Goal: Information Seeking & Learning: Find specific page/section

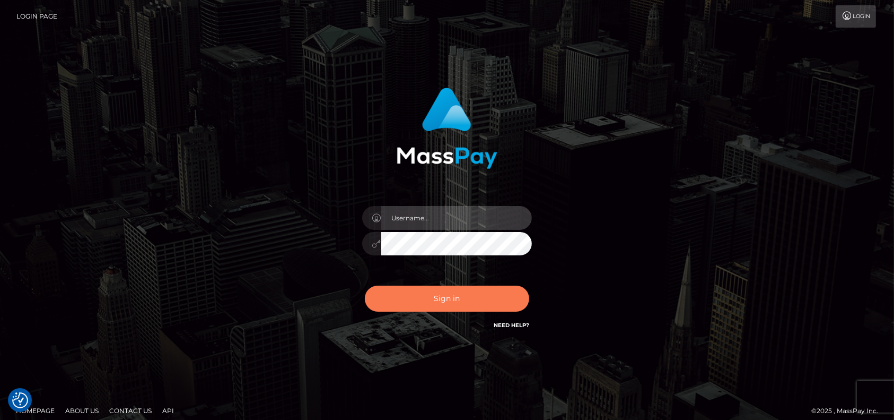
type input "petros.kidane"
click at [476, 286] on button "Sign in" at bounding box center [447, 298] width 164 height 26
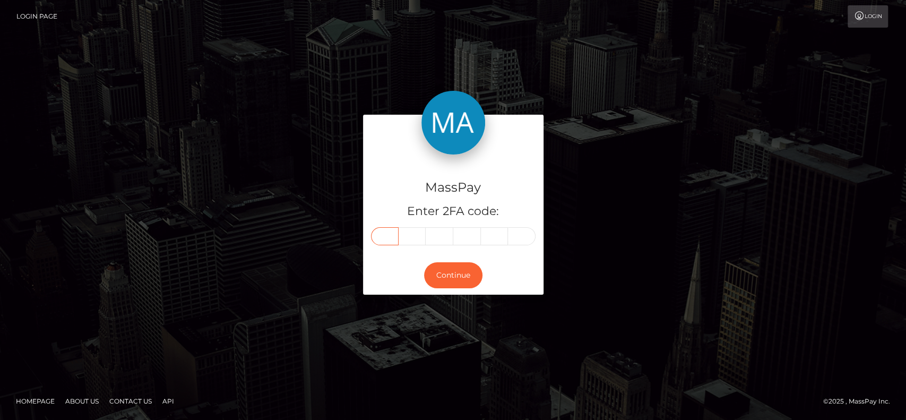
click at [384, 234] on input "text" at bounding box center [385, 236] width 28 height 18
paste input "4"
type input "4"
type input "6"
type input "0"
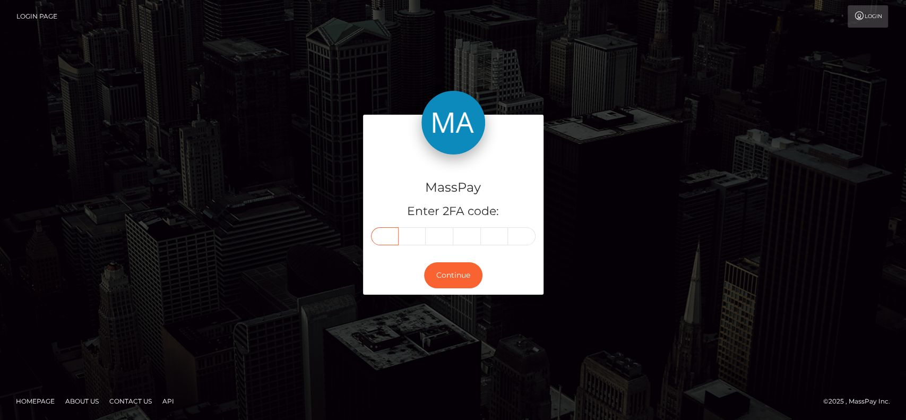
type input "4"
type input "8"
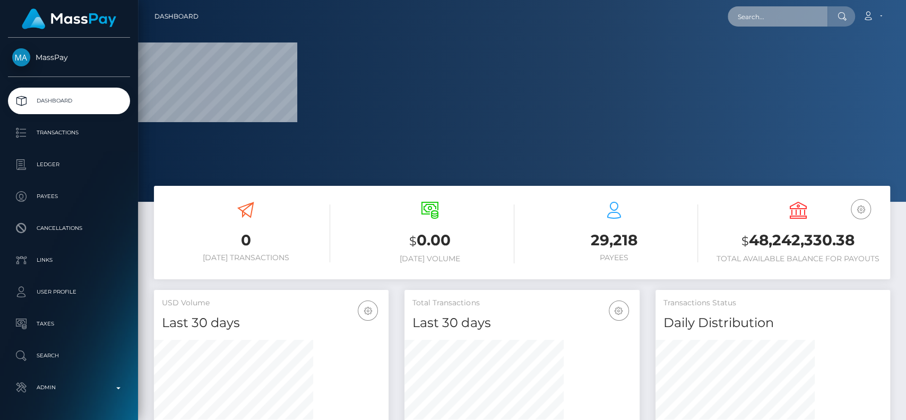
click at [765, 11] on input "text" at bounding box center [777, 16] width 100 height 20
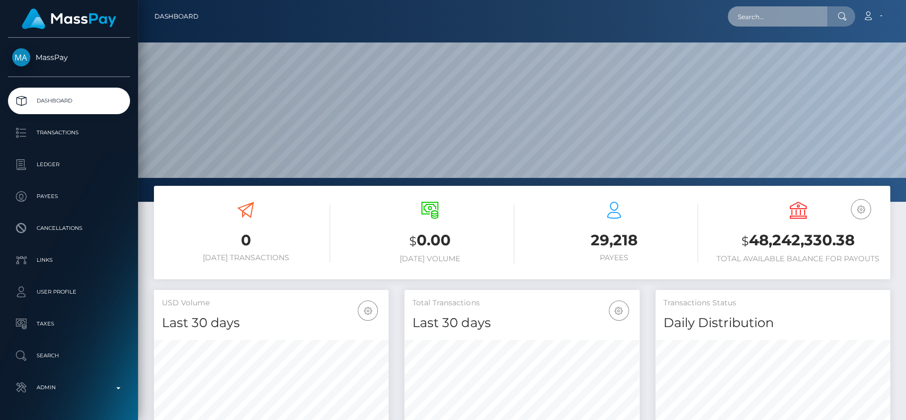
scroll to position [187, 234]
paste input "katelynncasaus89@hotmail.com"
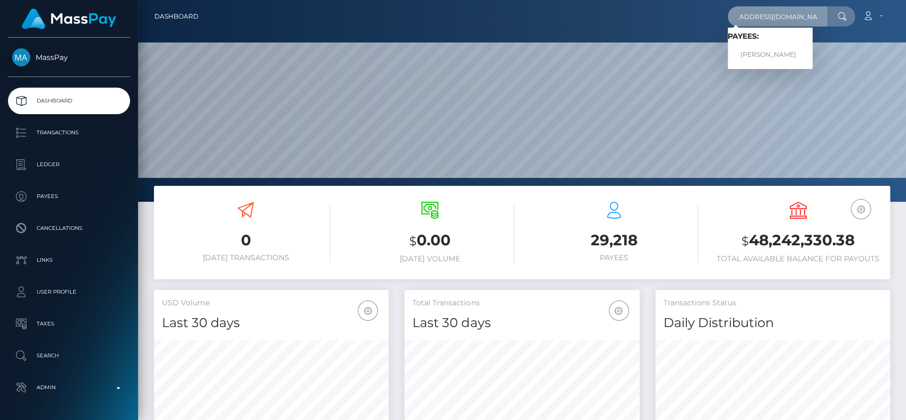
type input "katelynncasaus89@hotmail.com"
click at [789, 39] on h6 "Payees:" at bounding box center [769, 36] width 85 height 9
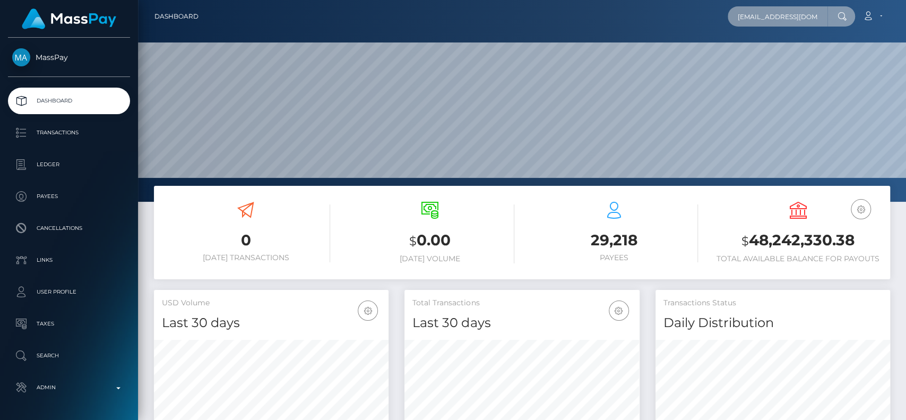
click at [811, 21] on input "katelynncasaus89@hotmail.com" at bounding box center [777, 16] width 100 height 20
click at [816, 21] on input "katelynncasaus89@hotmail.com" at bounding box center [777, 16] width 100 height 20
click at [824, 11] on input "katelynncasaus89@hotmail.com" at bounding box center [777, 16] width 100 height 20
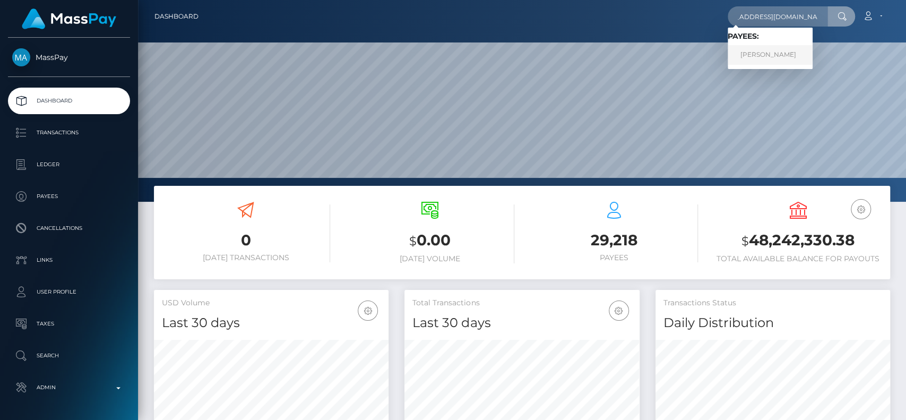
click at [781, 49] on link "Laura Meekers" at bounding box center [769, 55] width 85 height 20
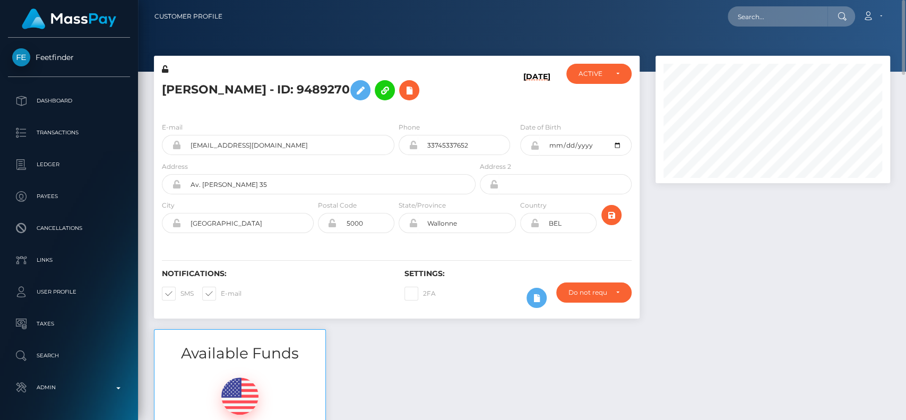
click at [185, 89] on h5 "Laura Meekers - ID: 9489270" at bounding box center [316, 90] width 308 height 31
copy h5 "Laura"
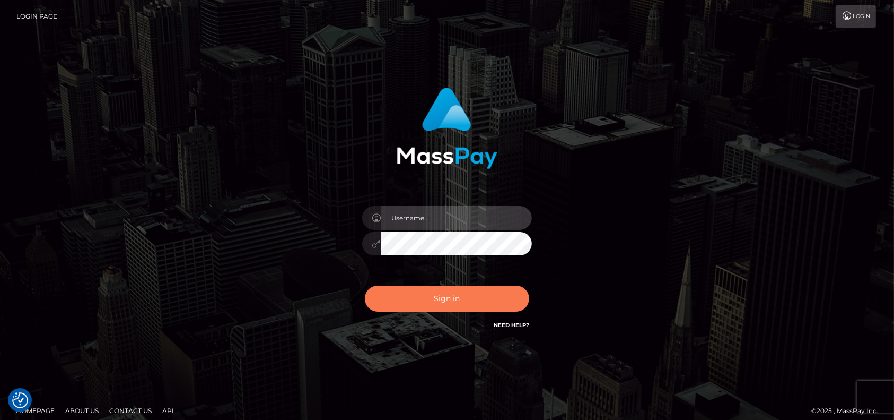
type input "petros.[PERSON_NAME]"
click at [445, 299] on button "Sign in" at bounding box center [447, 298] width 164 height 26
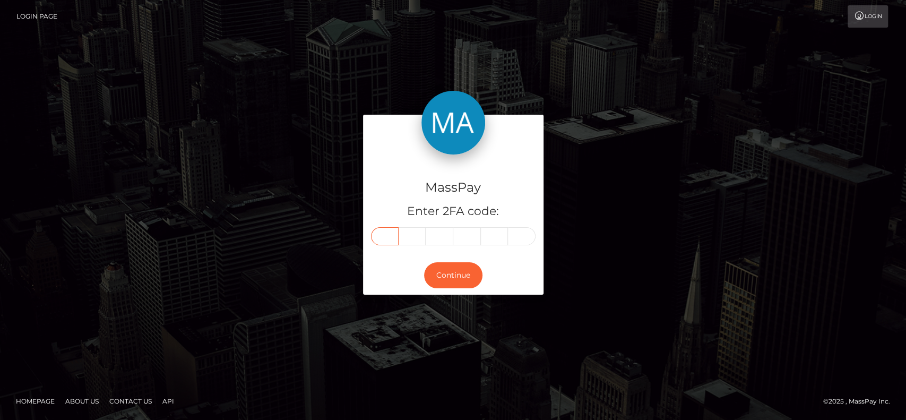
paste input "0"
type input "0"
type input "1"
type input "6"
type input "2"
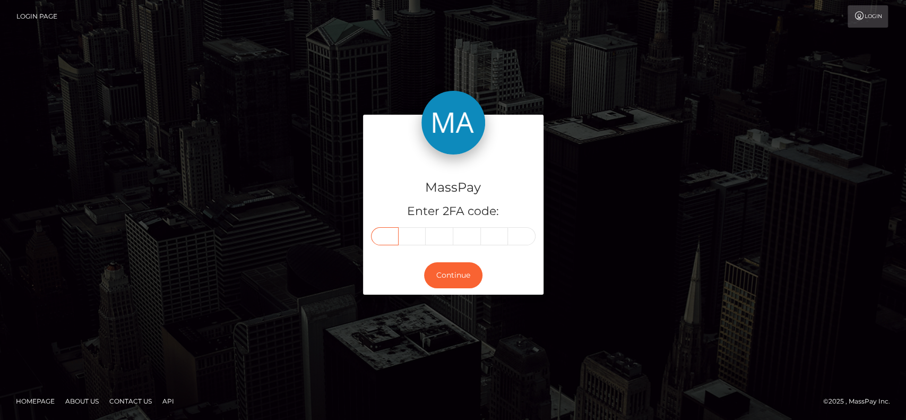
type input "2"
type input "6"
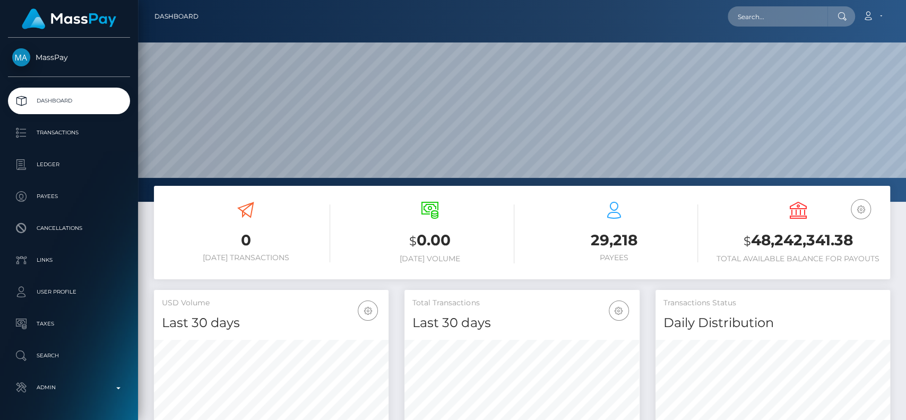
scroll to position [187, 234]
drag, startPoint x: 0, startPoint y: 0, endPoint x: 793, endPoint y: 14, distance: 792.7
click at [793, 14] on input "text" at bounding box center [777, 16] width 100 height 20
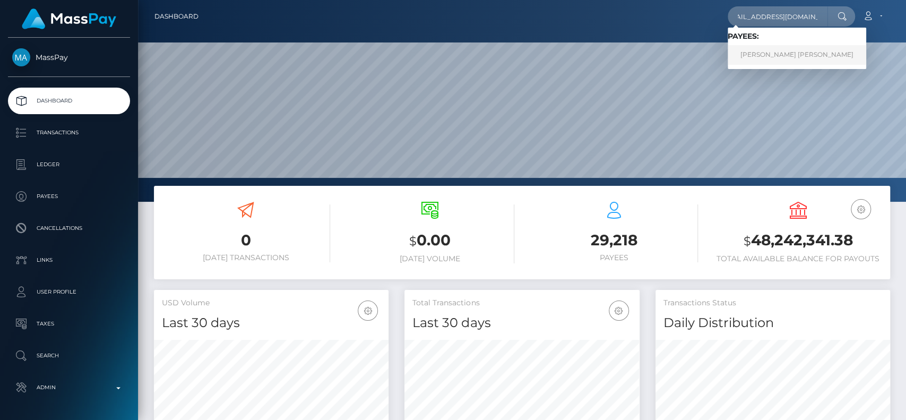
type input "[EMAIL_ADDRESS][DOMAIN_NAME]"
click at [749, 62] on link "[PERSON_NAME] [PERSON_NAME]" at bounding box center [796, 55] width 138 height 20
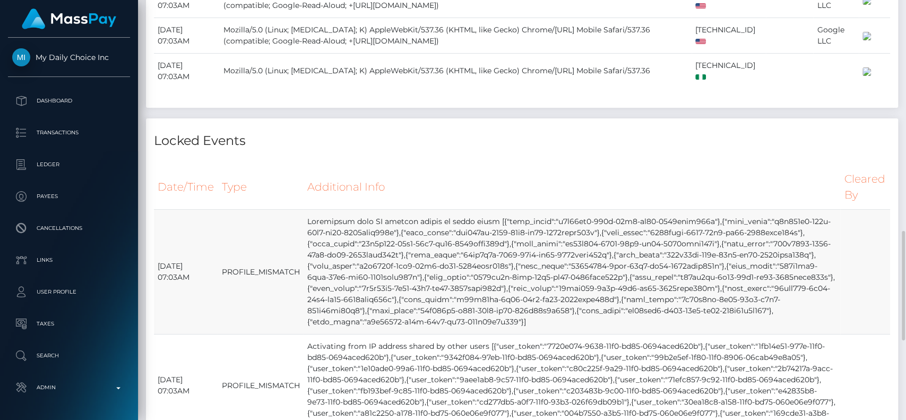
scroll to position [1024, 0]
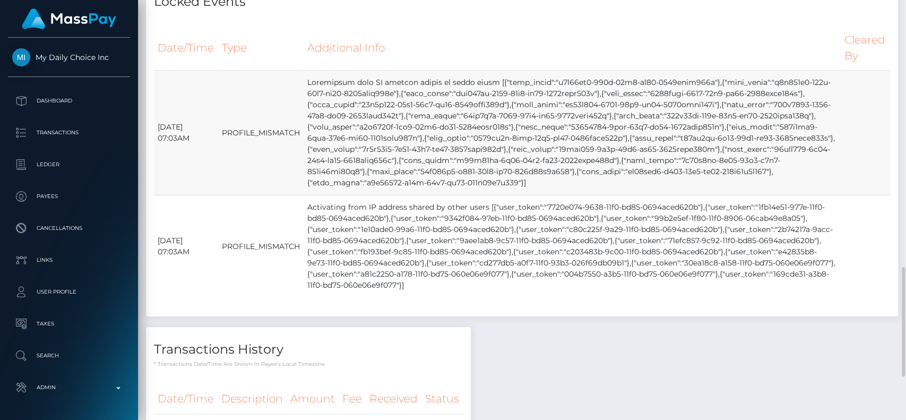
click at [416, 195] on td at bounding box center [571, 133] width 537 height 125
click at [444, 195] on td at bounding box center [571, 133] width 537 height 125
click at [549, 153] on td at bounding box center [571, 133] width 537 height 125
click at [592, 144] on td at bounding box center [571, 133] width 537 height 125
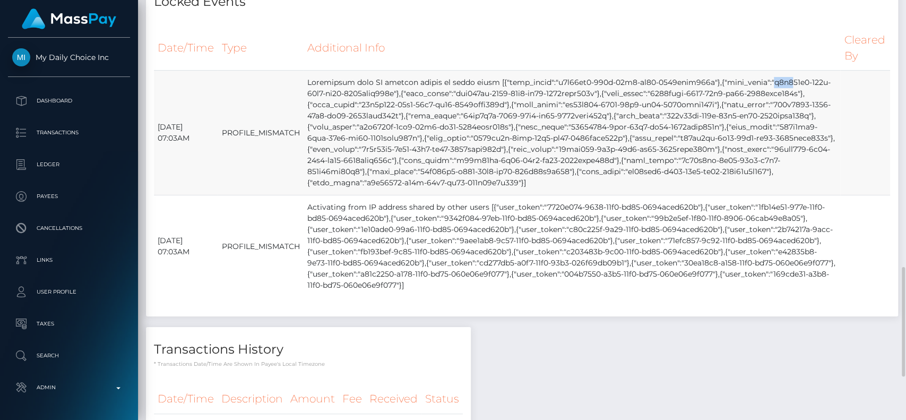
click at [592, 144] on td at bounding box center [571, 133] width 537 height 125
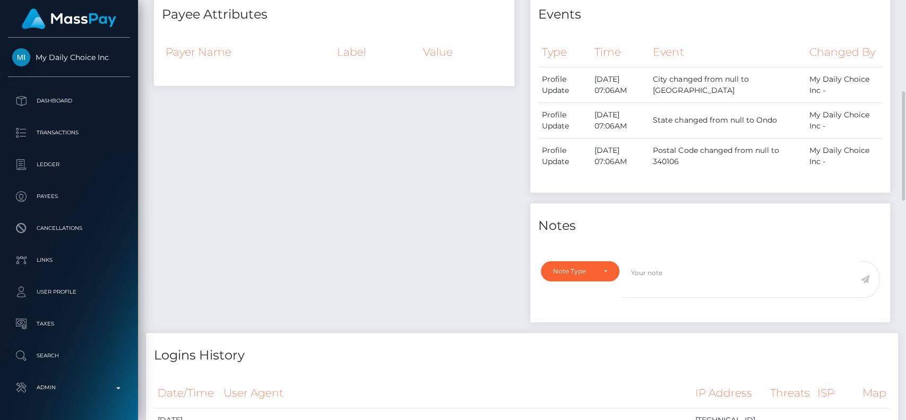
scroll to position [353, 0]
drag, startPoint x: 810, startPoint y: 90, endPoint x: 832, endPoint y: 108, distance: 28.7
click at [832, 103] on td "My Daily Choice Inc -" at bounding box center [843, 85] width 77 height 36
copy td "My Daily Choice Inc -"
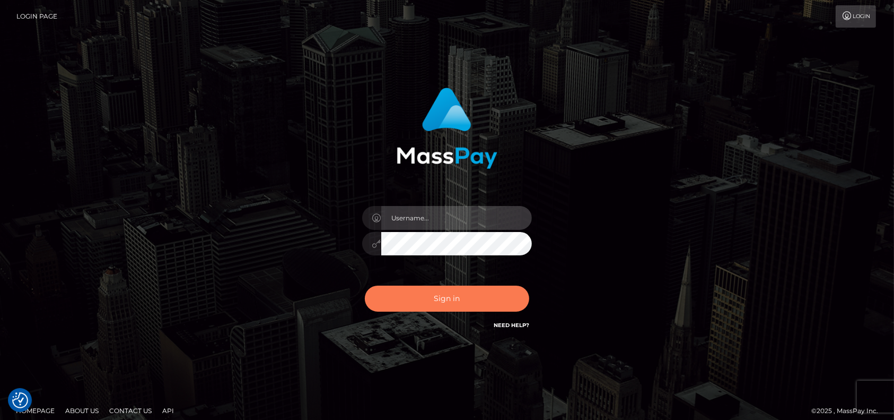
type input "petros.[PERSON_NAME]"
click at [430, 301] on button "Sign in" at bounding box center [447, 298] width 164 height 26
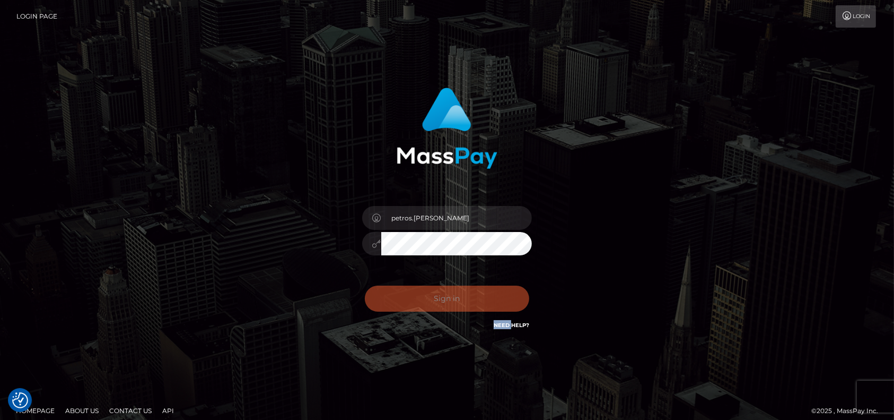
click at [430, 301] on div "Sign in Need Help?" at bounding box center [447, 302] width 186 height 47
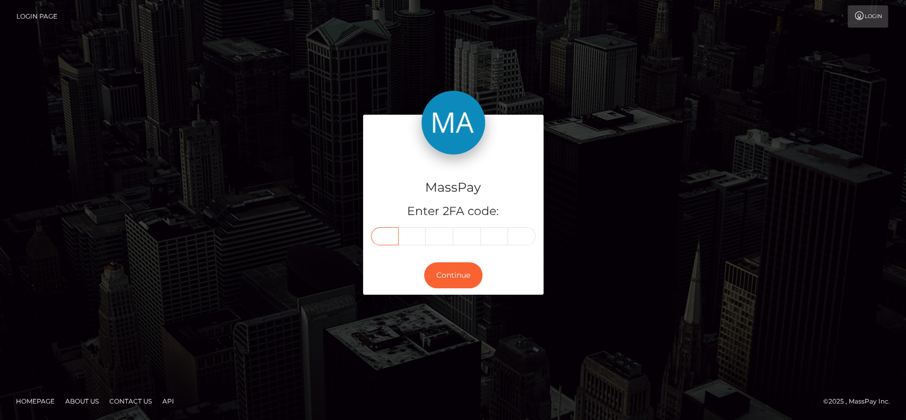
click at [381, 230] on input "text" at bounding box center [385, 236] width 28 height 18
drag, startPoint x: 381, startPoint y: 230, endPoint x: 315, endPoint y: 247, distance: 67.8
click at [315, 247] on div "MassPay Enter 2FA code: Continue" at bounding box center [453, 210] width 605 height 190
click at [403, 236] on input "text" at bounding box center [412, 236] width 28 height 18
click at [384, 240] on input "text" at bounding box center [385, 236] width 28 height 18
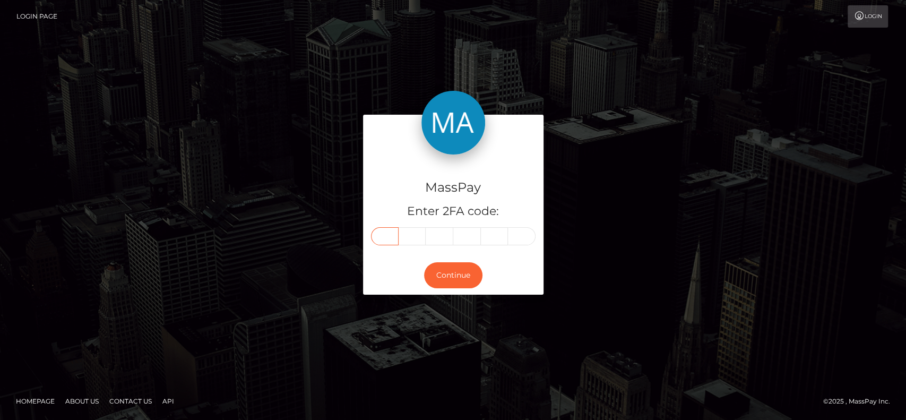
paste input "7"
type input "7"
type input "6"
type input "7"
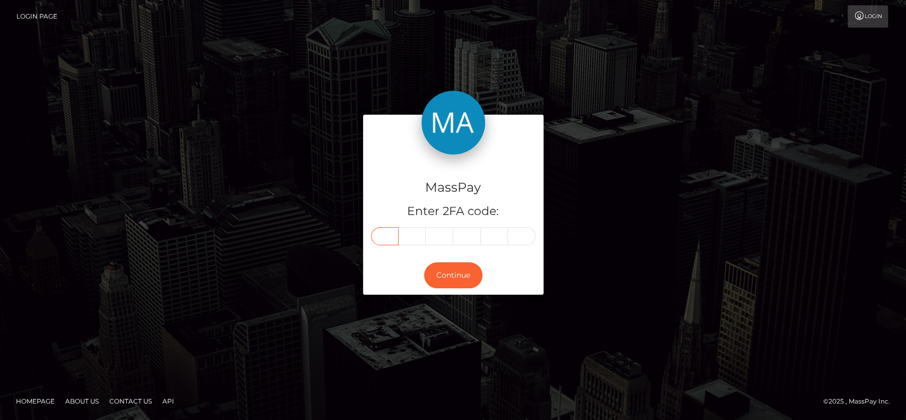
type input "3"
type input "8"
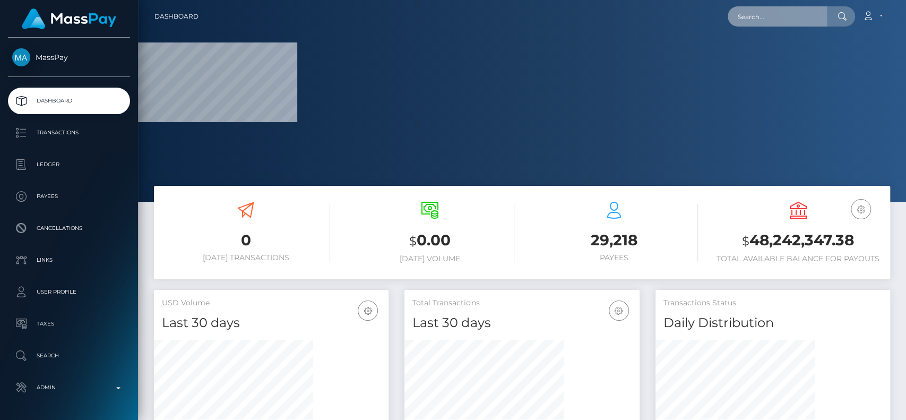
click at [756, 8] on input "text" at bounding box center [777, 16] width 100 height 20
paste input "redwiggler58@gmail.com"
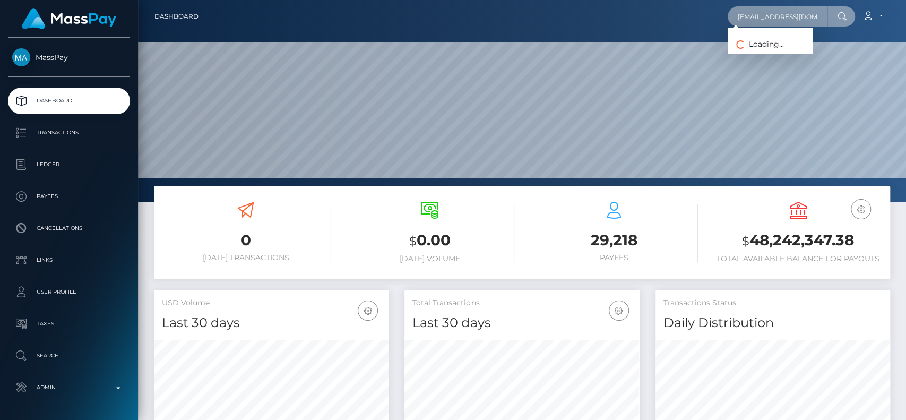
paste input "duck"
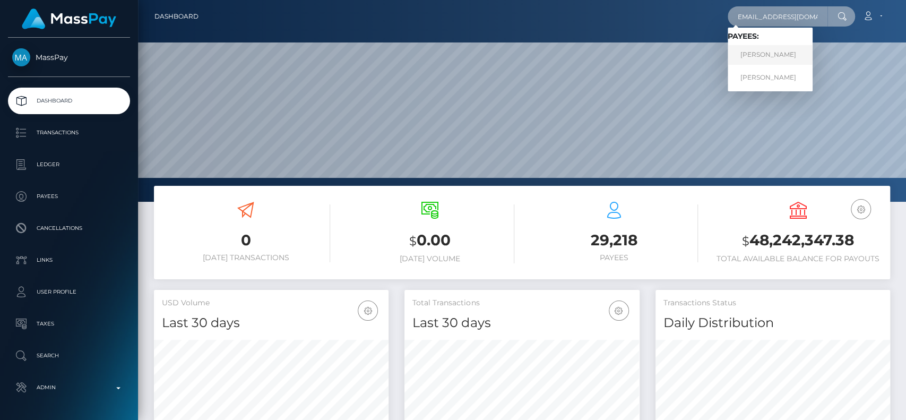
type input "[EMAIL_ADDRESS][DOMAIN_NAME]"
click at [790, 47] on link "Richard Mohney" at bounding box center [769, 55] width 85 height 20
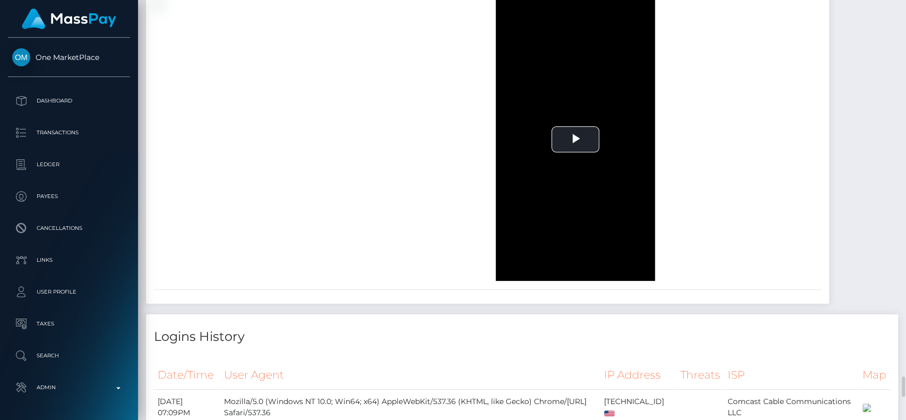
scroll to position [4584, 0]
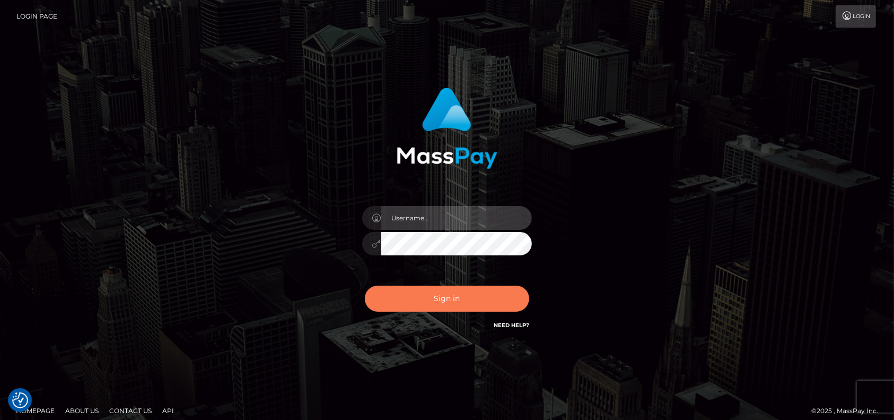
type input "petros.kidane"
click at [425, 288] on button "Sign in" at bounding box center [447, 298] width 164 height 26
type input "petros.[PERSON_NAME]"
click at [446, 296] on button "Sign in" at bounding box center [447, 298] width 164 height 26
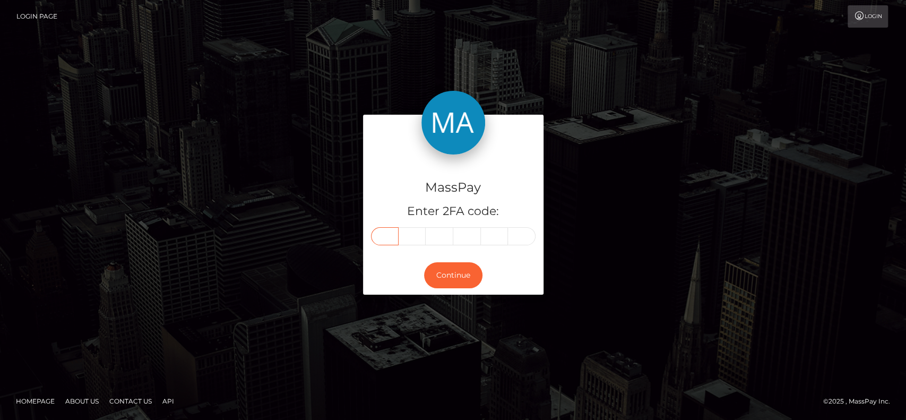
click at [378, 229] on input "text" at bounding box center [385, 236] width 28 height 18
paste input "7"
type input "7"
type input "1"
type input "9"
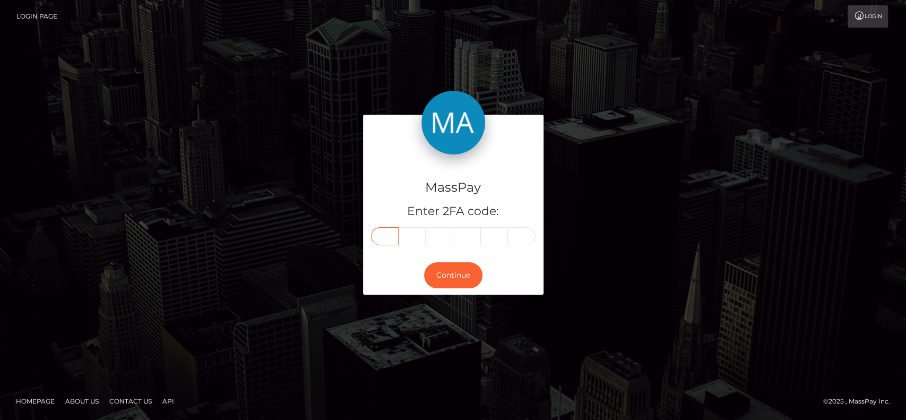
type input "4"
type input "7"
type input "5"
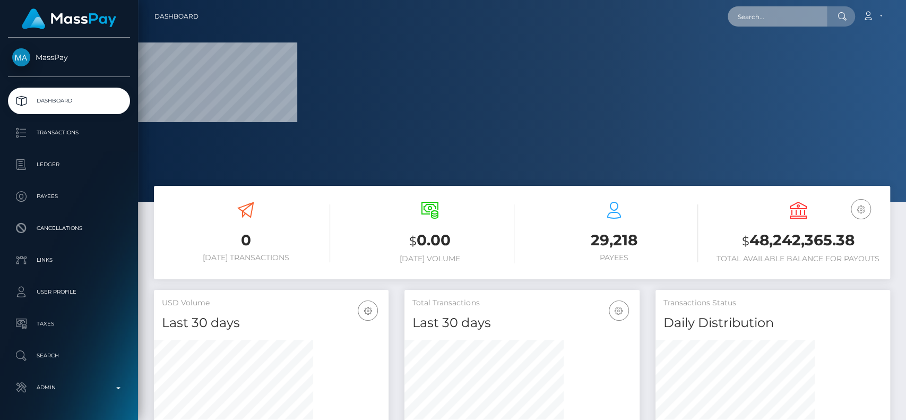
click at [758, 23] on input "text" at bounding box center [777, 16] width 100 height 20
paste input "grazialopetuso3@gmail.com"
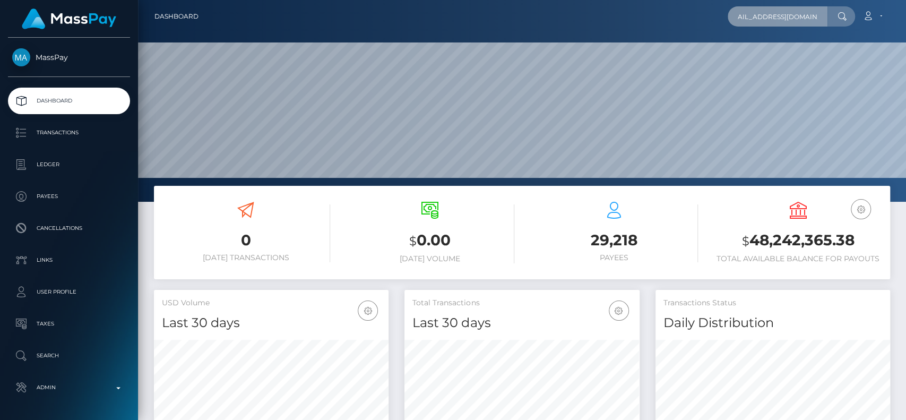
scroll to position [0, 14]
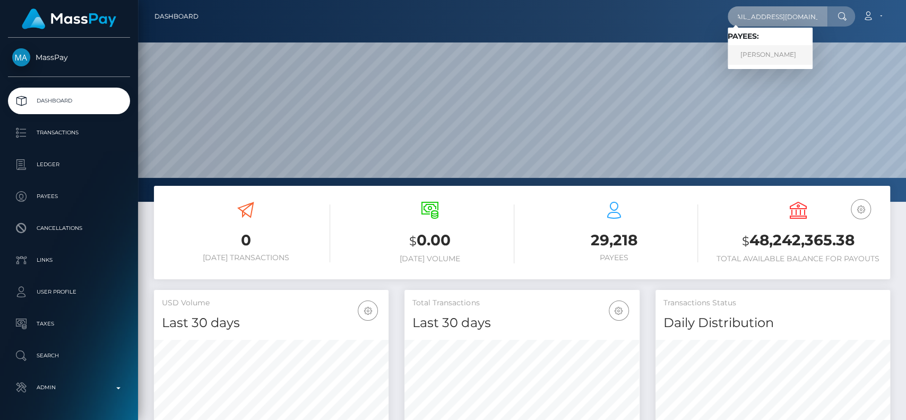
type input "grazialopetuso3@gmail.com"
click at [760, 53] on link "Grazia Lopetuso" at bounding box center [769, 55] width 85 height 20
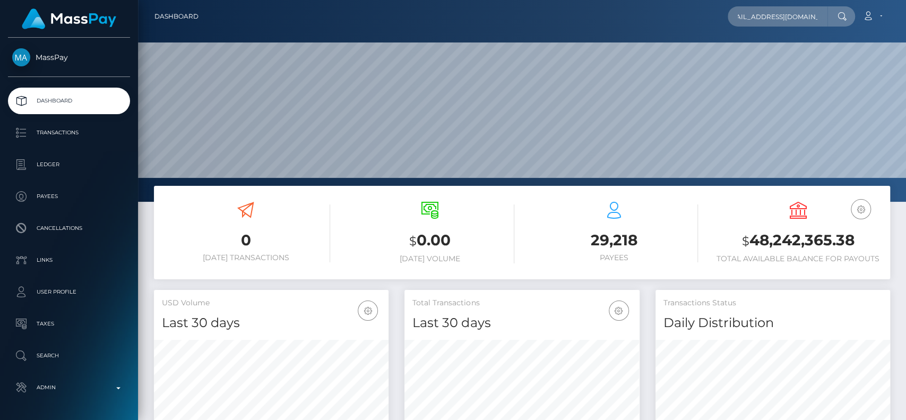
scroll to position [0, 0]
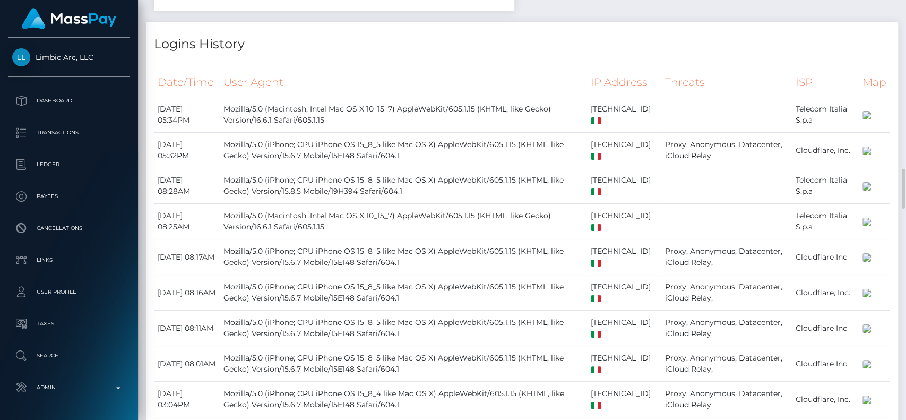
scroll to position [957, 0]
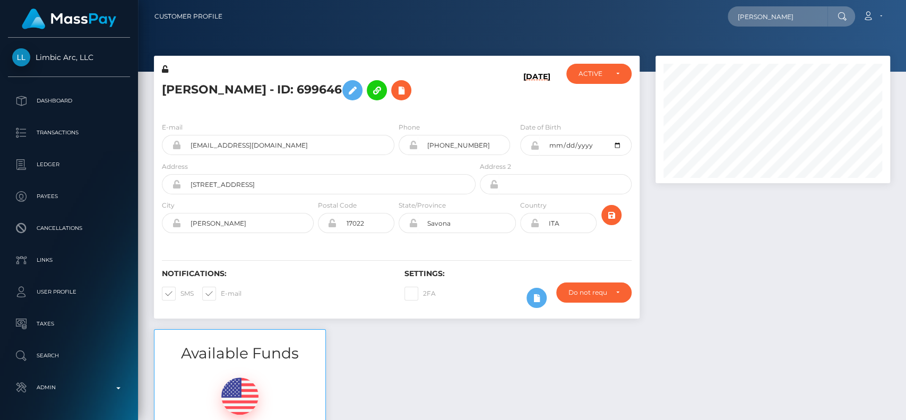
scroll to position [127, 234]
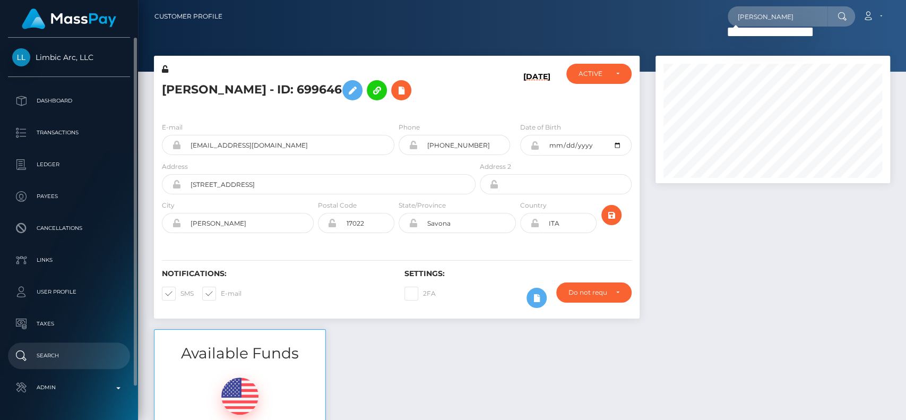
type input "[PERSON_NAME]"
click at [93, 352] on p "Search" at bounding box center [69, 356] width 114 height 16
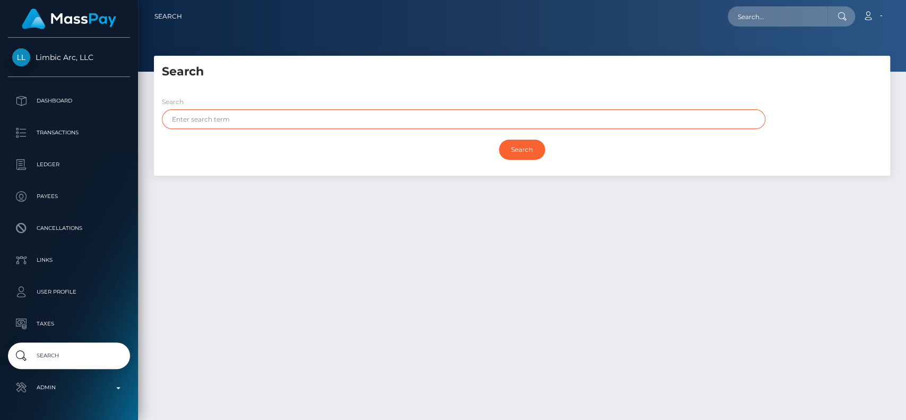
click at [257, 123] on input "text" at bounding box center [463, 119] width 603 height 20
paste input "[PERSON_NAME]"
click at [206, 120] on input "[PERSON_NAME]" at bounding box center [463, 119] width 603 height 20
type input "Keely"
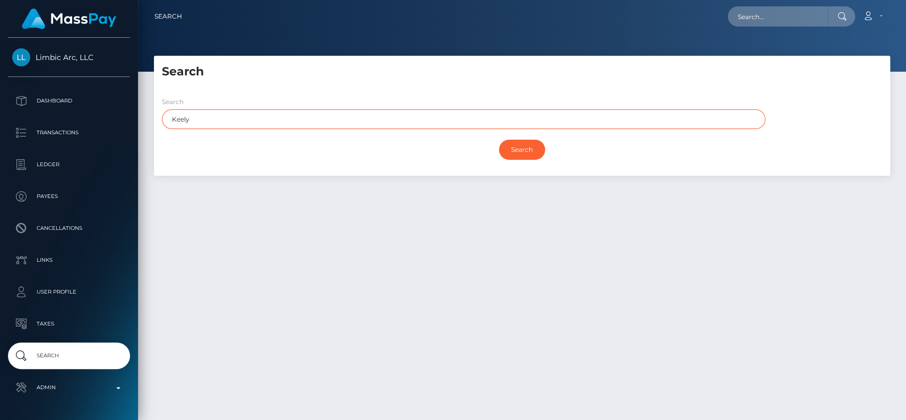
click at [499, 140] on input "Search" at bounding box center [522, 150] width 46 height 20
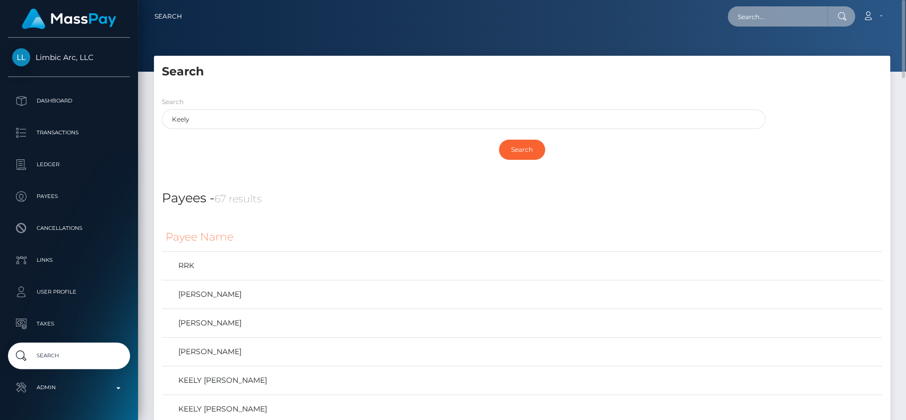
click at [767, 16] on input "text" at bounding box center [777, 16] width 100 height 20
paste input "hrhi7530@gmail.com"
paste input "abigigi7"
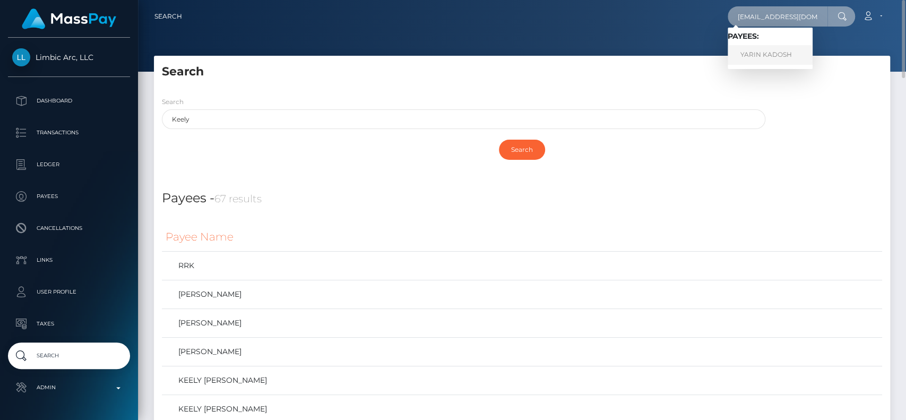
type input "habigigi7@gmail.com"
click at [755, 54] on link "YARIN KADOSH" at bounding box center [769, 55] width 85 height 20
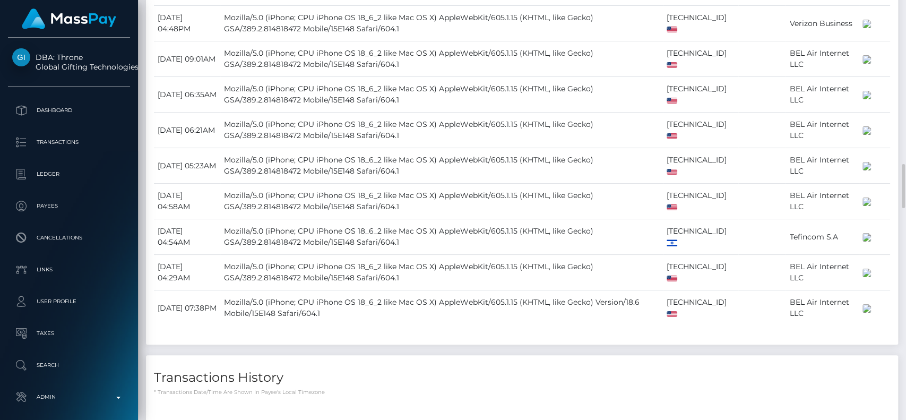
scroll to position [1530, 0]
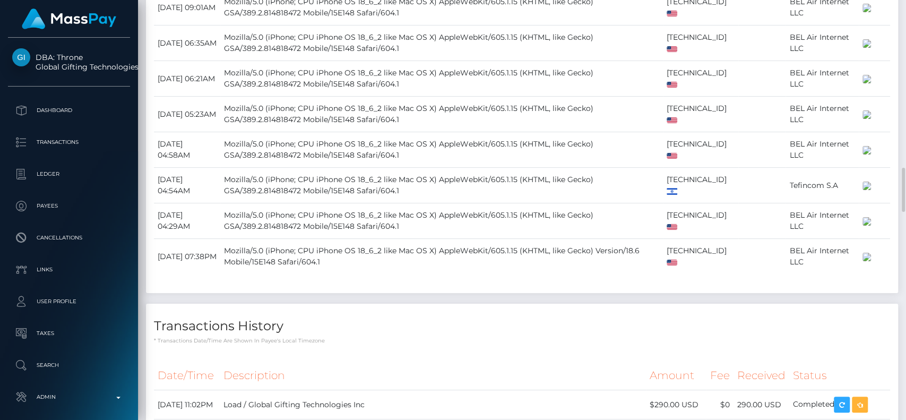
scroll to position [1579, 0]
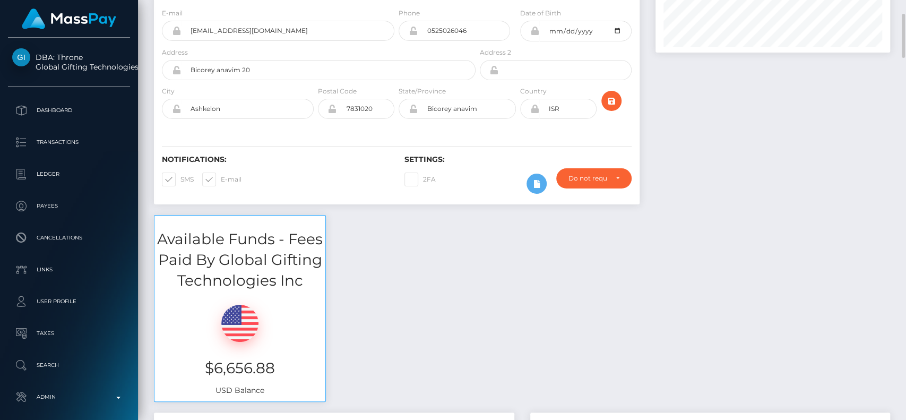
scroll to position [0, 0]
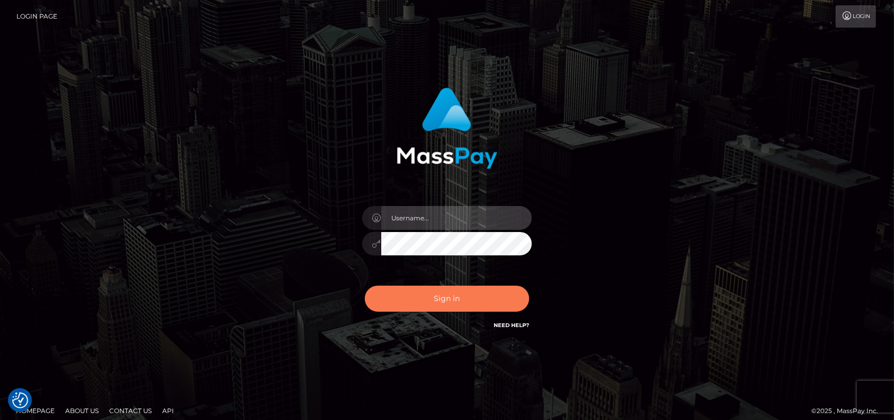
type input "petros.[PERSON_NAME]"
click at [468, 293] on button "Sign in" at bounding box center [447, 298] width 164 height 26
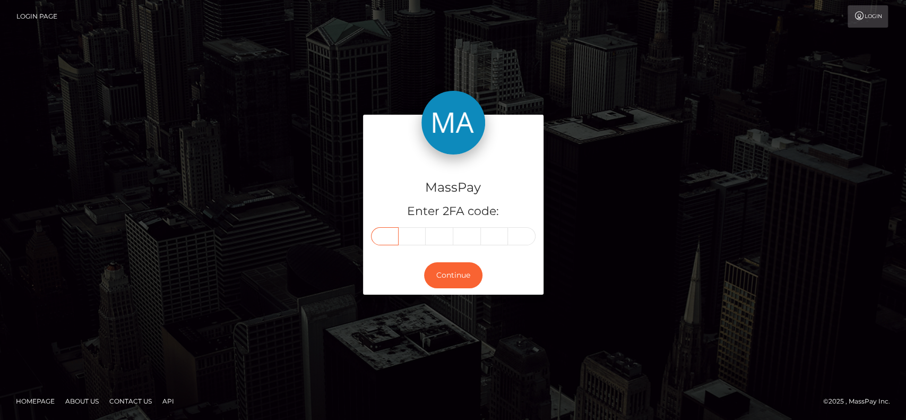
click at [392, 241] on input "text" at bounding box center [385, 236] width 28 height 18
paste input "4"
type input "4"
type input "9"
type input "1"
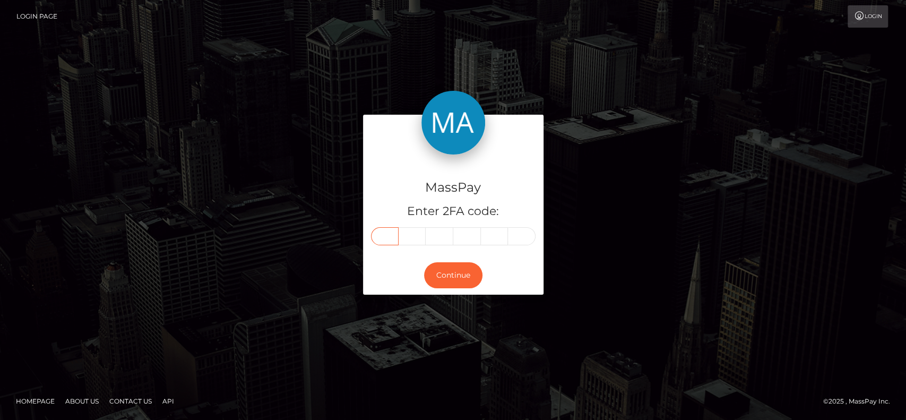
type input "3"
type input "7"
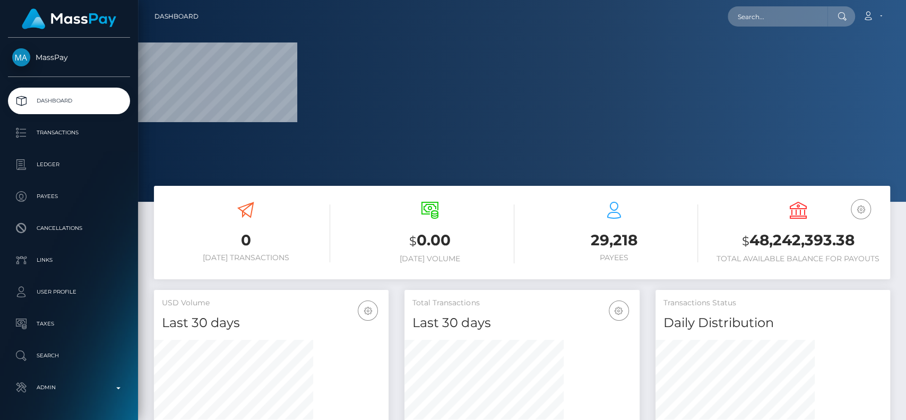
scroll to position [187, 234]
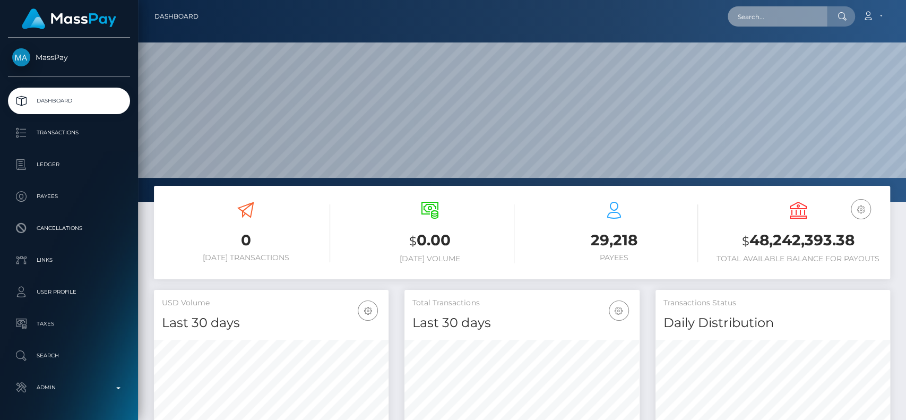
click at [751, 18] on input "text" at bounding box center [777, 16] width 100 height 20
paste input "[EMAIL_ADDRESS][DOMAIN_NAME]"
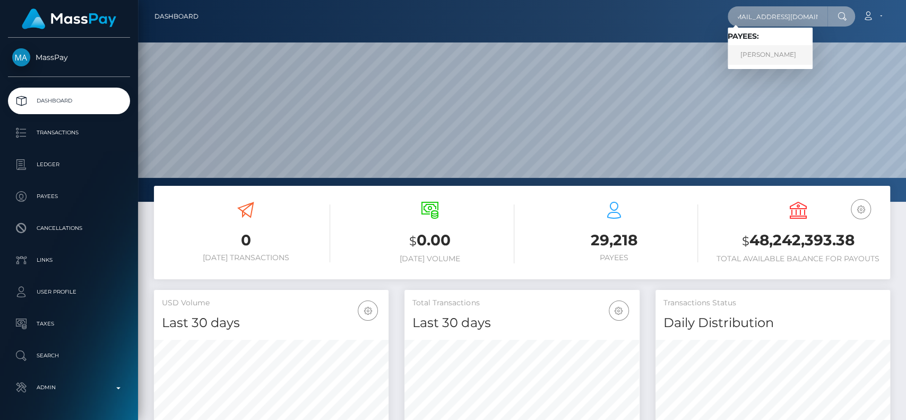
type input "[EMAIL_ADDRESS][DOMAIN_NAME]"
click at [774, 50] on link "[PERSON_NAME]" at bounding box center [769, 55] width 85 height 20
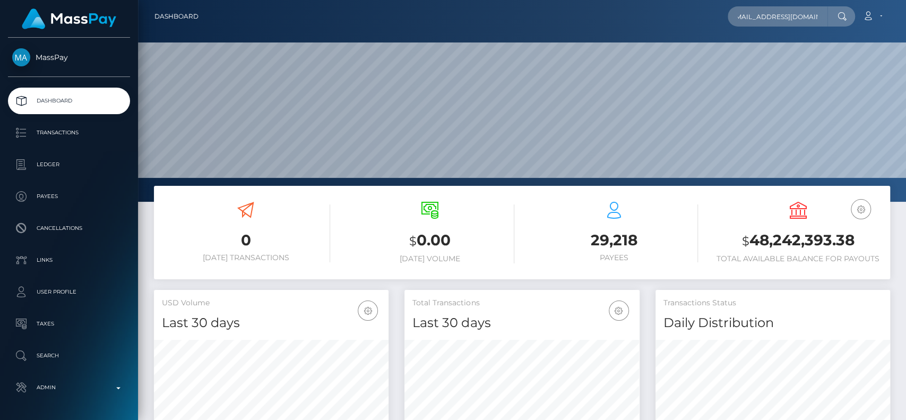
scroll to position [0, 0]
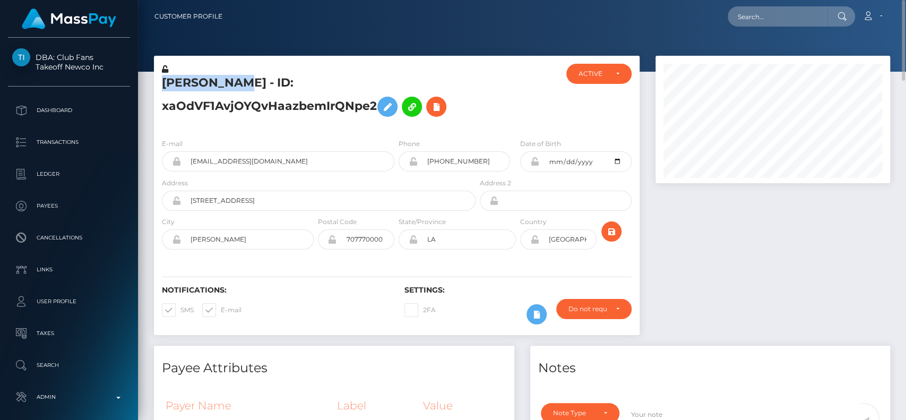
drag, startPoint x: 244, startPoint y: 81, endPoint x: 141, endPoint y: 80, distance: 103.5
copy div "[PERSON_NAME]"
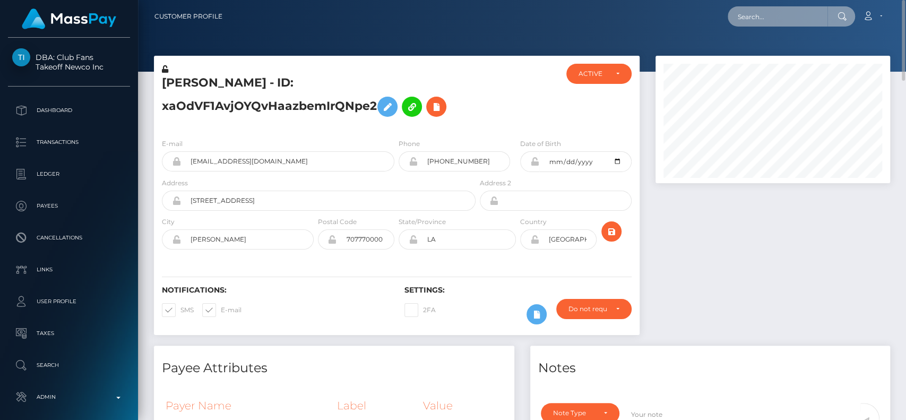
click at [801, 19] on input "text" at bounding box center [777, 16] width 100 height 20
paste input "KEELY DLYNN"
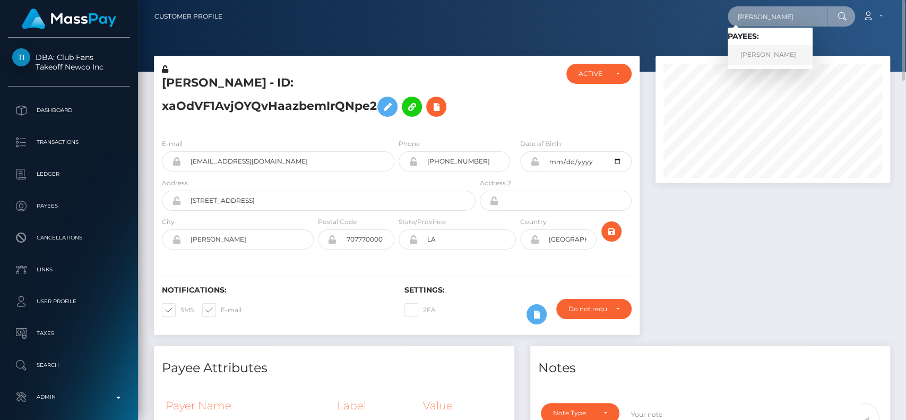
type input "KEELY DLYNN"
click at [753, 50] on link "KEELY DLYNN NAQUIN" at bounding box center [769, 55] width 85 height 20
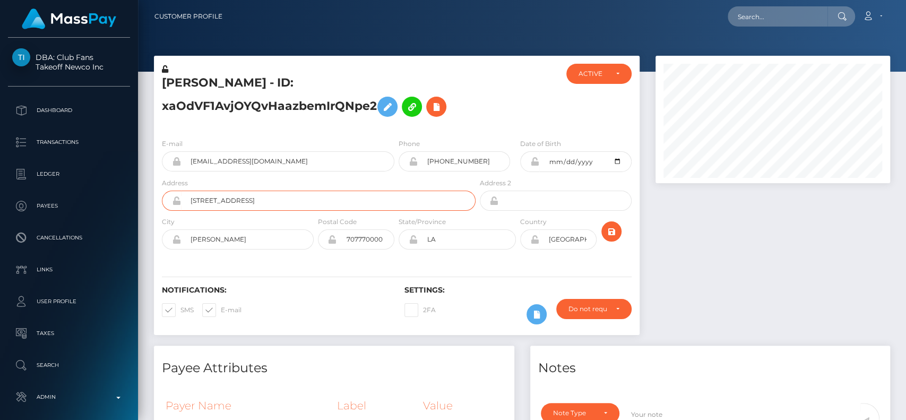
scroll to position [127, 234]
click at [285, 71] on div "[PERSON_NAME] - ID: xaOdVF1AvjOYQvHaazbemIrQNpe2" at bounding box center [316, 97] width 324 height 66
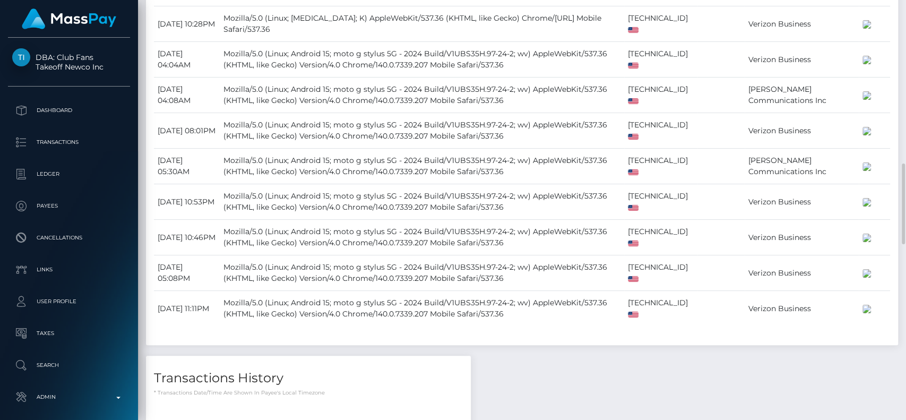
scroll to position [845, 0]
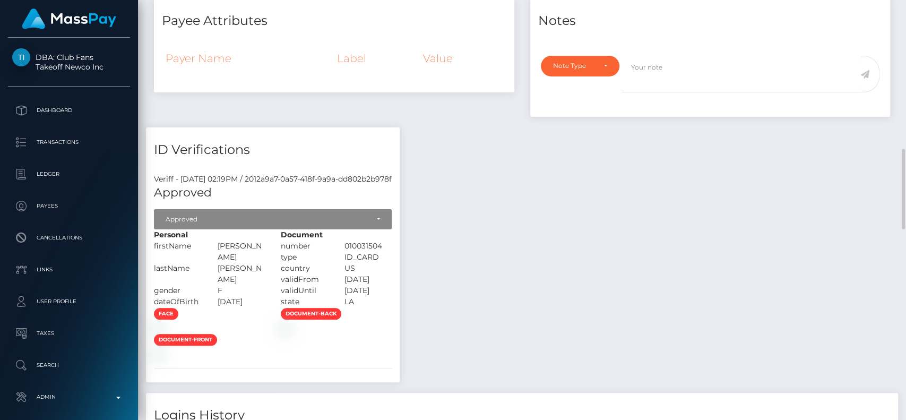
scroll to position [0, 0]
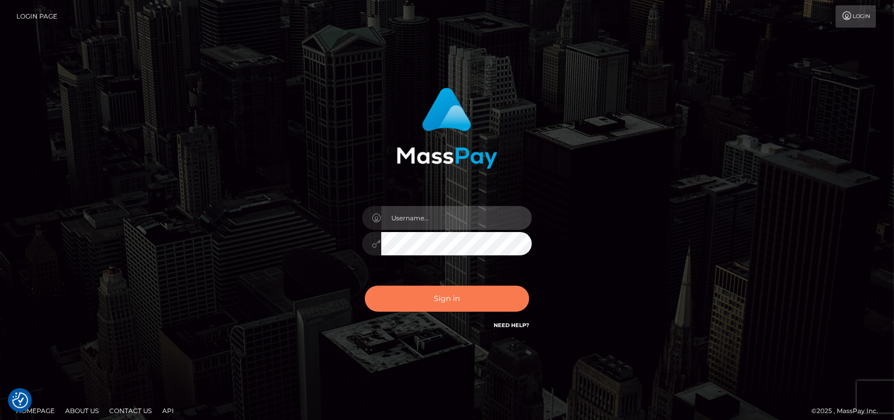
type input "petros.[PERSON_NAME]"
click at [447, 286] on button "Sign in" at bounding box center [447, 298] width 164 height 26
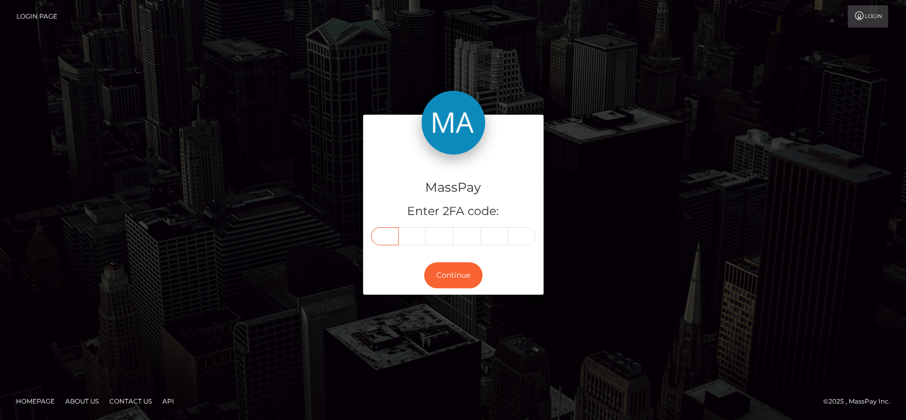
click at [382, 236] on input "text" at bounding box center [385, 236] width 28 height 18
paste input "2"
type input "2"
type input "7"
type input "1"
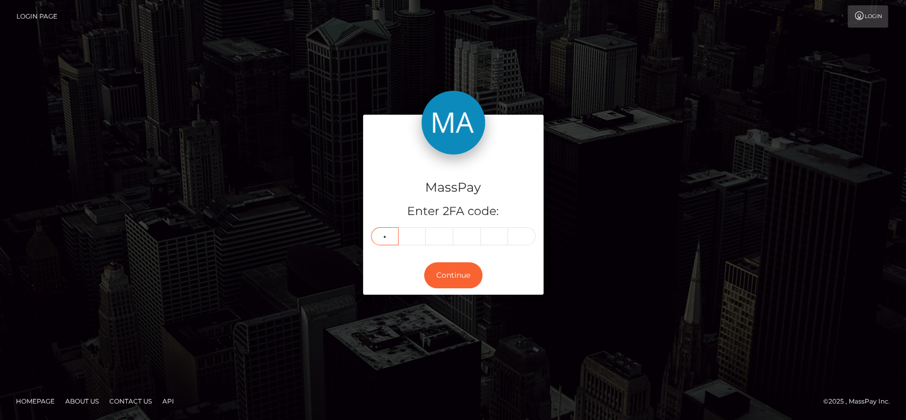
type input "9"
type input "2"
type input "1"
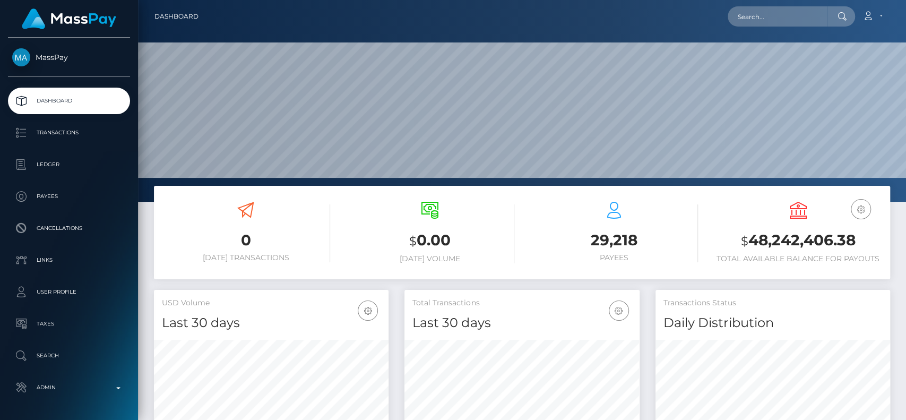
scroll to position [187, 234]
click at [749, 22] on input "text" at bounding box center [777, 16] width 100 height 20
paste input "[EMAIL_ADDRESS][DOMAIN_NAME]"
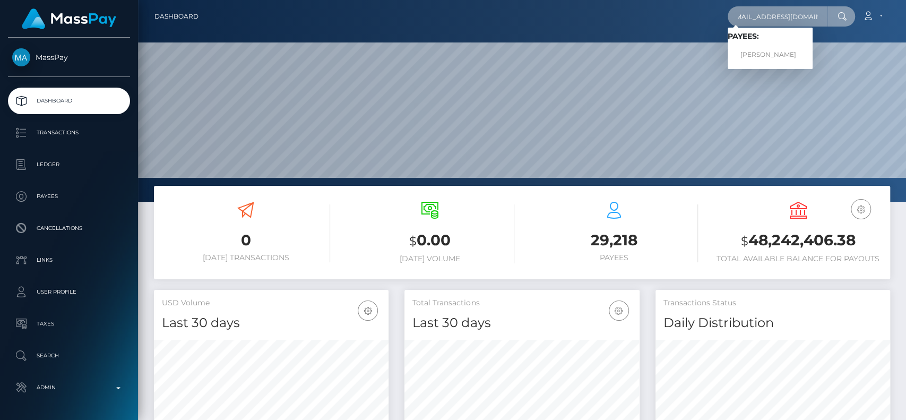
type input "[EMAIL_ADDRESS][DOMAIN_NAME]"
click at [760, 50] on link "KEELY DLYNN NAQUIN" at bounding box center [769, 55] width 85 height 20
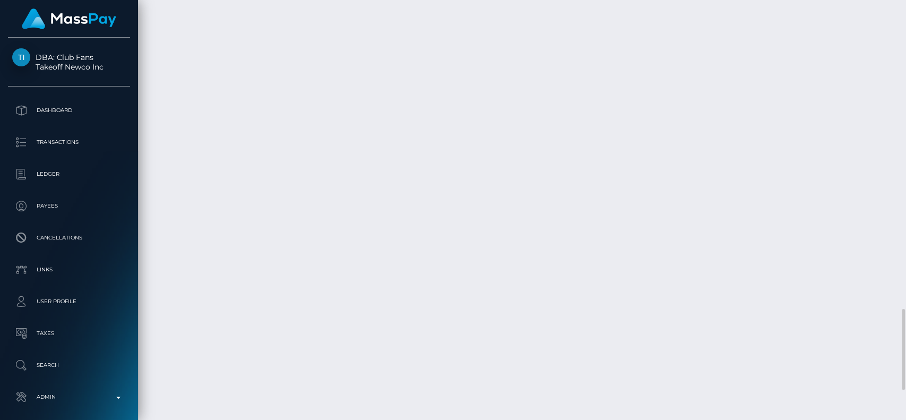
scroll to position [1758, 0]
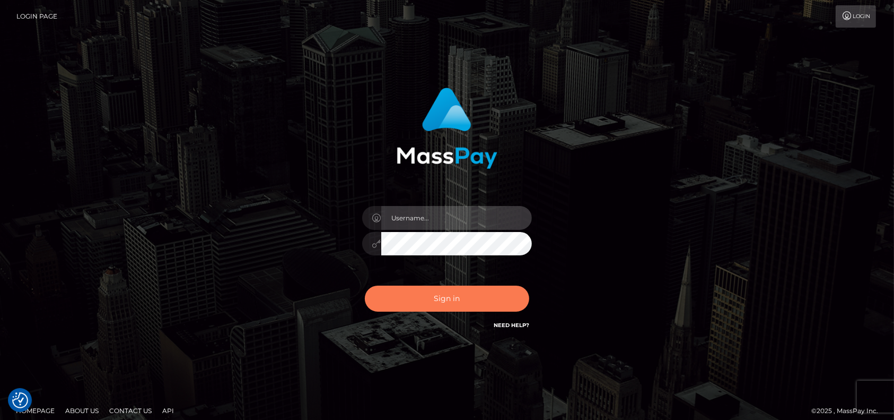
type input "petros.[PERSON_NAME]"
click at [449, 284] on div "Sign in Need Help?" at bounding box center [447, 302] width 186 height 47
click at [444, 298] on button "Sign in" at bounding box center [447, 298] width 164 height 26
type input "petros.kidane"
click at [454, 297] on button "Sign in" at bounding box center [447, 298] width 164 height 26
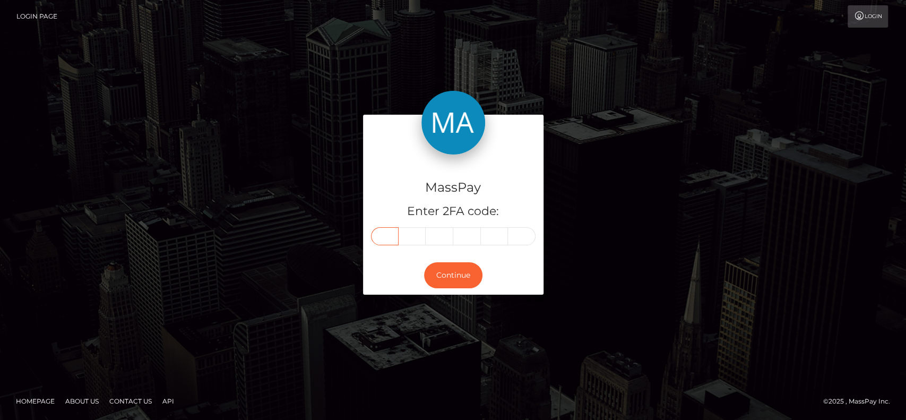
click at [385, 231] on input "text" at bounding box center [385, 236] width 28 height 18
paste input "2"
type input "2"
type input "3"
type input "7"
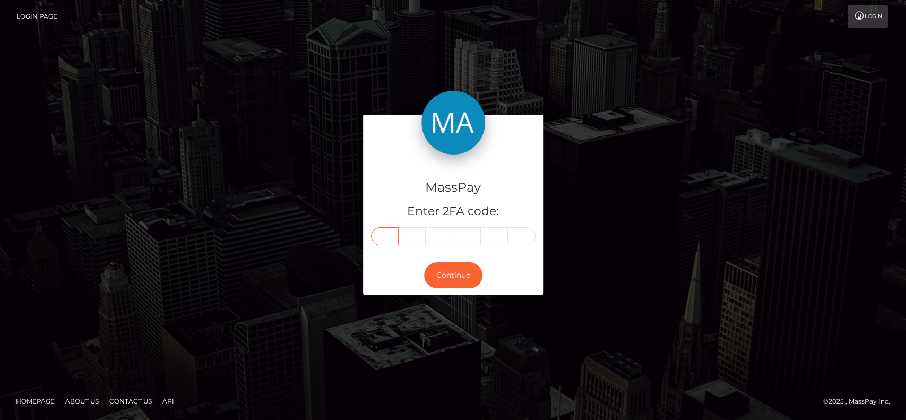
type input "6"
type input "1"
type input "3"
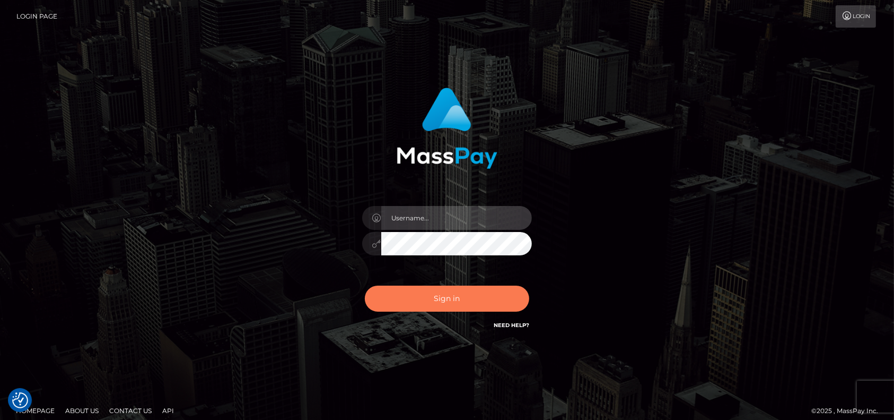
type input "petros.[PERSON_NAME]"
click at [411, 292] on button "Sign in" at bounding box center [447, 298] width 164 height 26
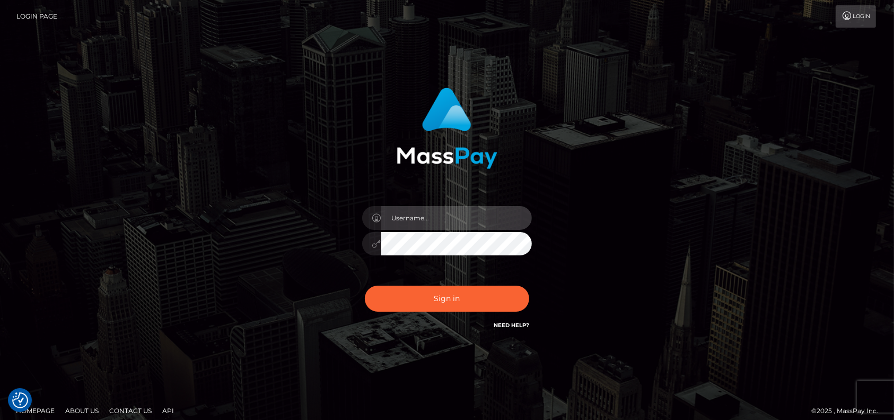
type input "petros.kidane"
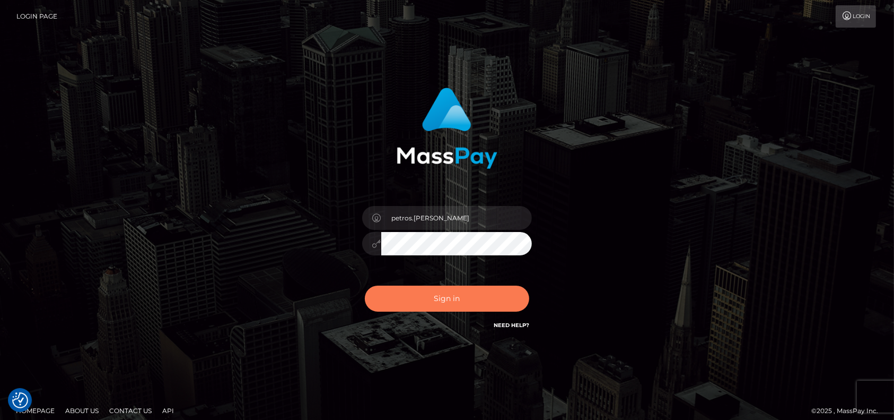
click at [433, 306] on button "Sign in" at bounding box center [447, 298] width 164 height 26
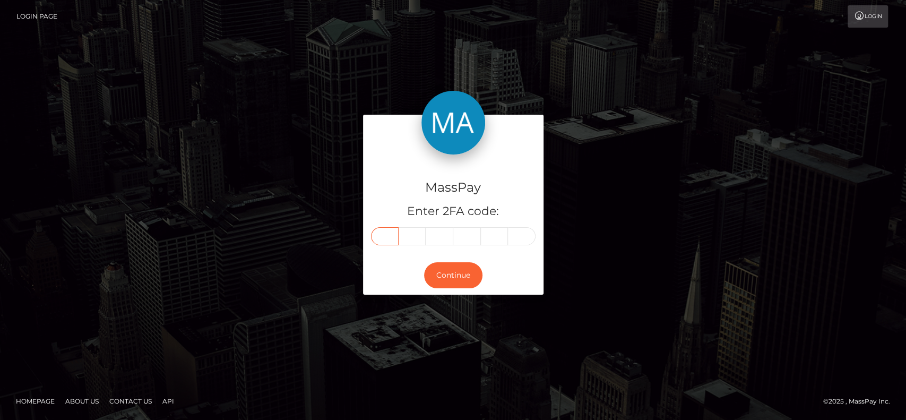
click at [389, 240] on input "text" at bounding box center [385, 236] width 28 height 18
paste input "6"
type input "6"
type input "1"
type input "5"
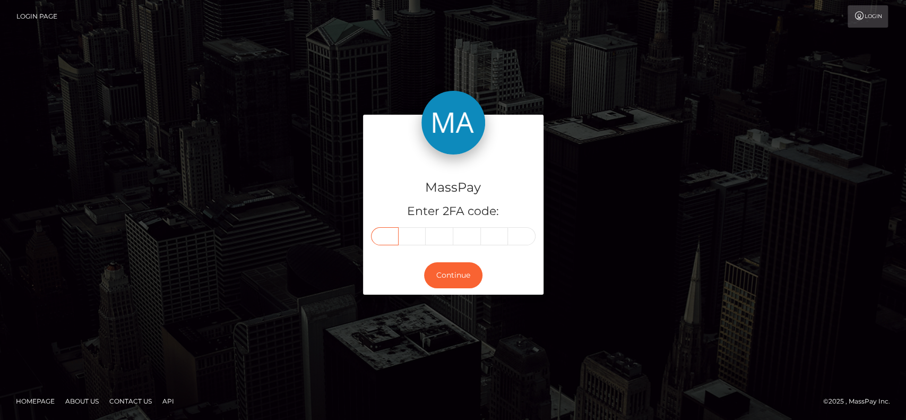
type input "3"
type input "8"
type input "2"
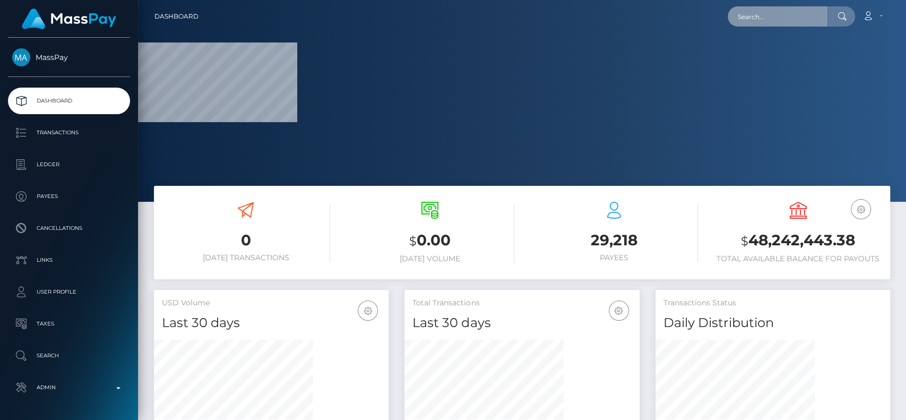
click at [793, 11] on input "text" at bounding box center [777, 16] width 100 height 20
paste input "[EMAIL_ADDRESS][DOMAIN_NAME]"
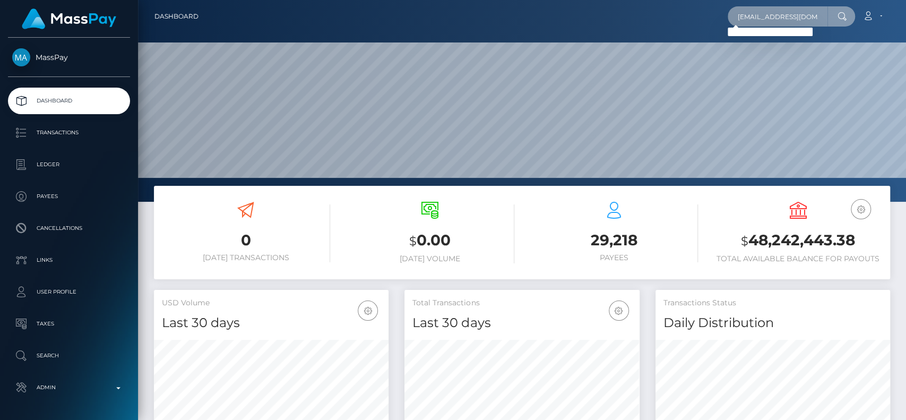
click at [762, 21] on input "[EMAIL_ADDRESS][DOMAIN_NAME]" at bounding box center [777, 16] width 100 height 20
paste input "vz9n5qjnwn@privaterelay.appleid"
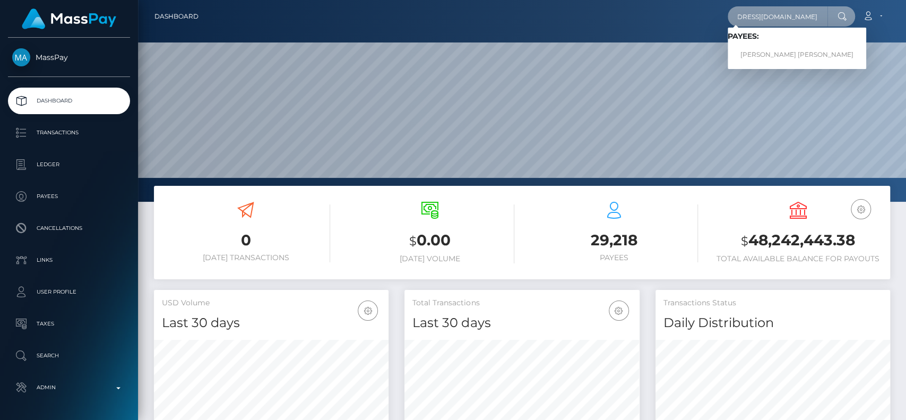
type input "[EMAIL_ADDRESS][DOMAIN_NAME]"
click at [777, 50] on link "CAMERON FREDERICK STEINMETZ" at bounding box center [796, 55] width 138 height 20
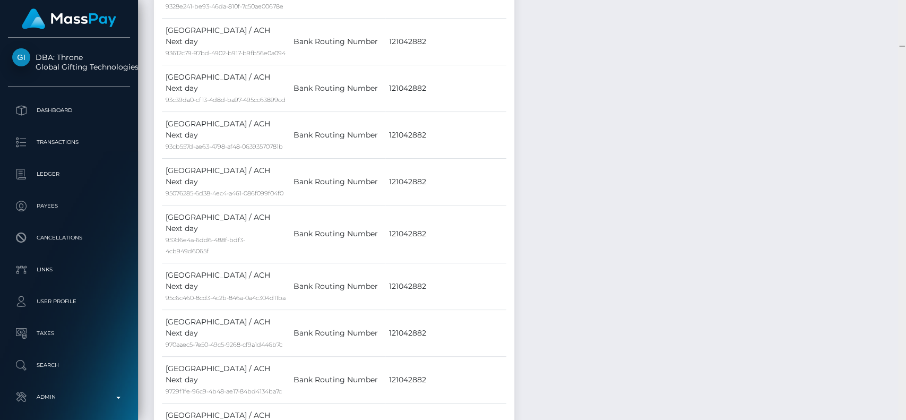
scroll to position [12291, 0]
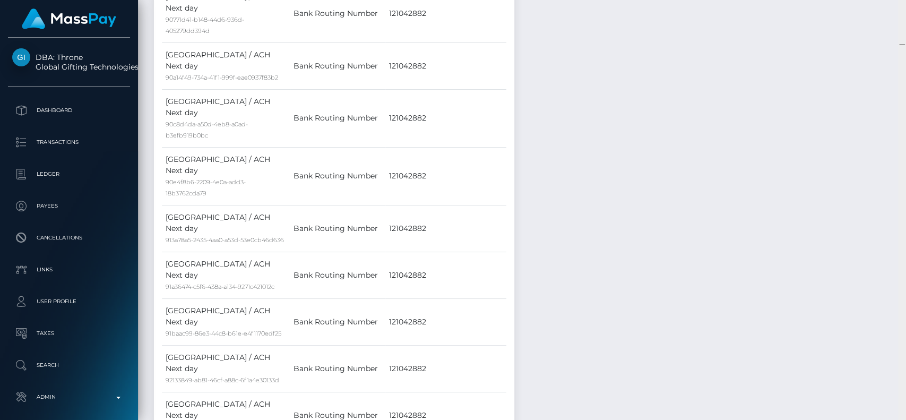
drag, startPoint x: 905, startPoint y: 41, endPoint x: 904, endPoint y: 146, distance: 105.0
click at [905, 152] on div at bounding box center [902, 210] width 8 height 420
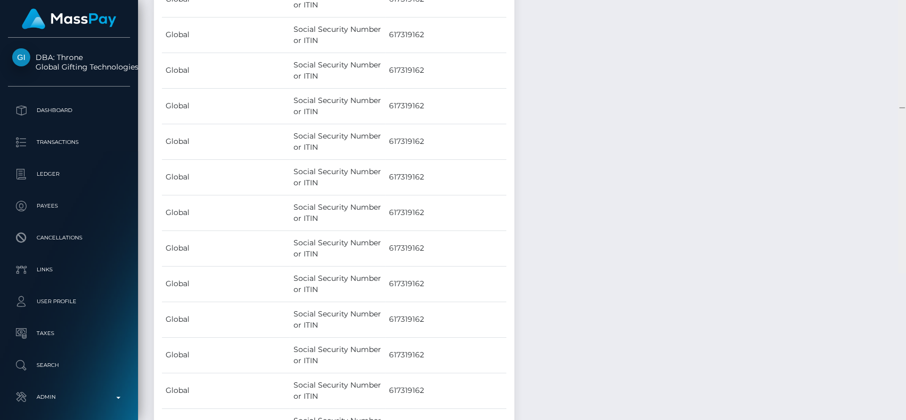
scroll to position [70834, 0]
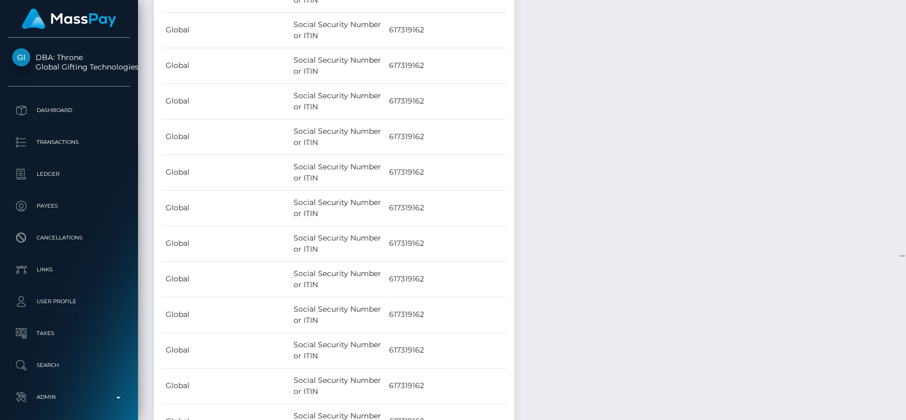
drag, startPoint x: 900, startPoint y: 44, endPoint x: 896, endPoint y: 255, distance: 211.2
click at [896, 255] on div "Customer Profile Loading... Loading..." at bounding box center [522, 210] width 768 height 420
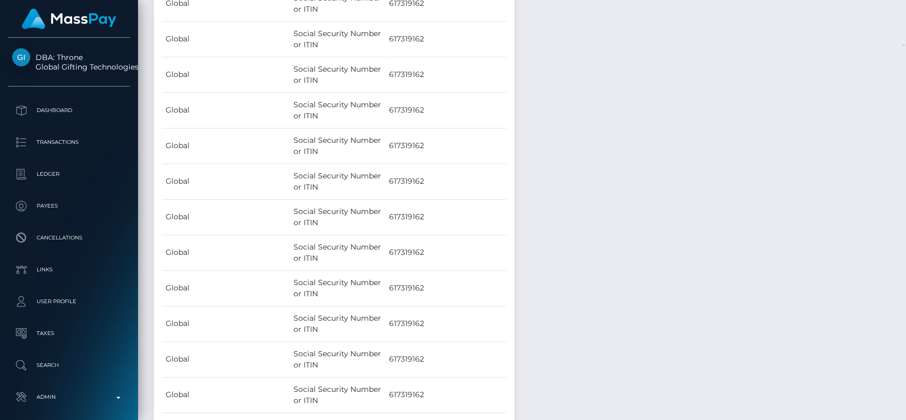
scroll to position [71571, 0]
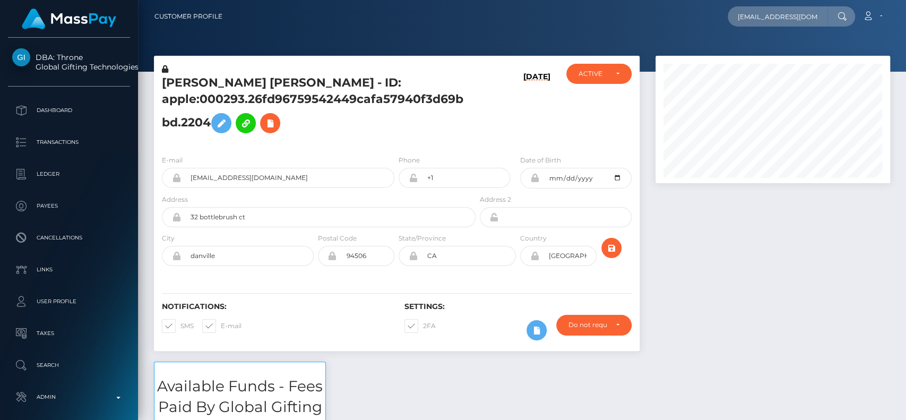
scroll to position [127, 234]
type input "[EMAIL_ADDRESS][DOMAIN_NAME]"
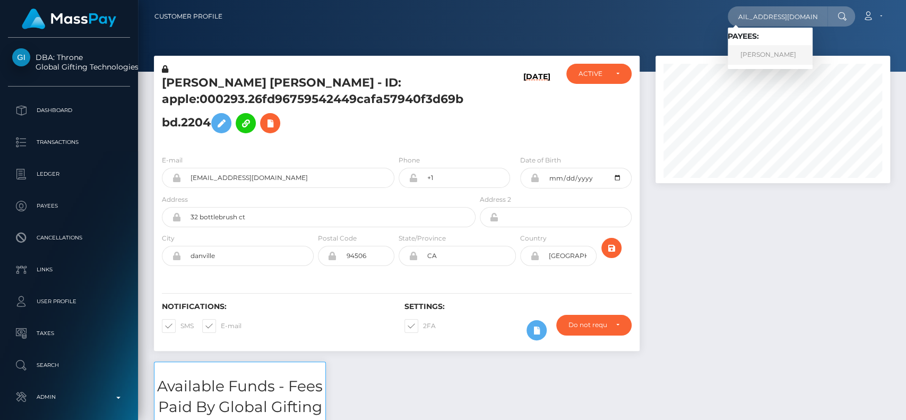
scroll to position [0, 0]
click at [735, 51] on link "FARIDATU AYUBA" at bounding box center [769, 55] width 85 height 20
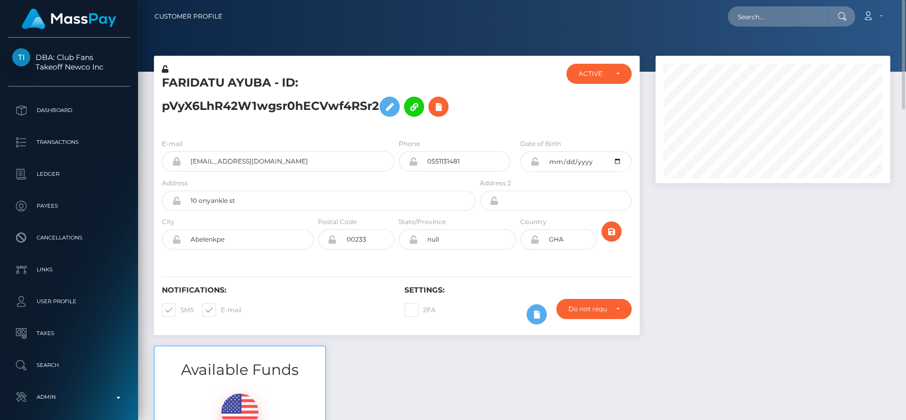
click at [192, 76] on h5 "FARIDATU AYUBA - ID: pVyX6LhR42W1wgsr0hECVwf4RSr2" at bounding box center [316, 98] width 308 height 47
copy h5 "FARIDATU"
click at [774, 18] on input "text" at bounding box center [777, 16] width 100 height 20
paste input "[EMAIL_ADDRESS][DOMAIN_NAME]"
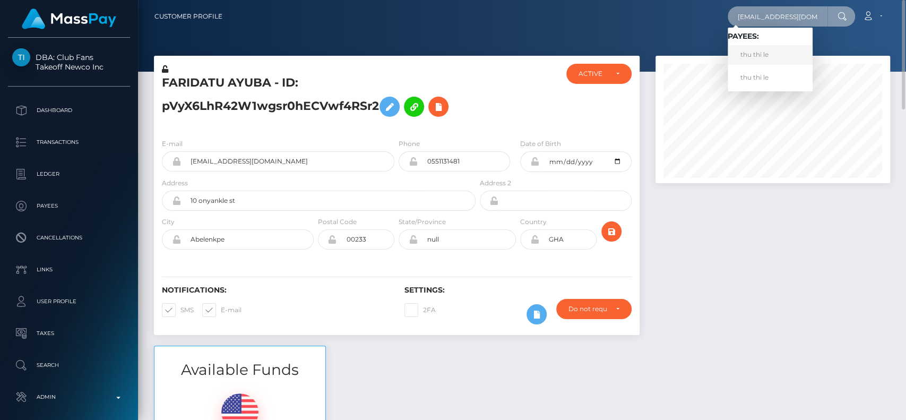
type input "[EMAIL_ADDRESS][DOMAIN_NAME]"
click at [781, 48] on link "thu thi le" at bounding box center [769, 55] width 85 height 20
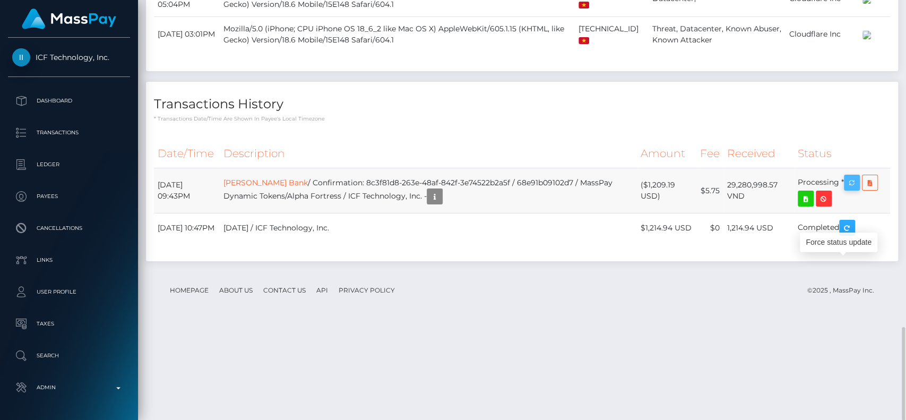
scroll to position [127, 234]
click at [854, 189] on icon "button" at bounding box center [851, 182] width 13 height 13
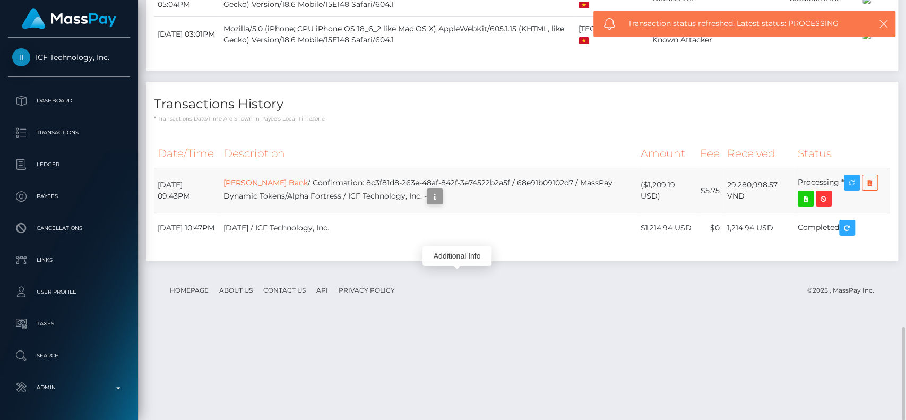
click at [442, 204] on button "button" at bounding box center [435, 196] width 16 height 16
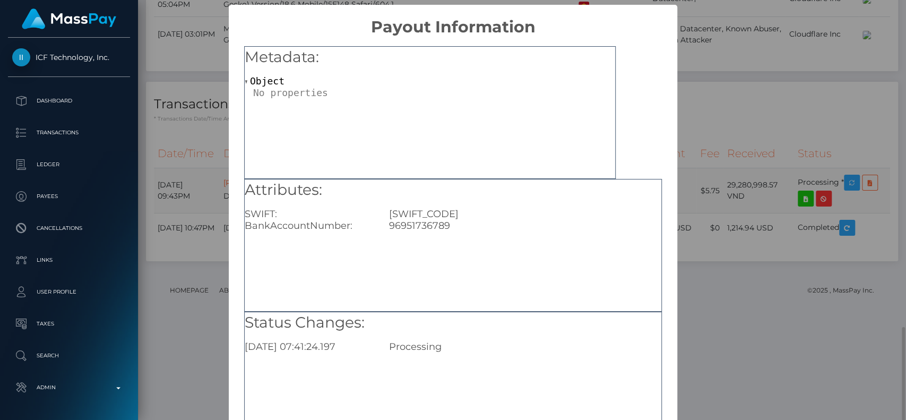
scroll to position [85, 0]
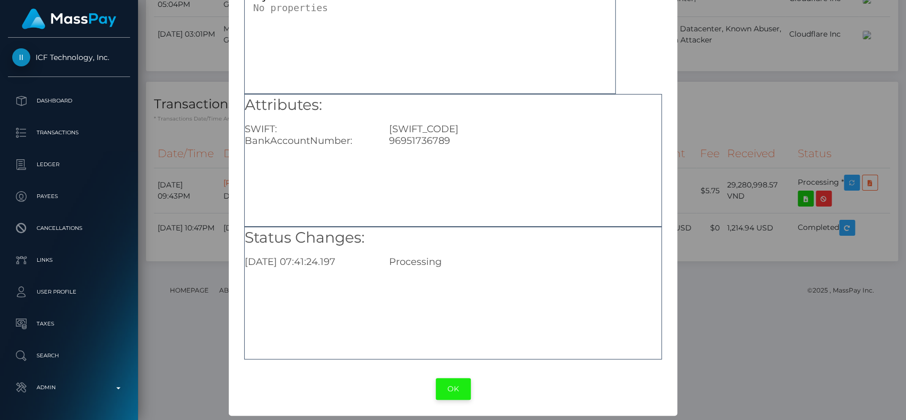
click at [446, 387] on button "OK" at bounding box center [453, 389] width 35 height 22
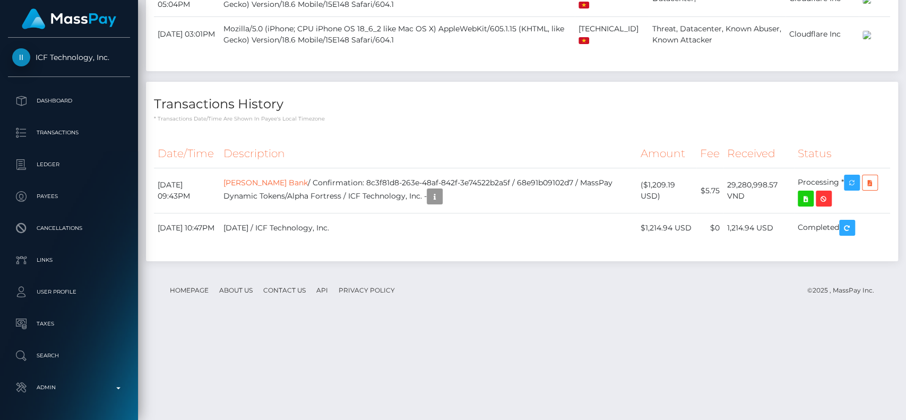
scroll to position [127, 234]
click at [297, 187] on link "Tien Phong Bank" at bounding box center [265, 183] width 84 height 10
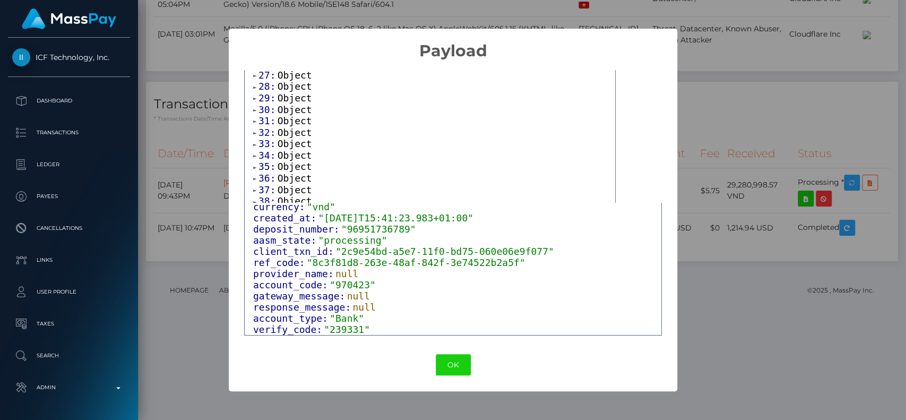
scroll to position [0, 0]
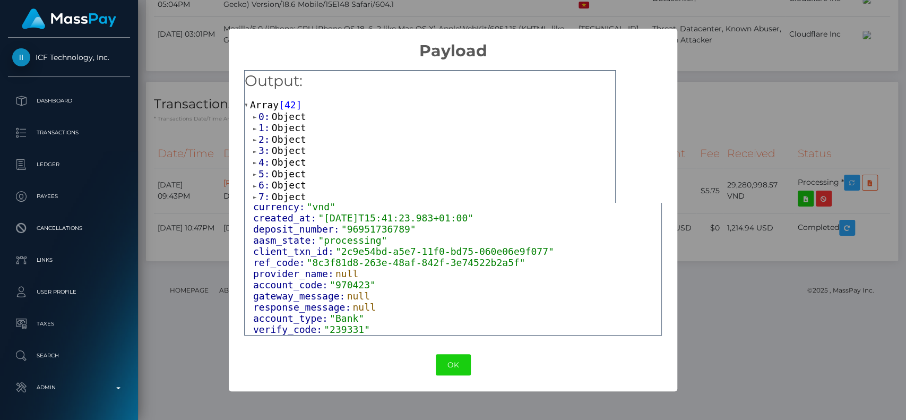
click at [289, 105] on span "42" at bounding box center [290, 104] width 12 height 11
click at [285, 107] on span "42" at bounding box center [290, 104] width 12 height 11
click at [286, 121] on span "Object" at bounding box center [289, 116] width 34 height 11
click at [293, 150] on span "Object" at bounding box center [289, 149] width 34 height 11
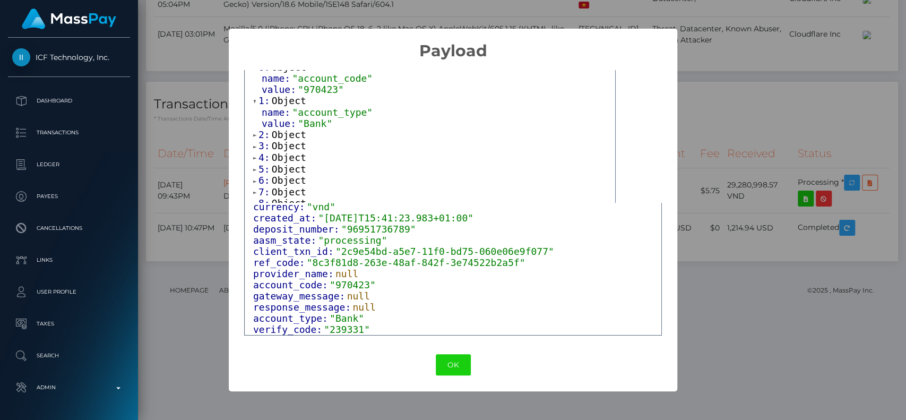
click at [292, 140] on span "Object" at bounding box center [289, 134] width 34 height 11
click at [292, 168] on span "Object" at bounding box center [289, 167] width 34 height 11
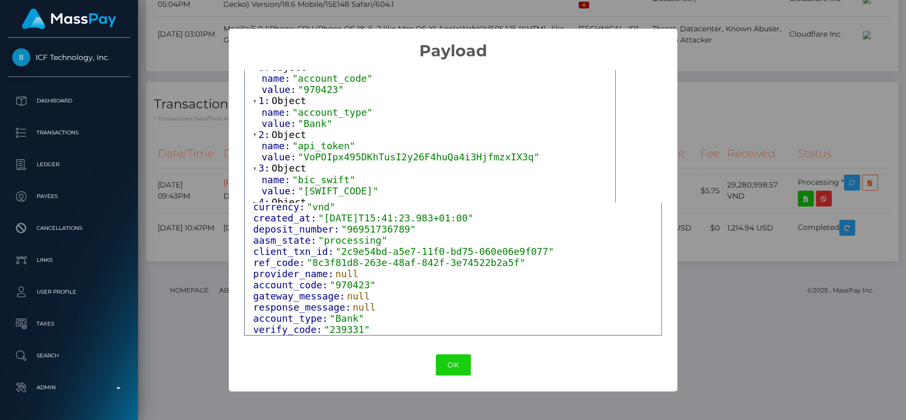
scroll to position [101, 0]
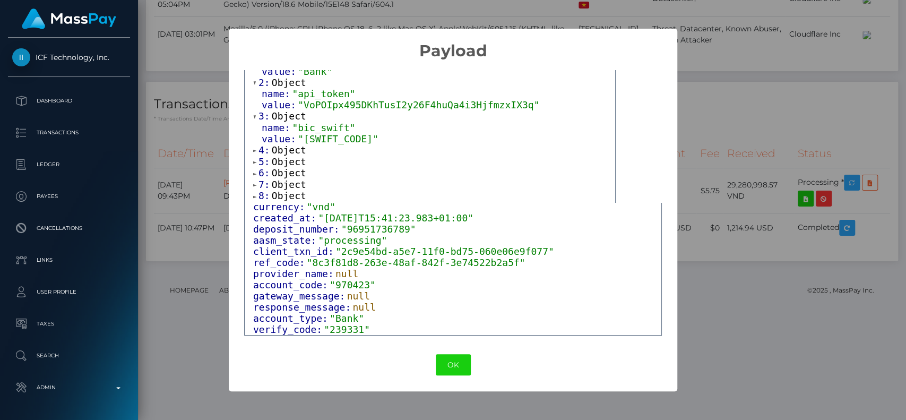
click at [288, 144] on span "value:" at bounding box center [280, 138] width 36 height 11
click at [288, 153] on span "Object" at bounding box center [289, 149] width 34 height 11
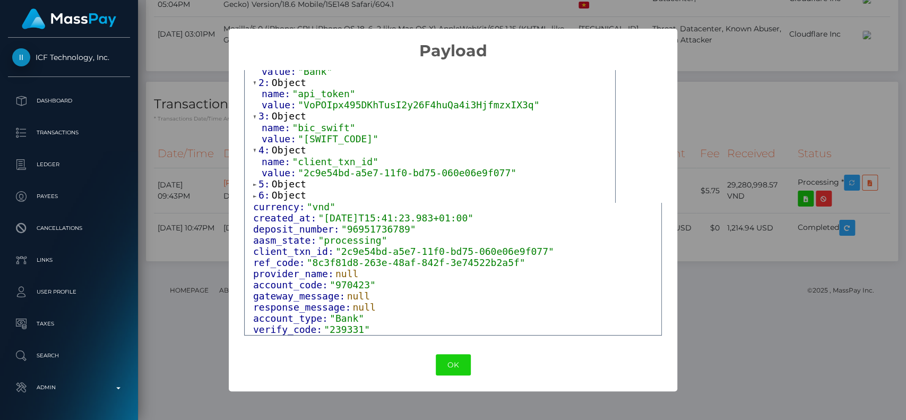
click at [288, 171] on span "value:" at bounding box center [280, 172] width 36 height 11
click at [288, 183] on span "Object" at bounding box center [289, 183] width 34 height 11
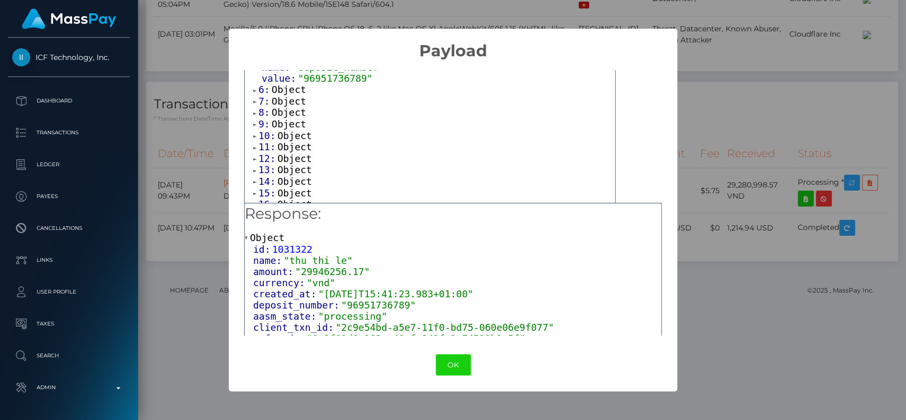
scroll to position [79, 0]
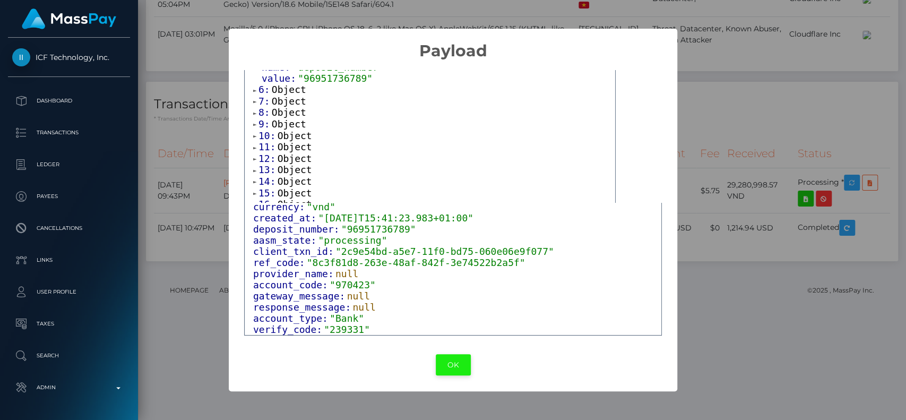
click at [451, 357] on button "OK" at bounding box center [453, 365] width 35 height 22
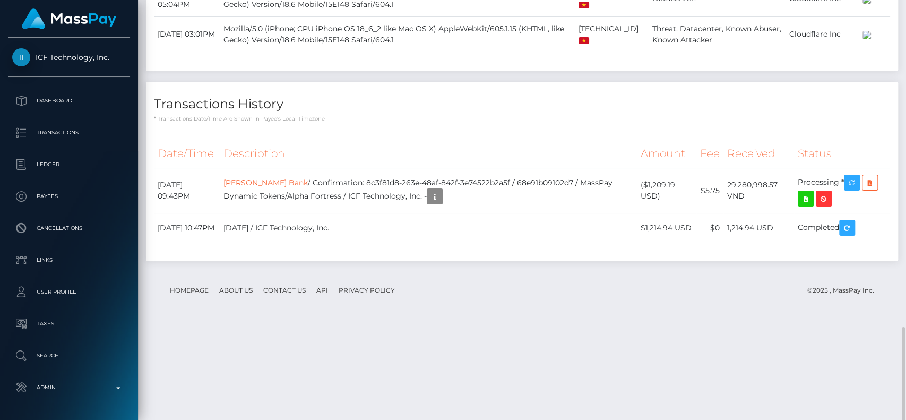
click at [437, 114] on h4 "Transactions History" at bounding box center [522, 104] width 736 height 19
click at [845, 190] on button "button" at bounding box center [852, 183] width 16 height 16
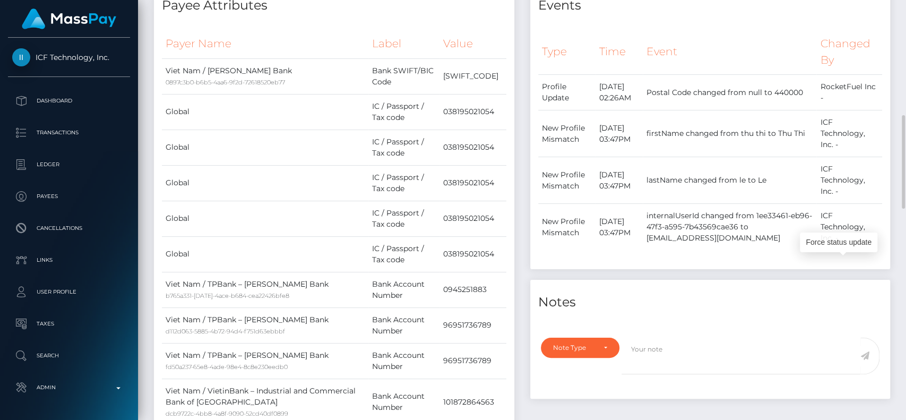
scroll to position [41, 0]
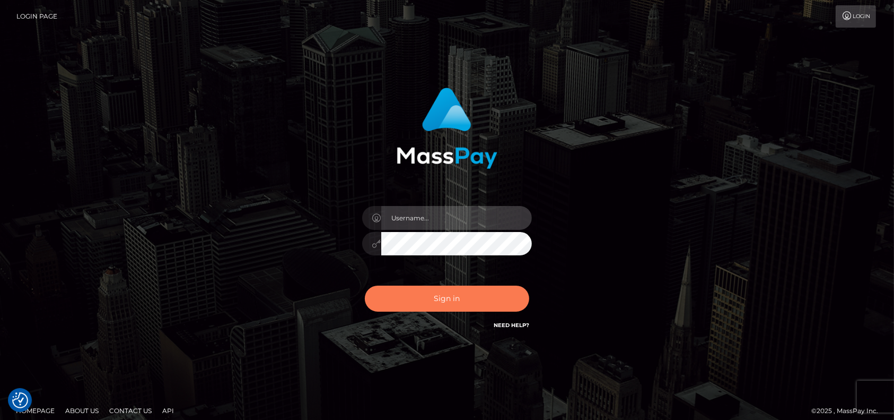
type input "petros.[PERSON_NAME]"
click at [404, 298] on button "Sign in" at bounding box center [447, 298] width 164 height 26
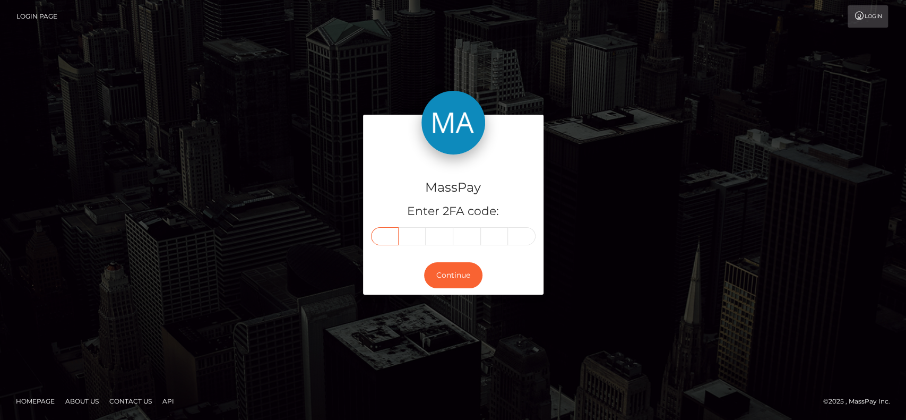
click at [388, 231] on input "text" at bounding box center [385, 236] width 28 height 18
paste input "5"
type input "5"
type input "8"
type input "5"
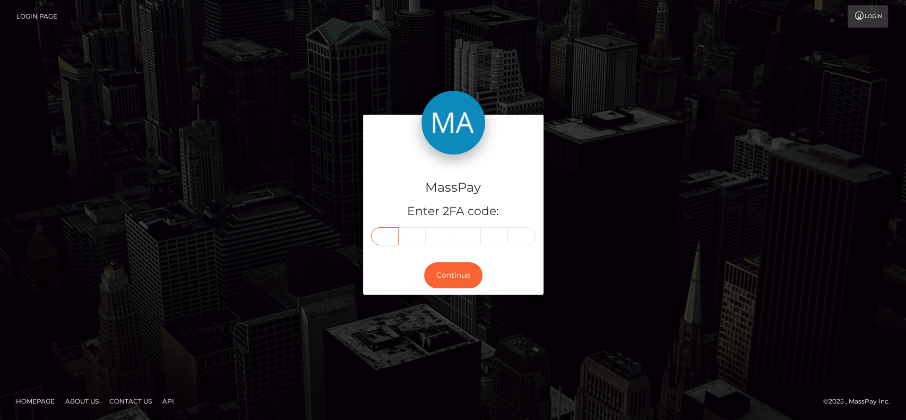
type input "8"
type input "5"
type input "1"
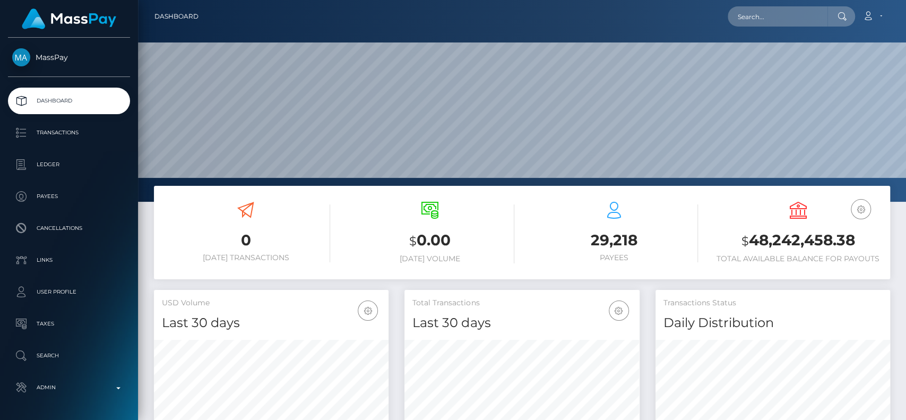
scroll to position [187, 234]
click at [747, 14] on input "text" at bounding box center [777, 16] width 100 height 20
paste input "[EMAIL_ADDRESS][DOMAIN_NAME]"
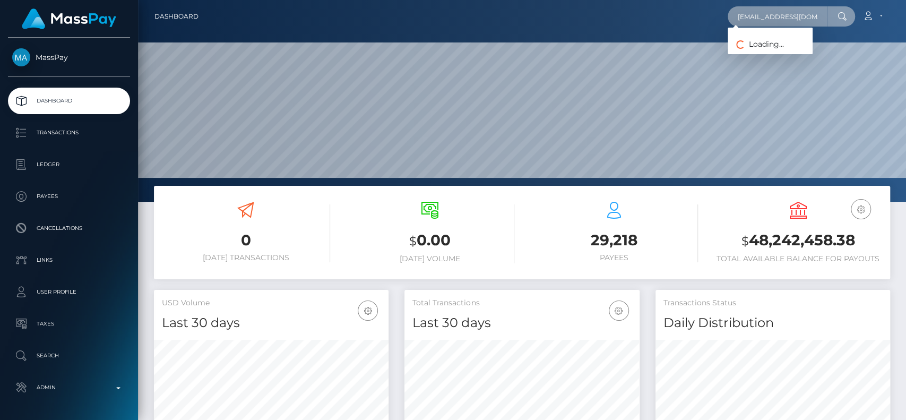
scroll to position [0, 12]
type input "[EMAIL_ADDRESS][DOMAIN_NAME]"
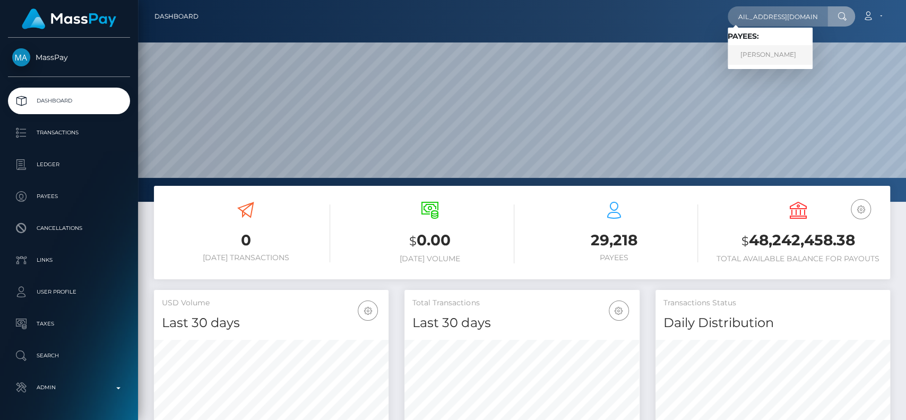
scroll to position [0, 0]
click at [758, 57] on link "FARIDATU AYUBA" at bounding box center [769, 55] width 85 height 20
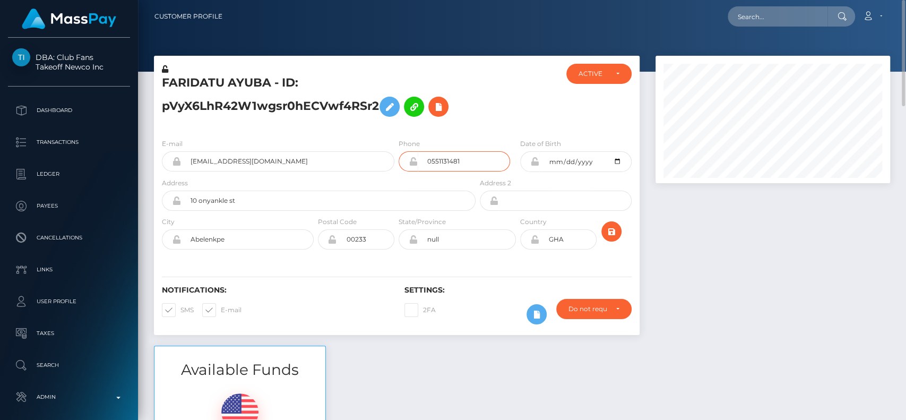
drag, startPoint x: 479, startPoint y: 165, endPoint x: 364, endPoint y: 163, distance: 114.6
click at [364, 163] on div "E-mail [EMAIL_ADDRESS][DOMAIN_NAME] Phone 0551131481" at bounding box center [396, 157] width 485 height 39
drag, startPoint x: 397, startPoint y: 100, endPoint x: 403, endPoint y: 99, distance: 6.5
click at [403, 99] on h5 "FARIDATU AYUBA - ID: pVyX6LhR42W1wgsr0hECVwf4RSr2" at bounding box center [316, 98] width 308 height 47
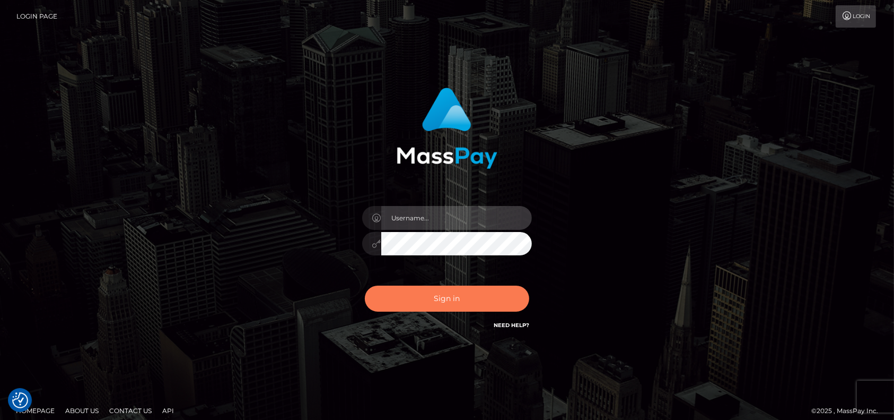
type input "petros.kidane"
click at [446, 299] on button "Sign in" at bounding box center [447, 298] width 164 height 26
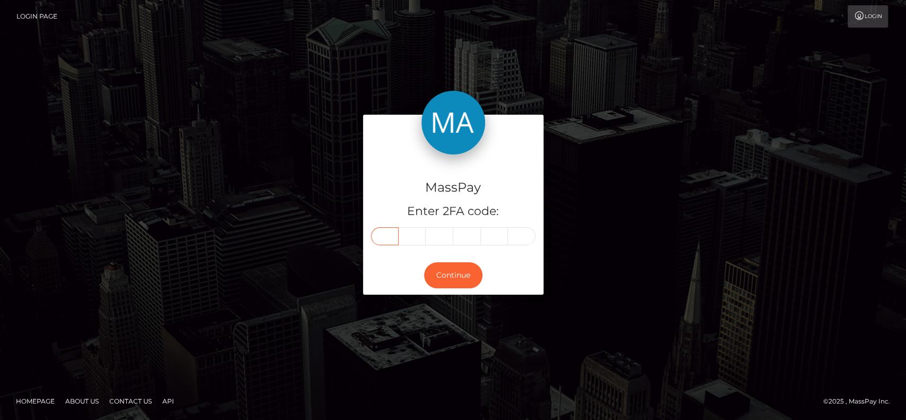
click at [385, 231] on input "text" at bounding box center [385, 236] width 28 height 18
paste input "8"
type input "8"
type input "9"
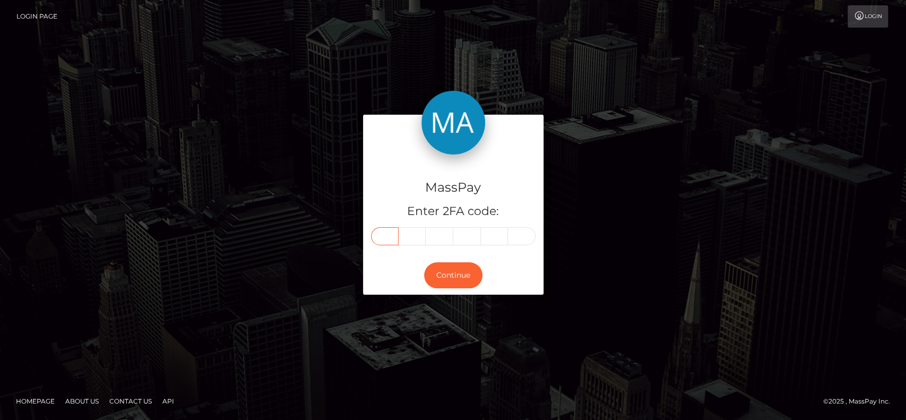
type input "0"
type input "6"
type input "4"
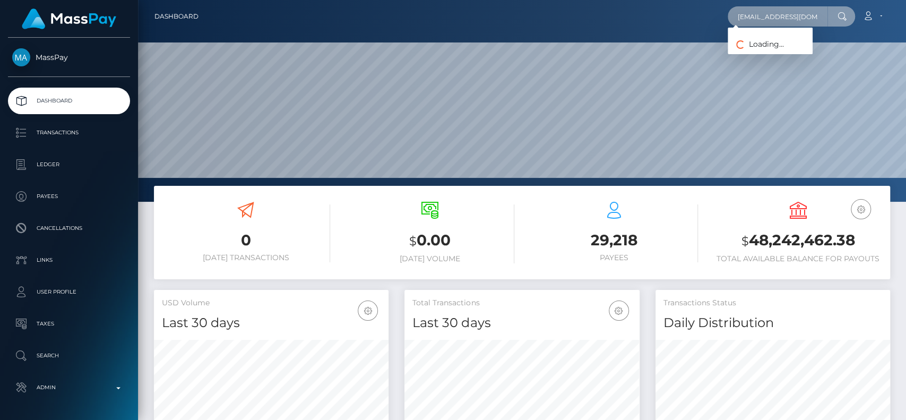
paste input "[PERSON_NAME]"
paste input "K [PERSON_NAME] - ID: apple:000293.26fd96759542449cafa57940f3d69bbd.2204"
drag, startPoint x: 798, startPoint y: 19, endPoint x: 584, endPoint y: 39, distance: 215.3
click at [584, 39] on div "Dashboard K [PERSON_NAME] - ID: apple:000293.26fd96759542449cafa57940f3d69bbd.2…" at bounding box center [522, 210] width 768 height 420
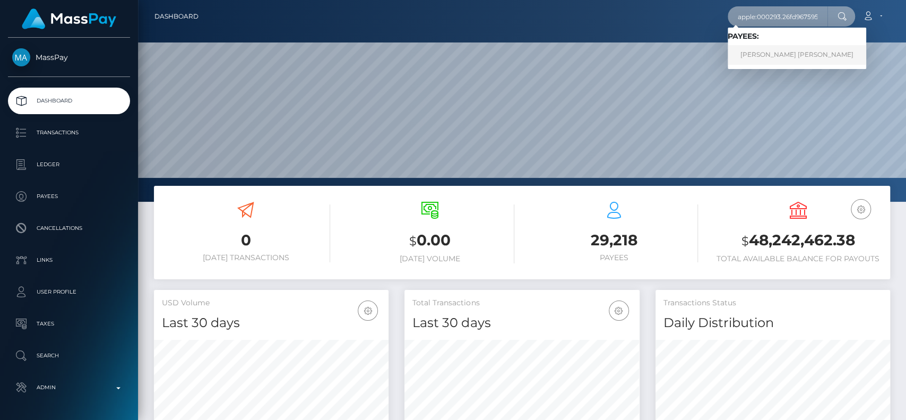
type input "apple:000293.26fd96759542449cafa57940f3d69bbd.2204"
click at [780, 61] on link "[PERSON_NAME] [PERSON_NAME]" at bounding box center [796, 55] width 138 height 20
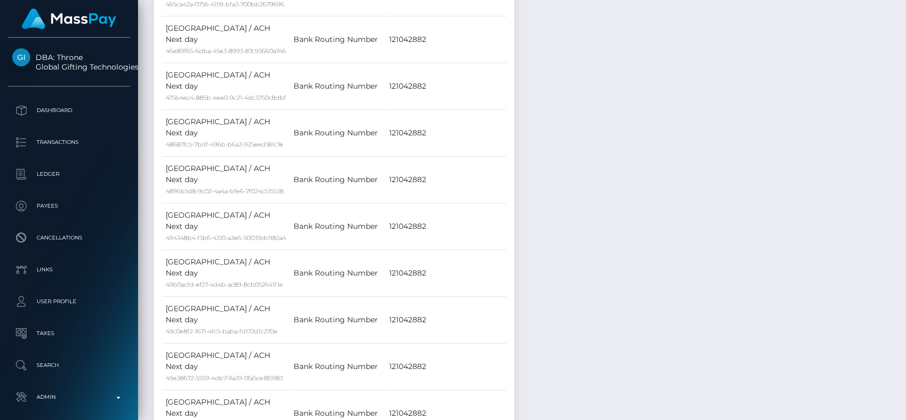
scroll to position [6528, 0]
drag, startPoint x: 899, startPoint y: 23, endPoint x: 903, endPoint y: 85, distance: 61.7
click at [905, 117] on div at bounding box center [902, 210] width 8 height 420
drag, startPoint x: 902, startPoint y: 21, endPoint x: 902, endPoint y: 72, distance: 50.9
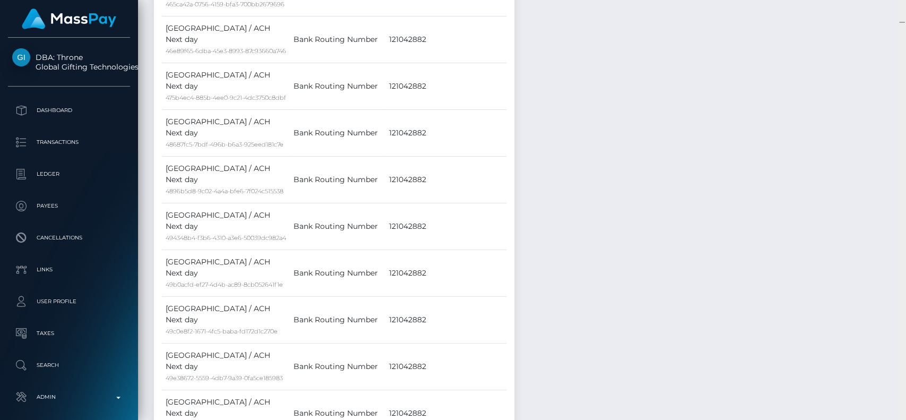
click at [902, 80] on div at bounding box center [902, 210] width 8 height 420
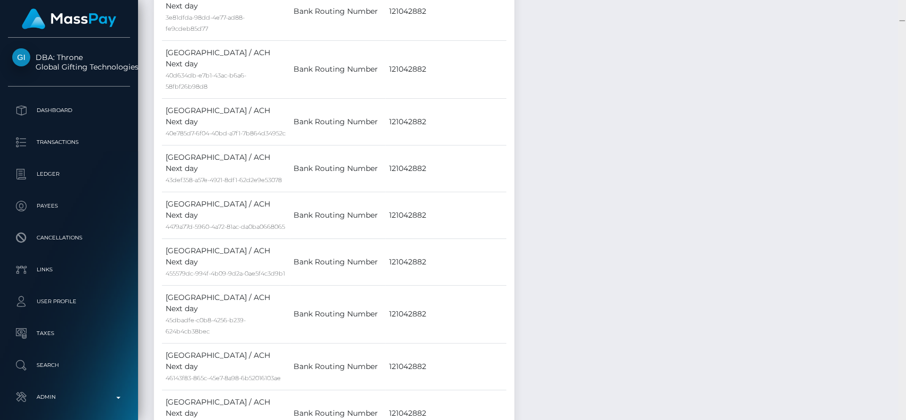
drag, startPoint x: 904, startPoint y: 21, endPoint x: 905, endPoint y: 56, distance: 35.5
click at [905, 56] on div at bounding box center [902, 210] width 8 height 420
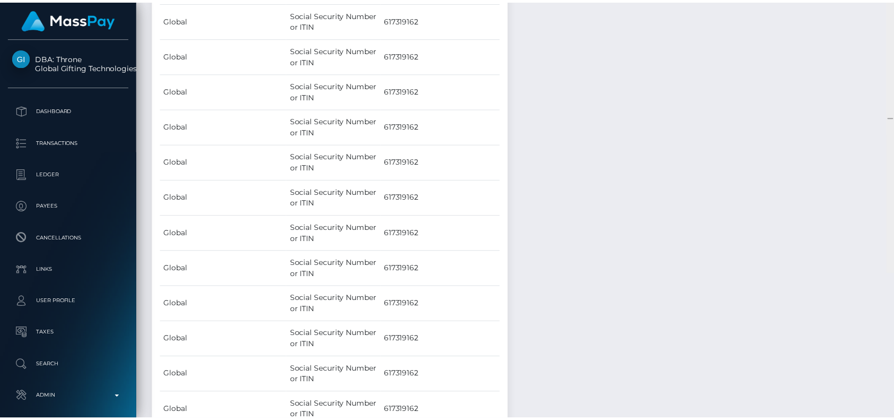
scroll to position [73328, 0]
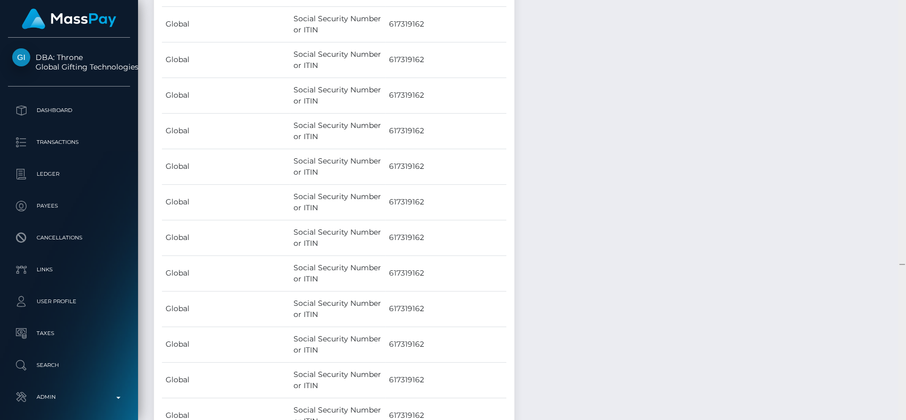
drag, startPoint x: 900, startPoint y: 20, endPoint x: 894, endPoint y: 263, distance: 243.6
click at [894, 263] on div "Customer Profile Loading... Loading..." at bounding box center [522, 210] width 768 height 420
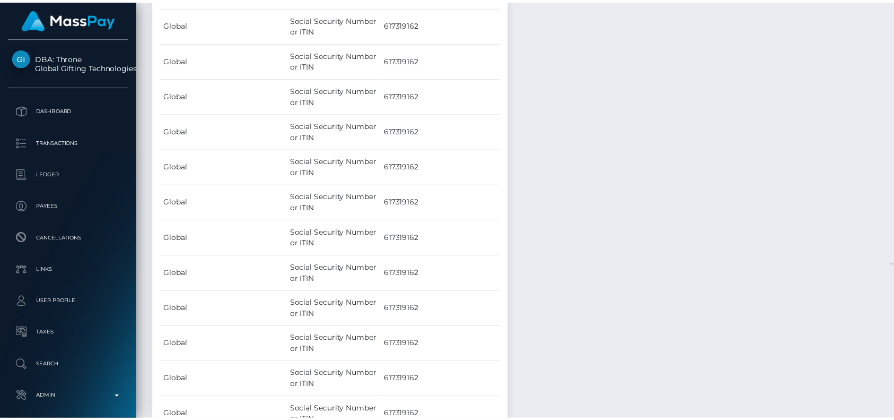
scroll to position [127, 231]
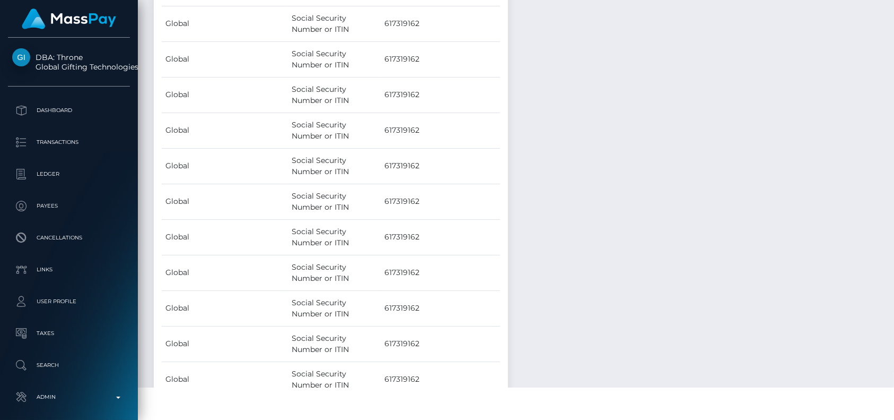
scroll to position [26, 0]
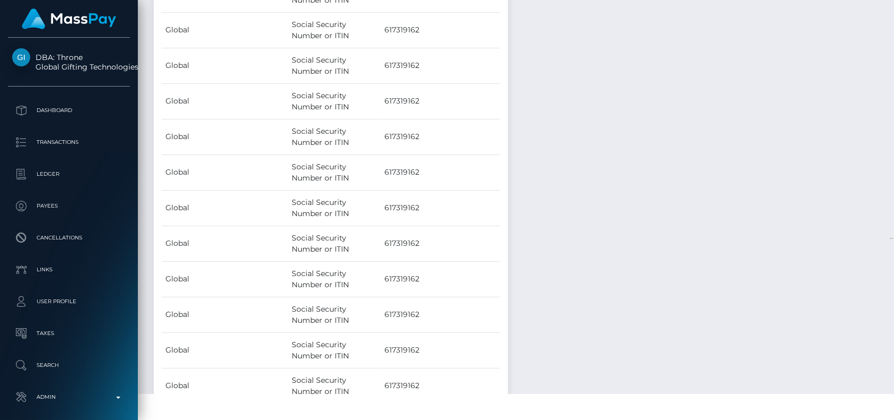
drag, startPoint x: 810, startPoint y: 166, endPoint x: 690, endPoint y: 209, distance: 127.9
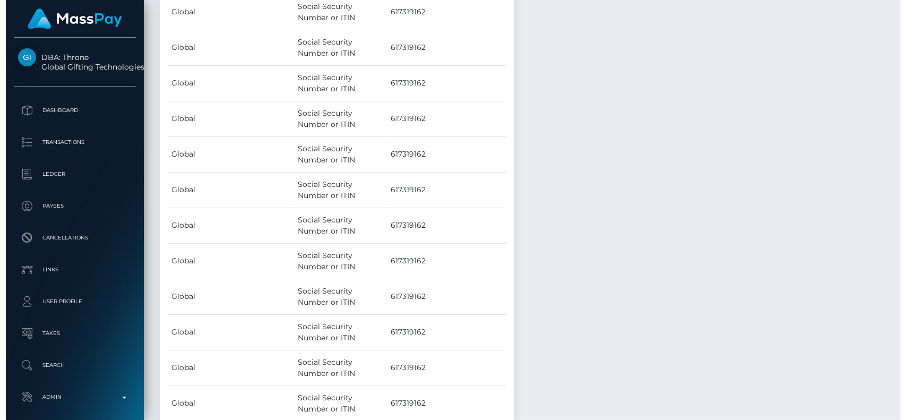
scroll to position [0, 0]
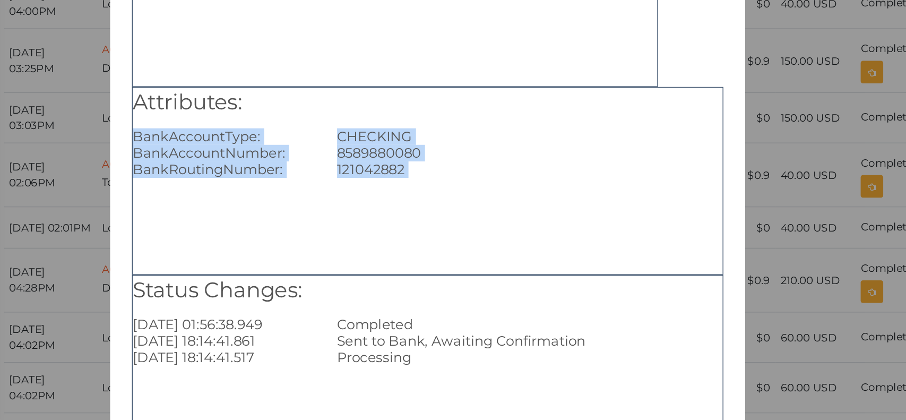
click at [466, 283] on div "Attributes: BankAccountType: CHECKING BankAccountNumber: 8589880080 BankRouting…" at bounding box center [453, 245] width 418 height 133
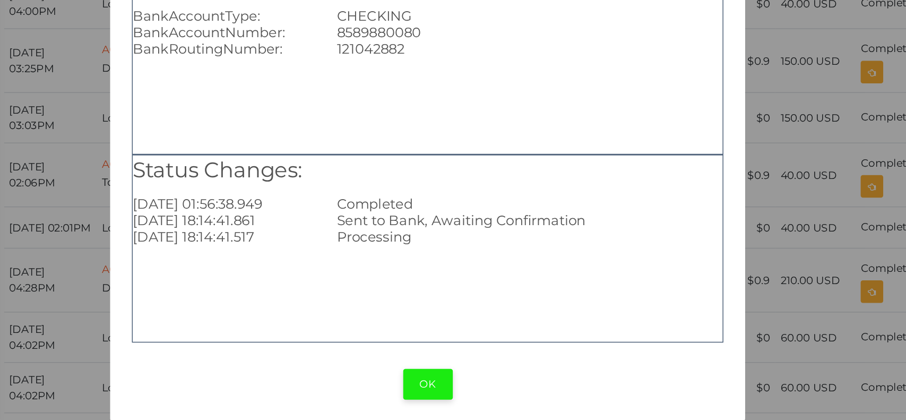
click at [450, 391] on button "OK" at bounding box center [453, 389] width 35 height 22
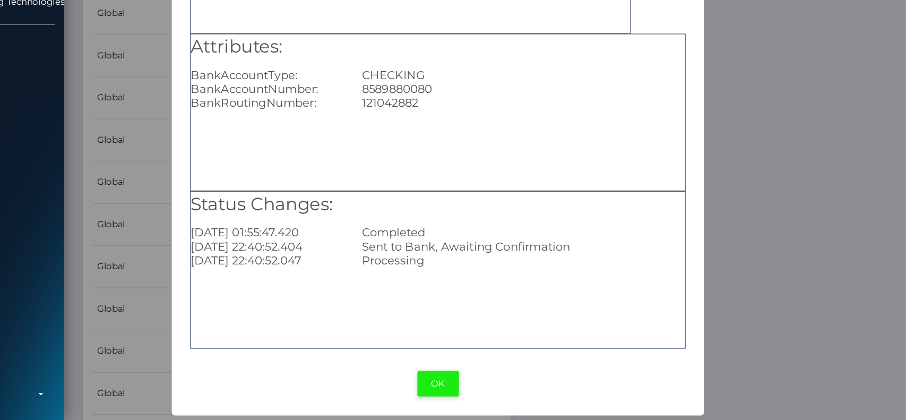
click at [448, 382] on button "OK" at bounding box center [453, 389] width 35 height 22
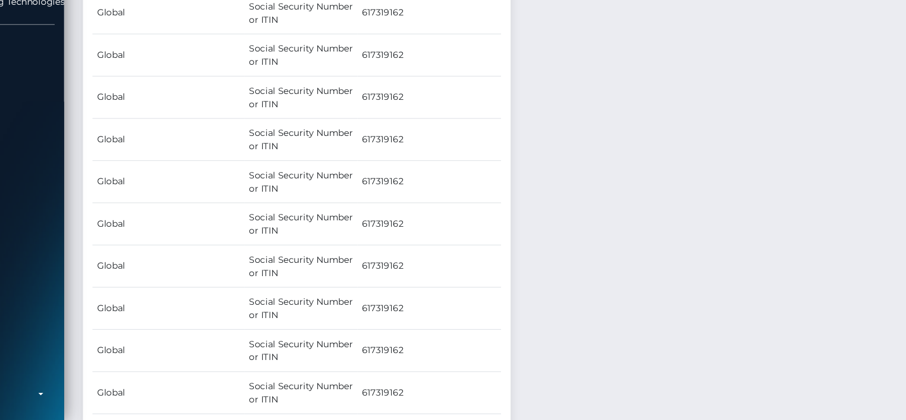
drag, startPoint x: 518, startPoint y: 263, endPoint x: 520, endPoint y: 292, distance: 29.3
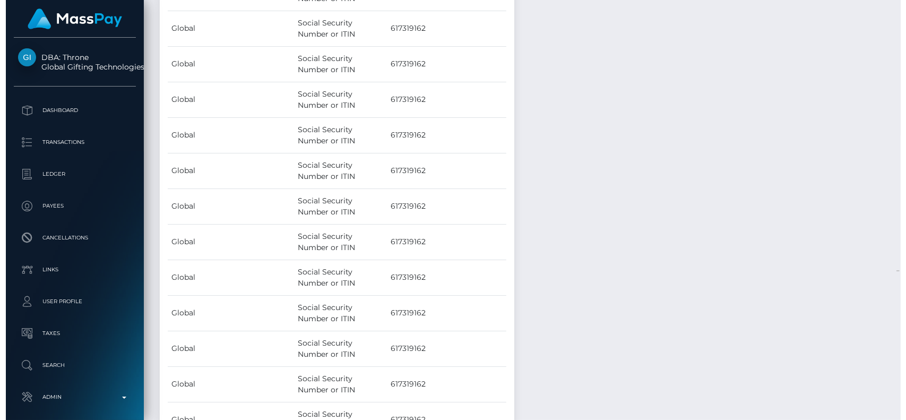
scroll to position [78331, 0]
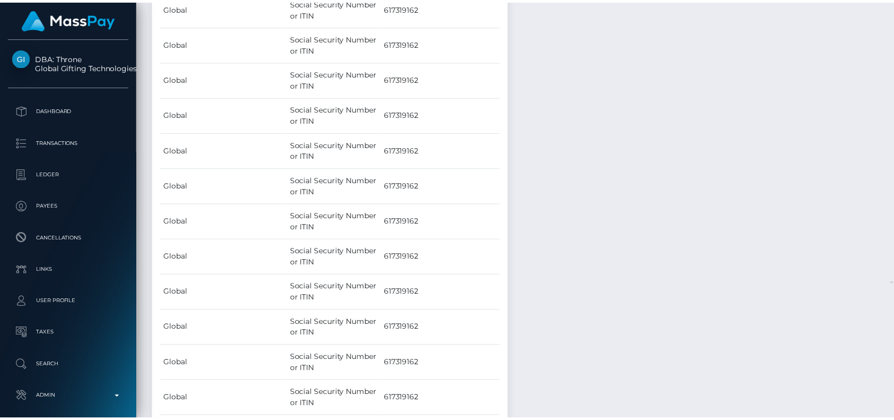
scroll to position [127, 234]
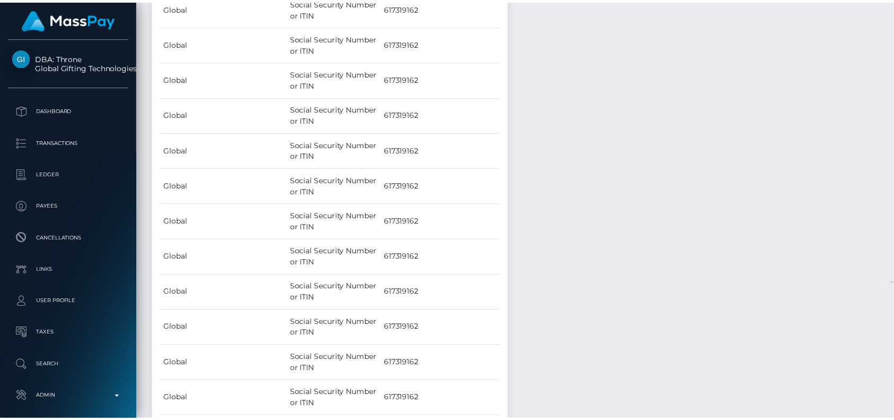
scroll to position [127, 231]
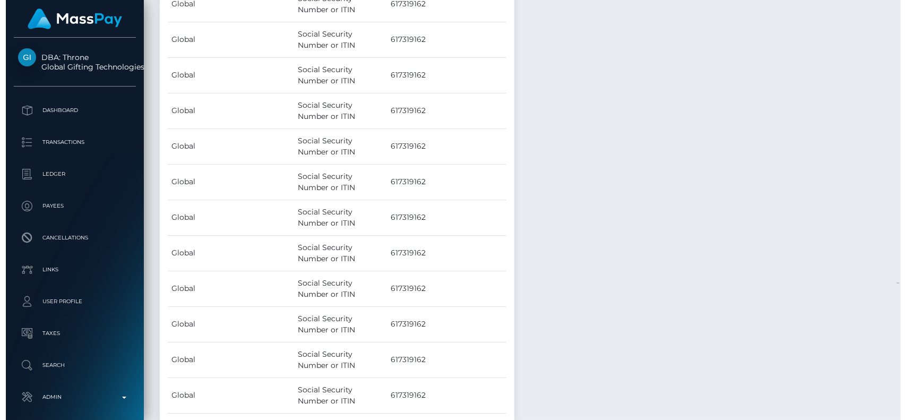
scroll to position [127, 234]
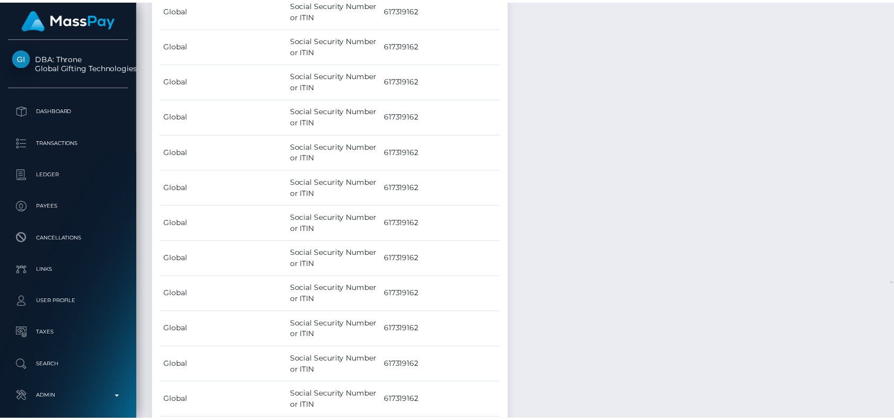
scroll to position [127, 231]
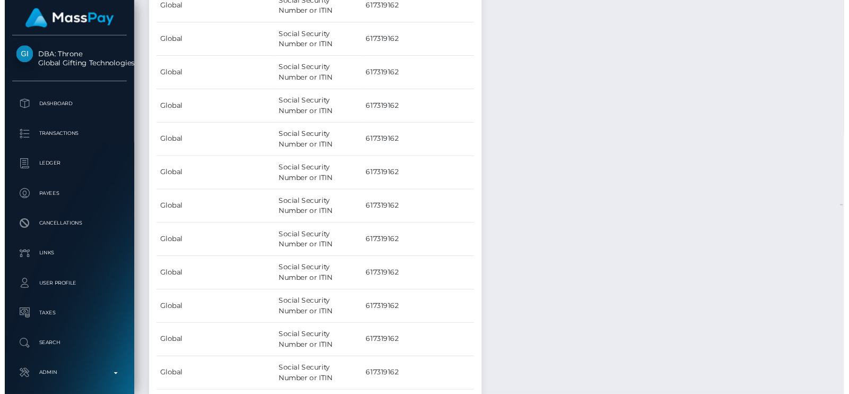
scroll to position [127, 212]
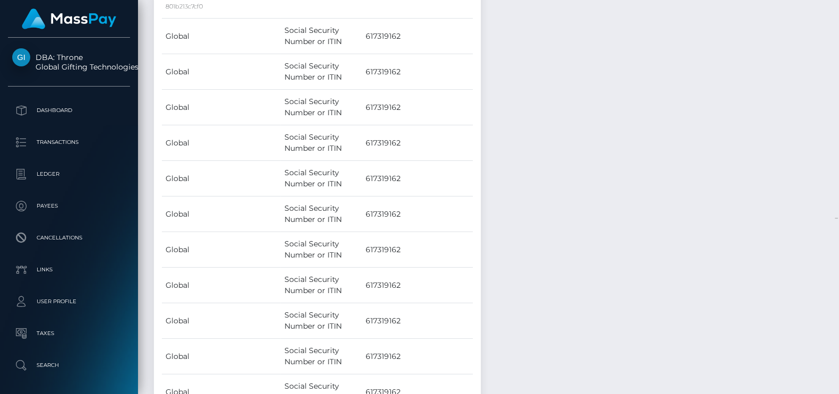
drag, startPoint x: 858, startPoint y: 1, endPoint x: 526, endPoint y: 296, distance: 443.8
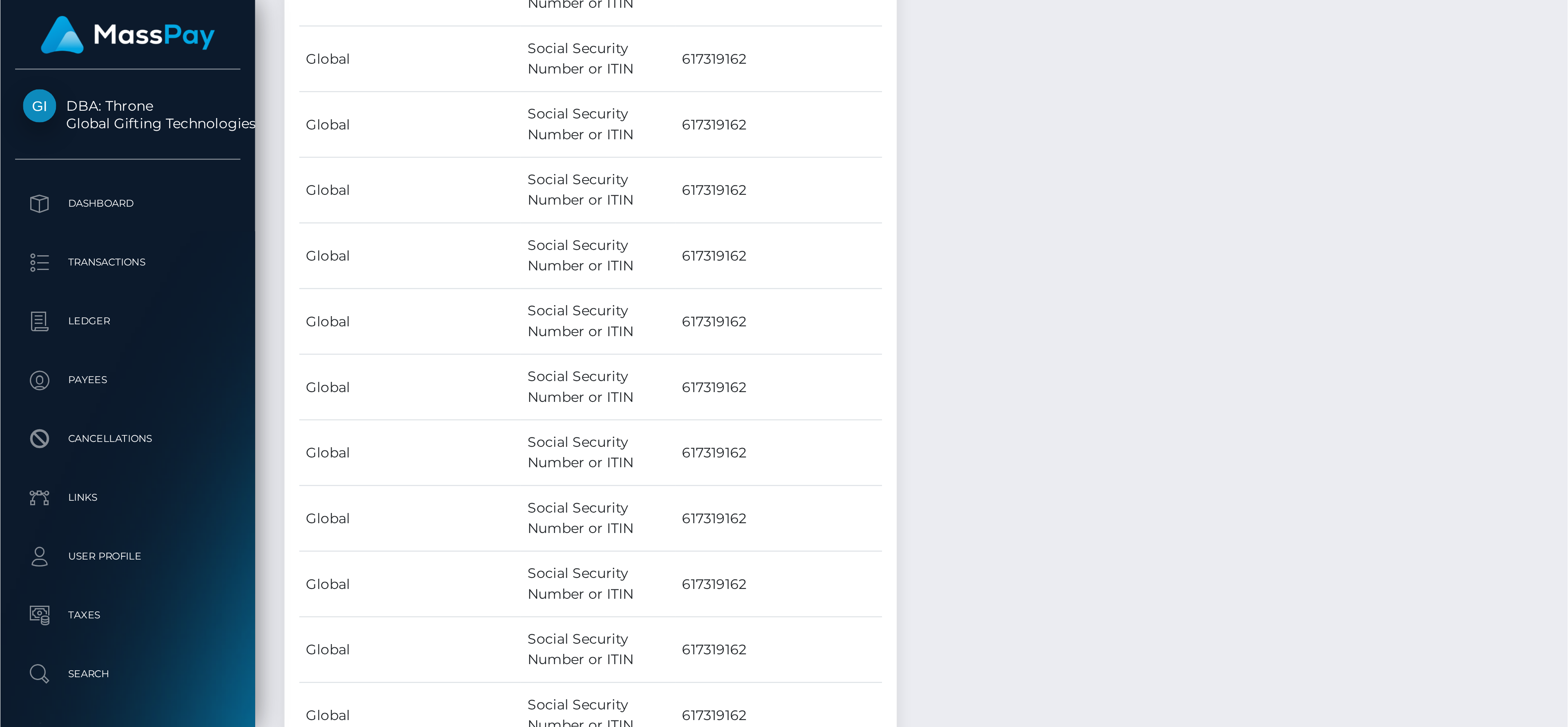
scroll to position [98, 470]
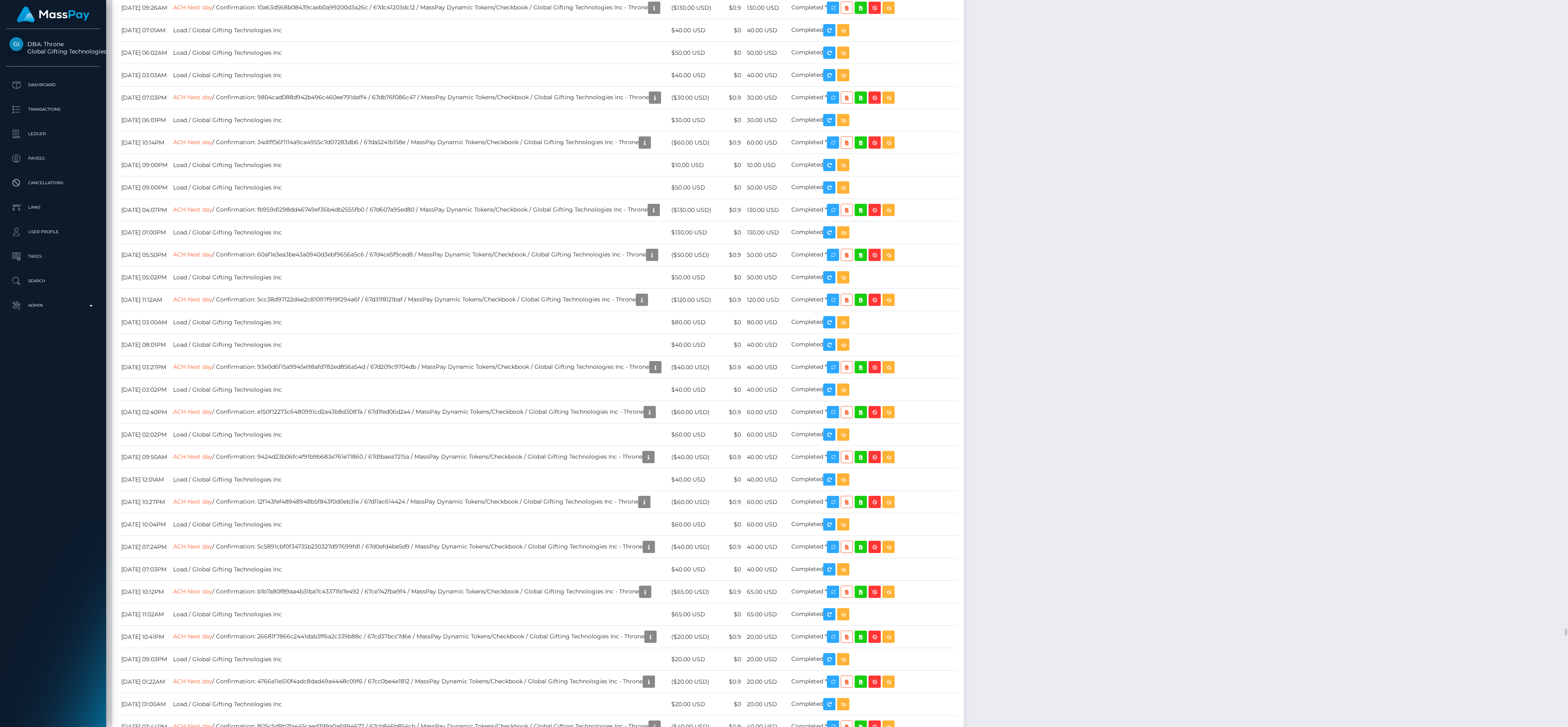
drag, startPoint x: 601, startPoint y: 1, endPoint x: 1031, endPoint y: 376, distance: 570.5
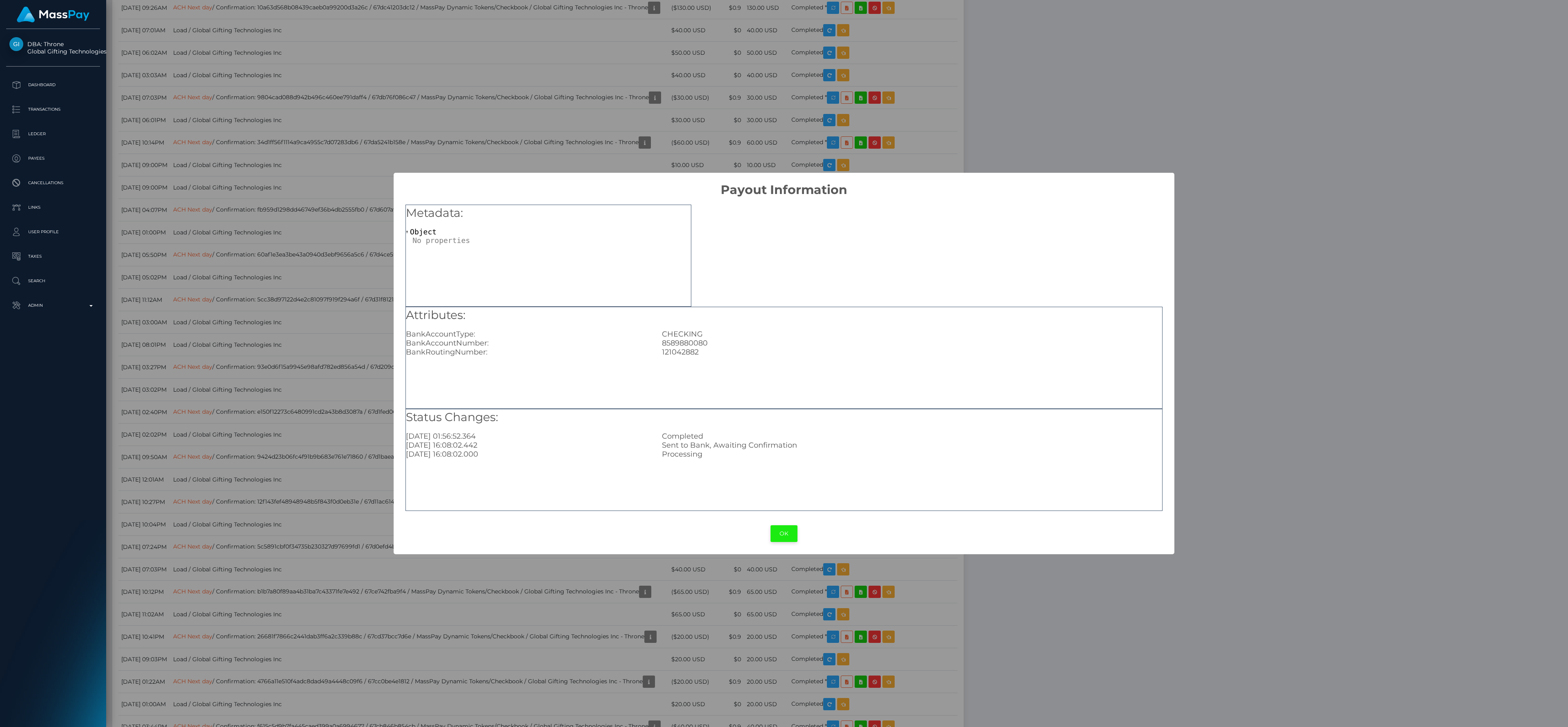
click at [697, 323] on button "OK" at bounding box center [784, 534] width 27 height 17
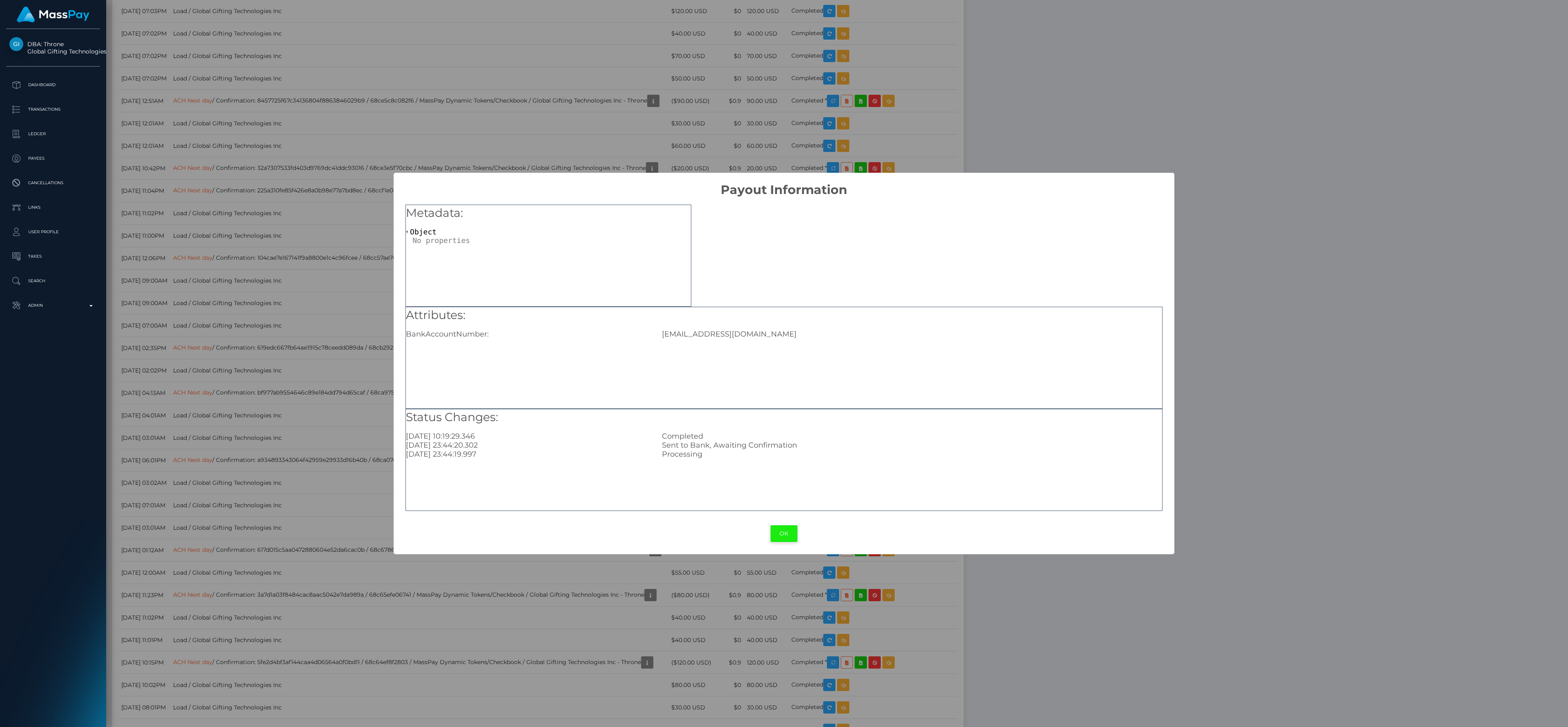
click at [697, 323] on button "OK" at bounding box center [784, 534] width 27 height 17
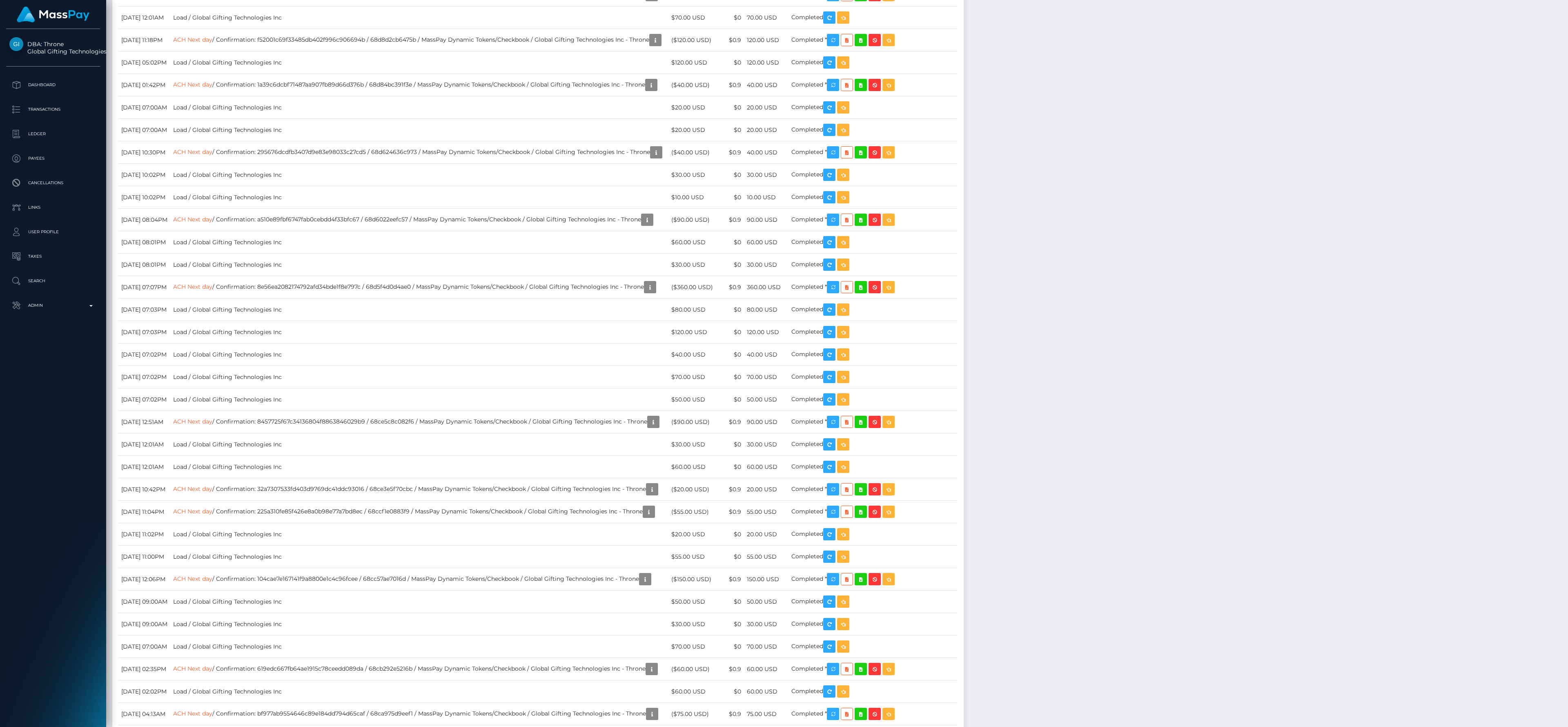
click at [668, 166] on div "Additional Info" at bounding box center [670, 173] width 53 height 15
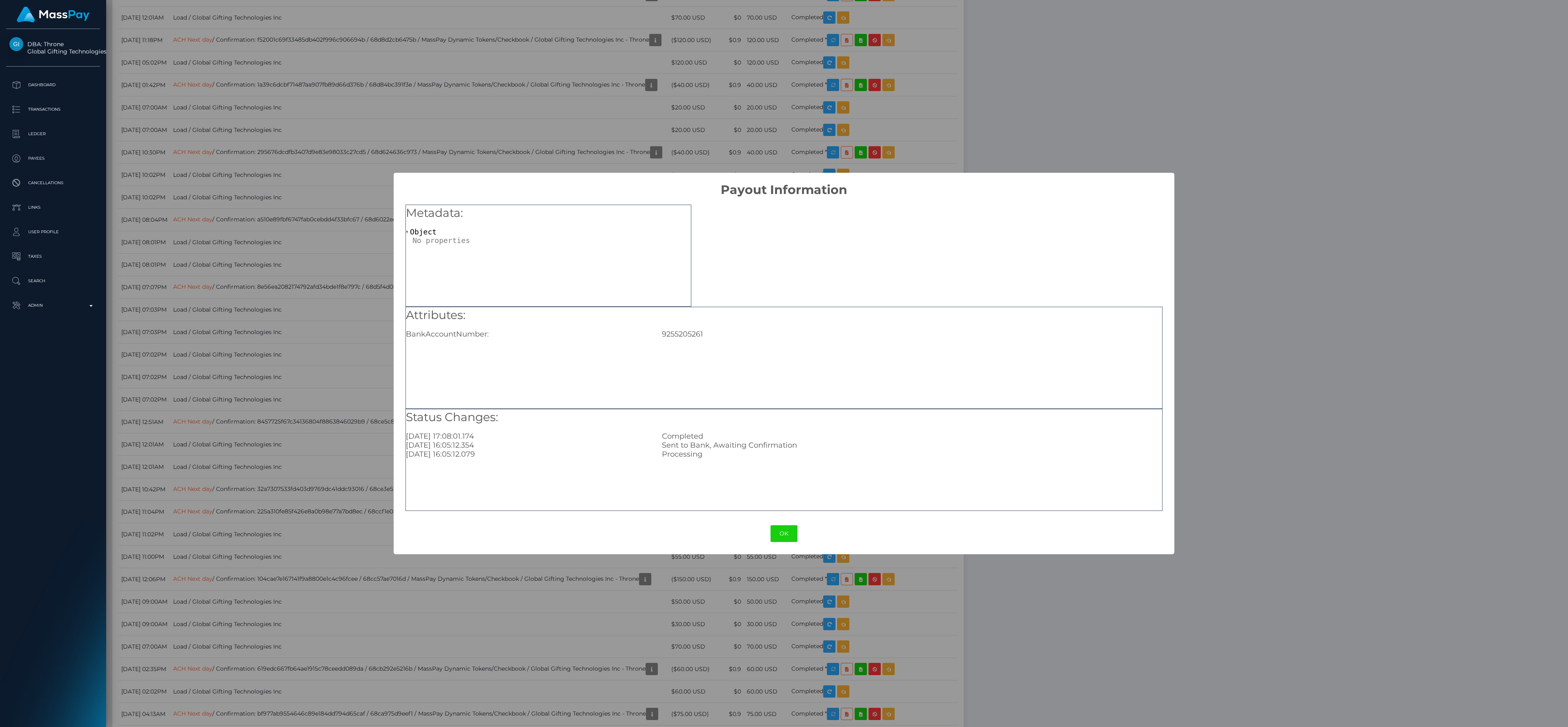
click at [693, 323] on div "9255205261" at bounding box center [911, 334] width 512 height 9
copy div "9255205261"
click at [697, 323] on button "OK" at bounding box center [784, 534] width 27 height 17
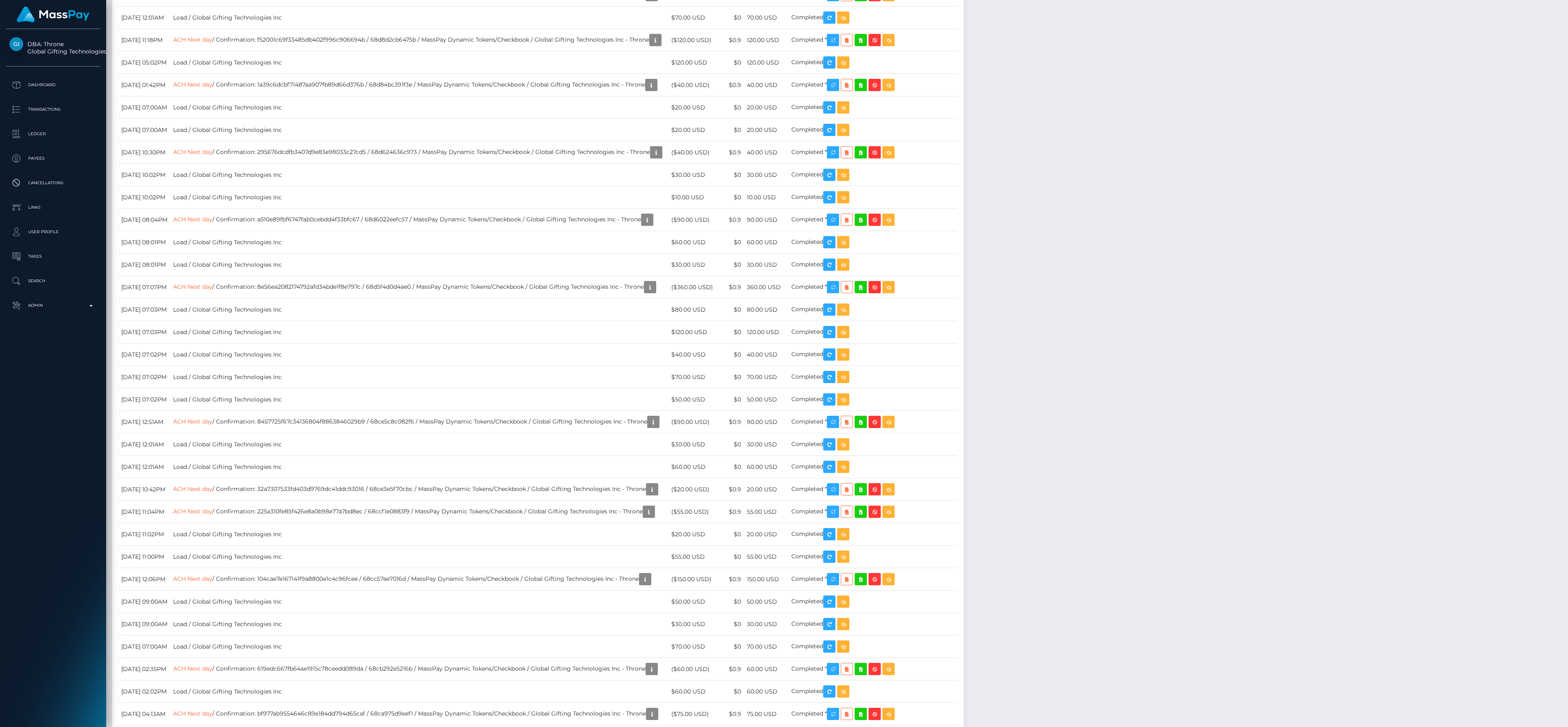
click at [674, 144] on div "Additional Info" at bounding box center [669, 151] width 53 height 15
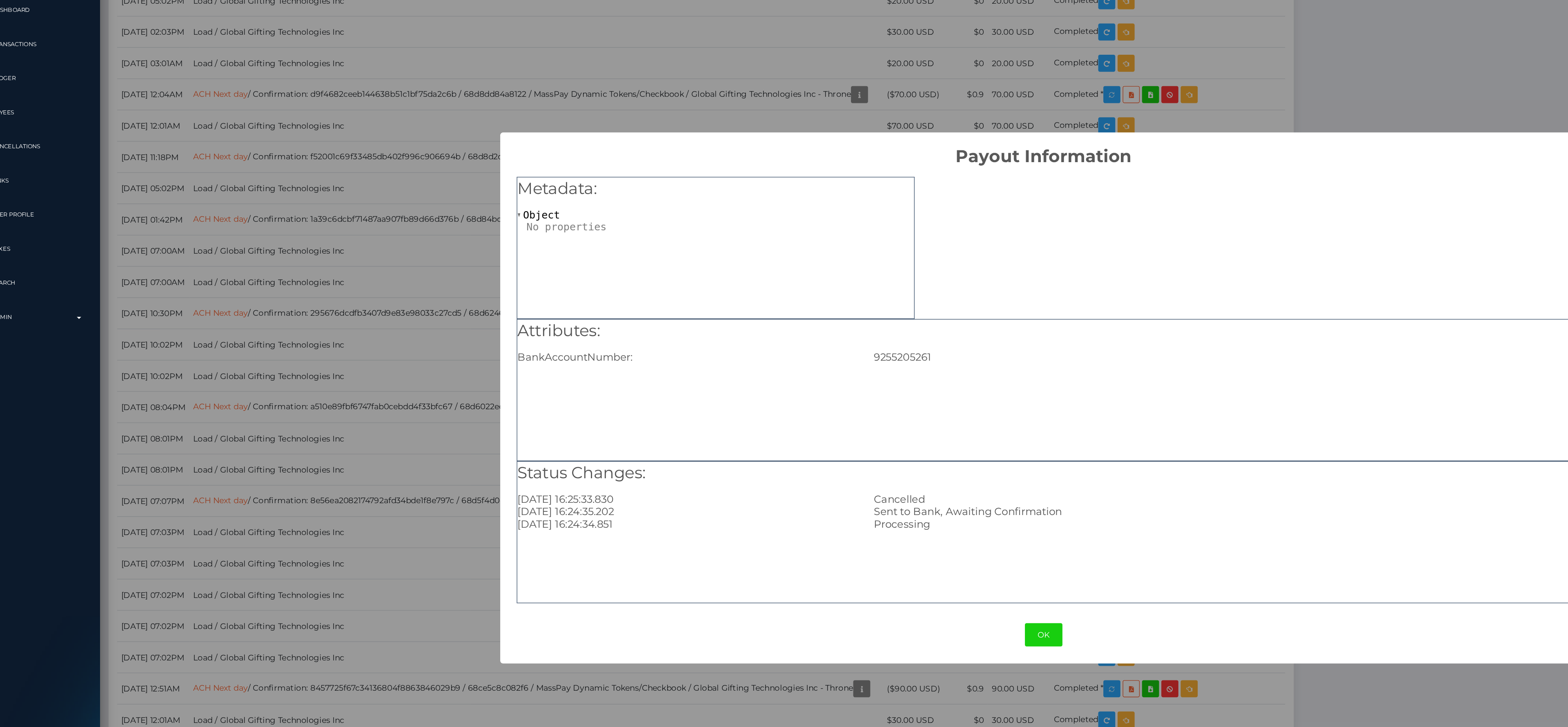
click at [697, 243] on div "× Payout Information Metadata: Object Attributes: BankAccountNumber: 9255205261…" at bounding box center [784, 364] width 781 height 382
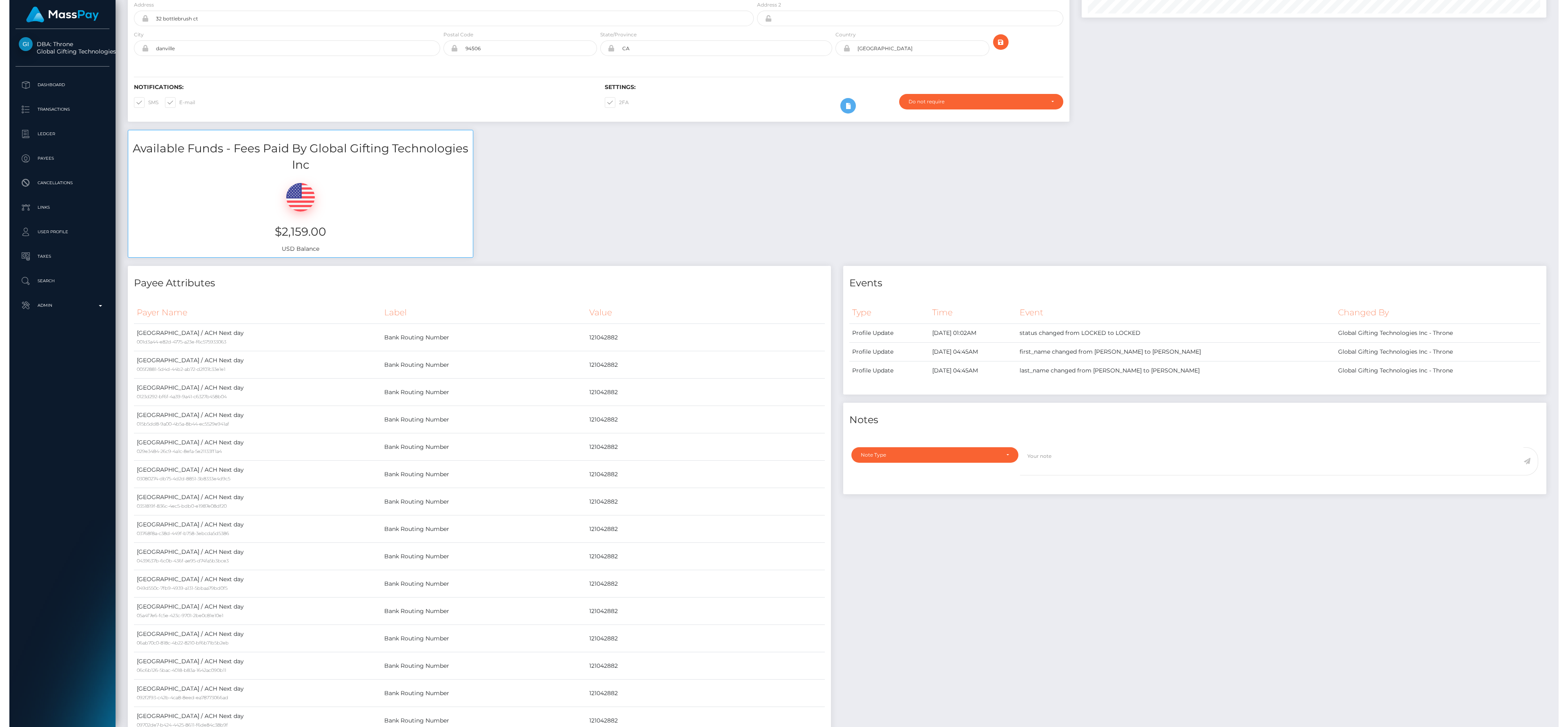
scroll to position [0, 0]
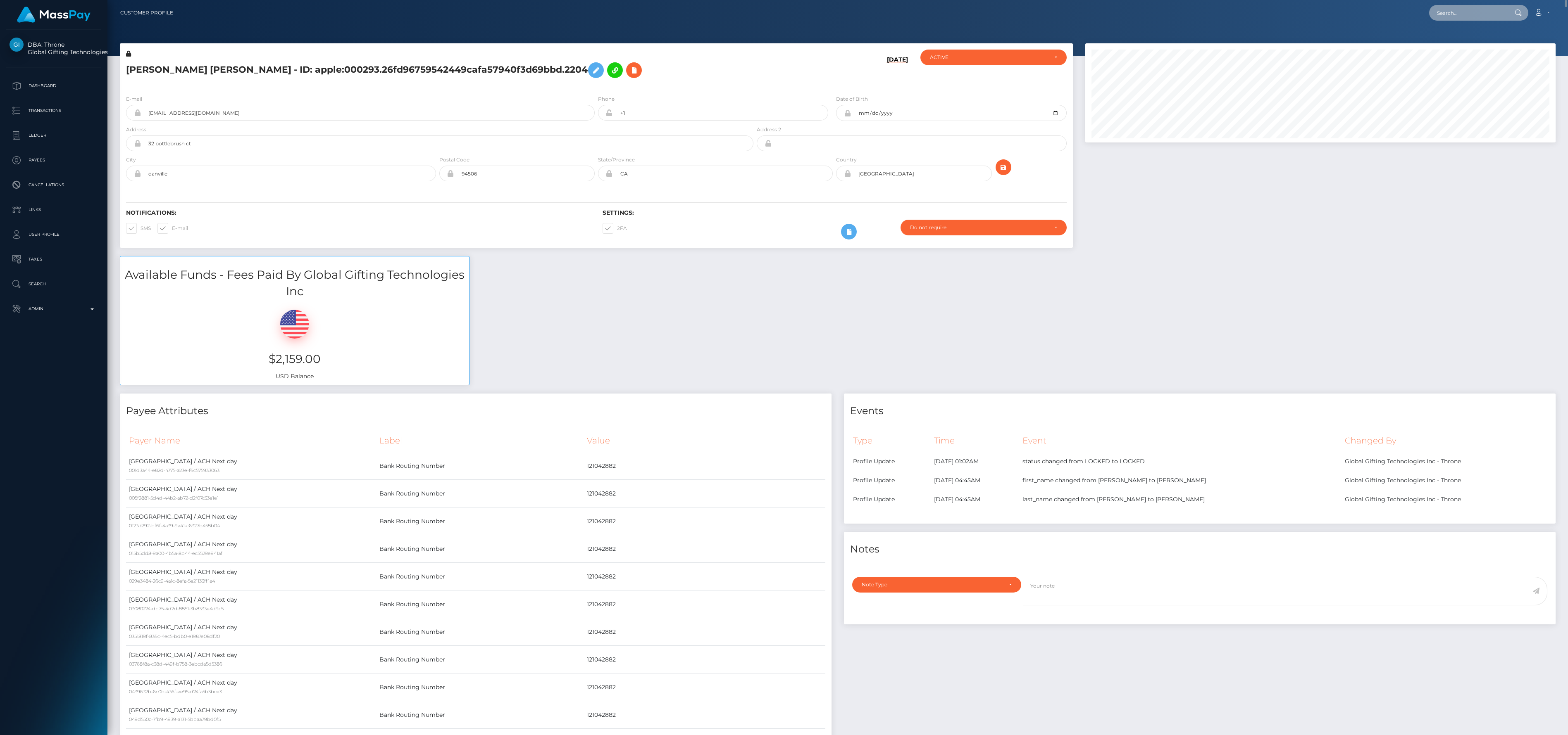
click at [705, 9] on input "text" at bounding box center [1468, 12] width 78 height 16
paste input "5f58878e2cd34fbe922ccd4692a6b0a0"
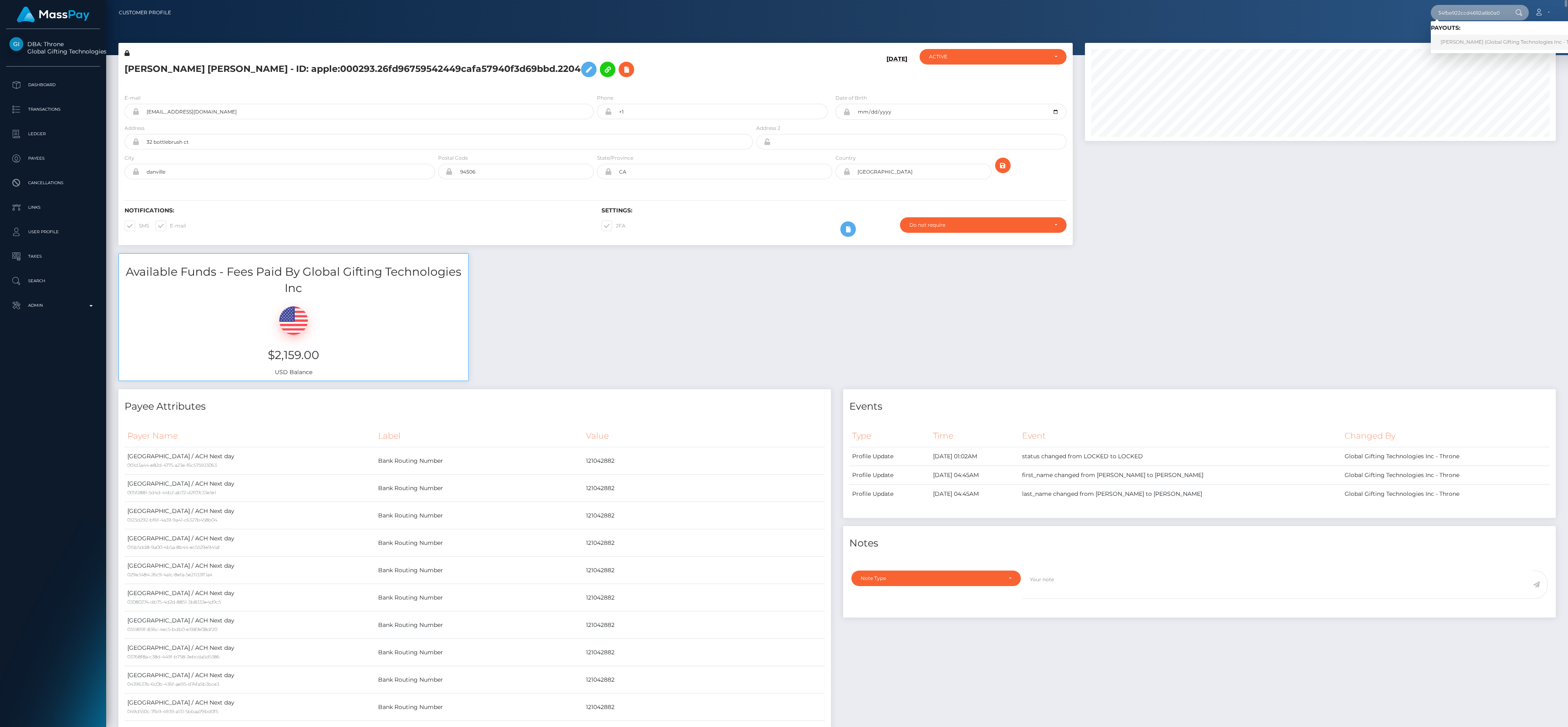
type input "5f58878e2cd34fbe922ccd4692a6b0a0"
click at [697, 39] on link "SUSANA BELEN HERRERA (Global Gifting Technologies Inc - Throne)" at bounding box center [1513, 42] width 165 height 15
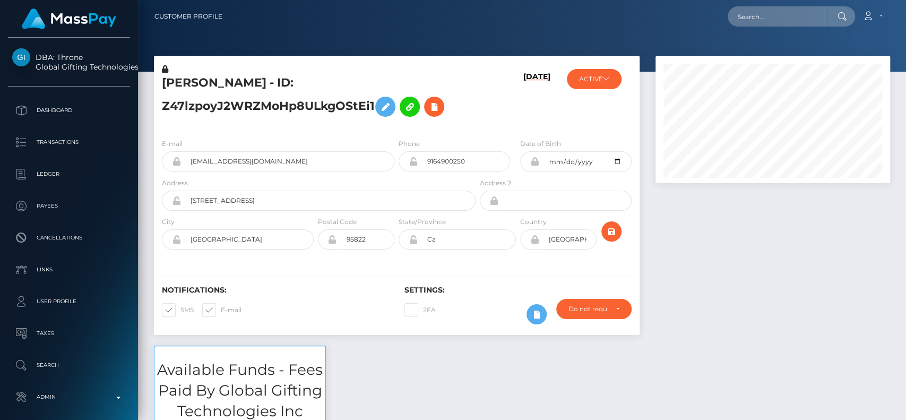
scroll to position [127, 234]
drag, startPoint x: 0, startPoint y: 0, endPoint x: 311, endPoint y: 50, distance: 315.0
click at [311, 50] on div at bounding box center [522, 36] width 768 height 72
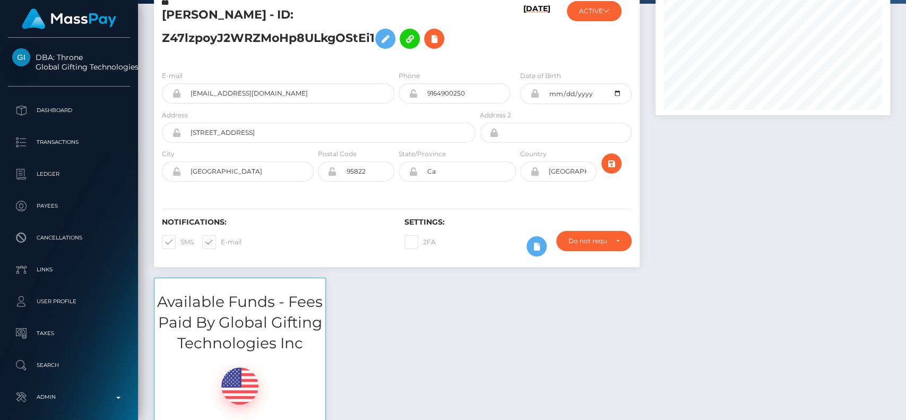
scroll to position [0, 0]
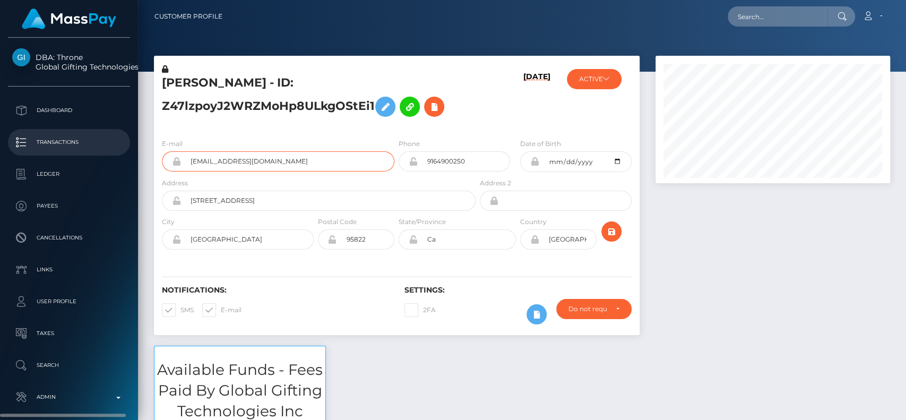
drag, startPoint x: 302, startPoint y: 158, endPoint x: 81, endPoint y: 151, distance: 221.9
click at [81, 151] on div "DBA: Throne Global Gifting Technologies Inc Dashboard Transactions Ledger" at bounding box center [453, 210] width 906 height 420
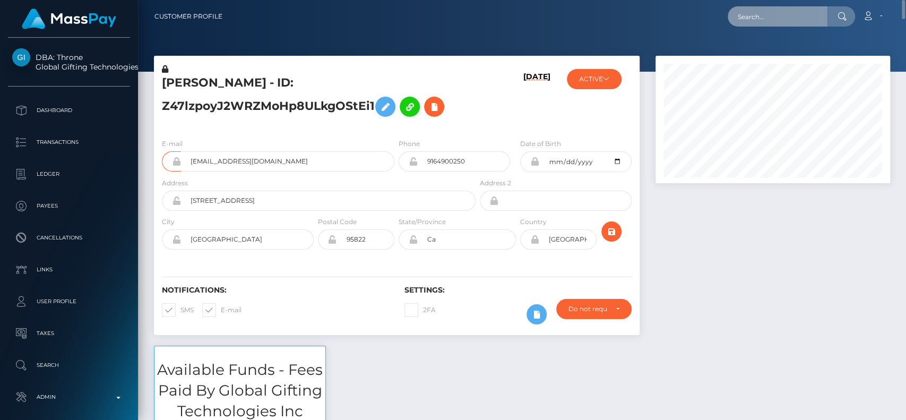
click at [768, 22] on input "text" at bounding box center [777, 16] width 100 height 20
paste input "[MEDICAL_DATA][EMAIL_ADDRESS][DOMAIN_NAME]"
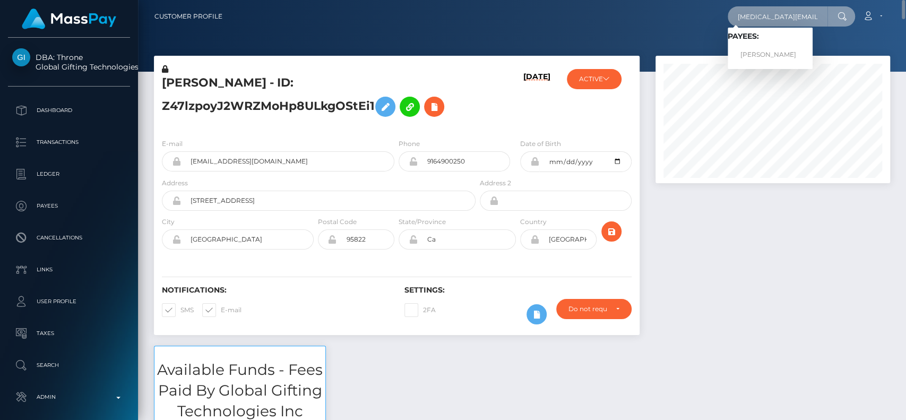
type input "[MEDICAL_DATA][EMAIL_ADDRESS][DOMAIN_NAME]"
click at [764, 47] on link "[PERSON_NAME]" at bounding box center [769, 55] width 85 height 20
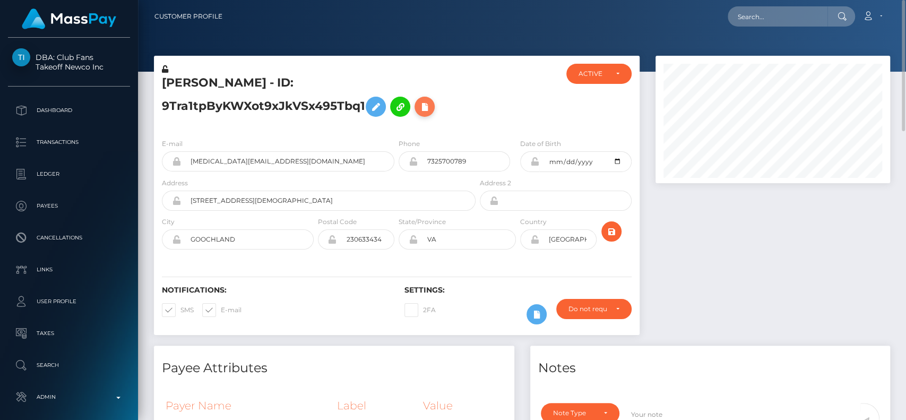
click at [431, 108] on icon at bounding box center [424, 106] width 13 height 13
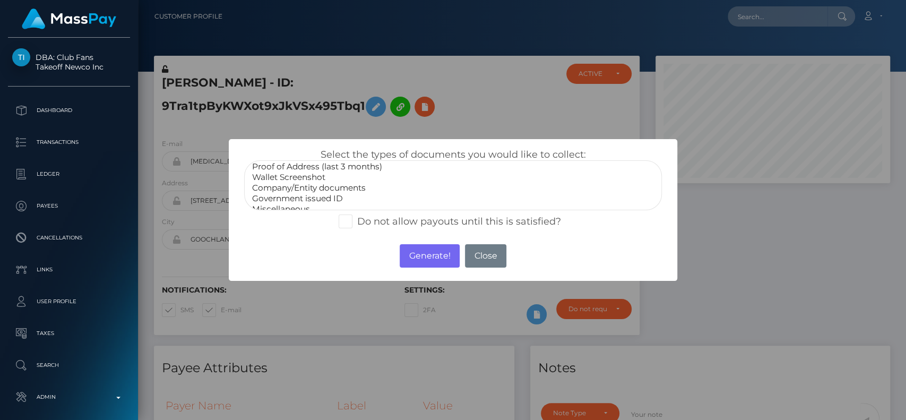
scroll to position [31, 0]
select select "Government issued ID"
click at [340, 190] on option "Government issued ID" at bounding box center [453, 191] width 404 height 11
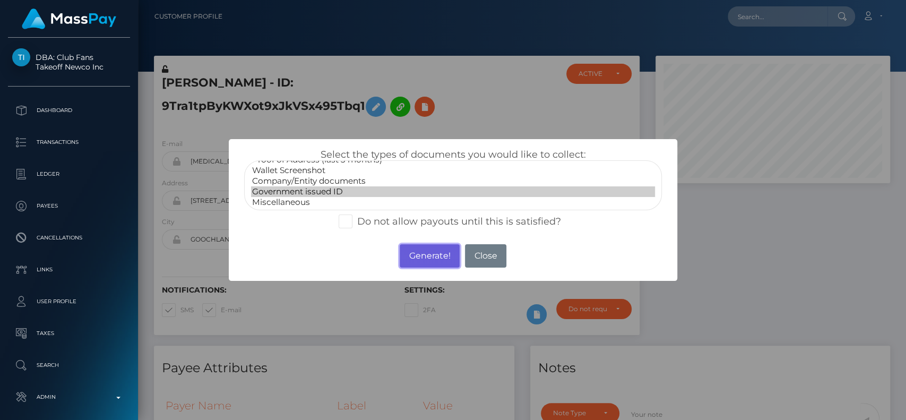
click at [426, 253] on button "Generate!" at bounding box center [429, 255] width 60 height 23
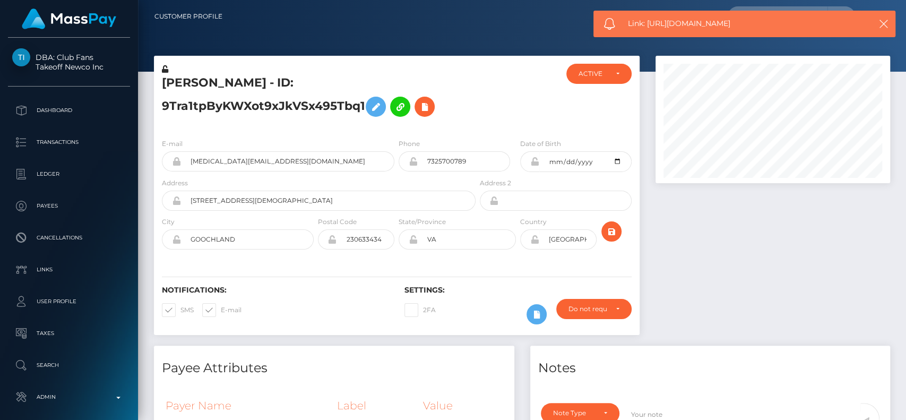
drag, startPoint x: 749, startPoint y: 27, endPoint x: 629, endPoint y: 26, distance: 120.4
click at [629, 26] on span "Link: https://l.maspay.io/blFvA" at bounding box center [742, 23] width 229 height 11
copy span "Link: https://l.maspay.io/blFvA"
click at [291, 71] on div "KELLY ANN GEANT - ID: 9Tra1tpByKWXot9xJkVSx495Tbq1" at bounding box center [316, 97] width 324 height 66
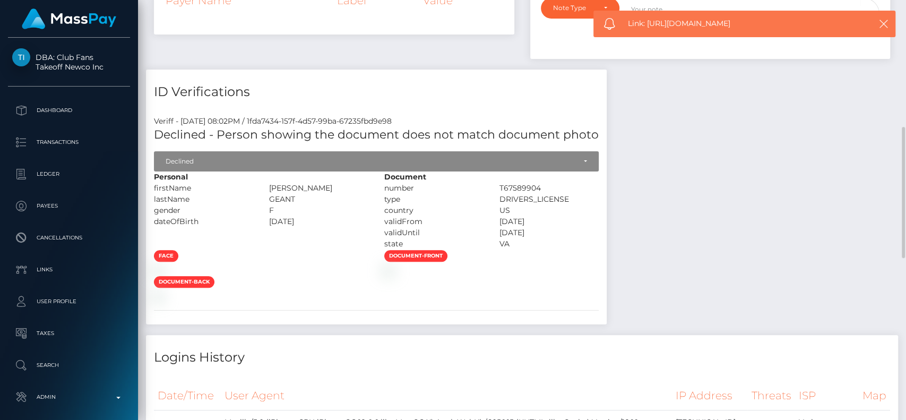
scroll to position [405, 0]
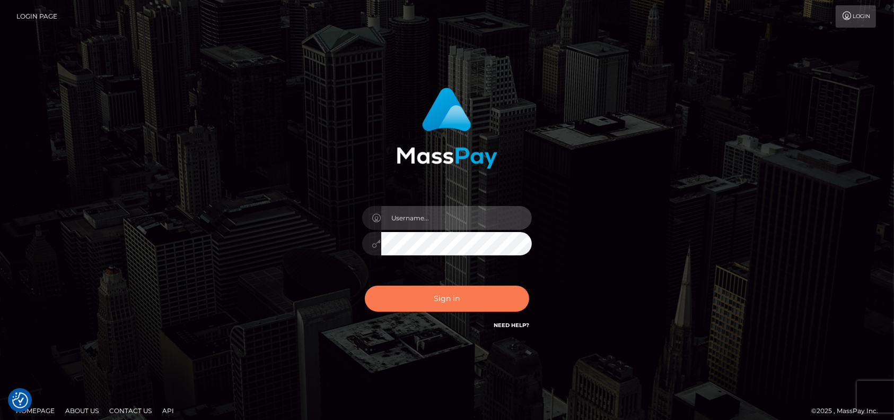
type input "petros.[PERSON_NAME]"
click at [423, 296] on button "Sign in" at bounding box center [447, 298] width 164 height 26
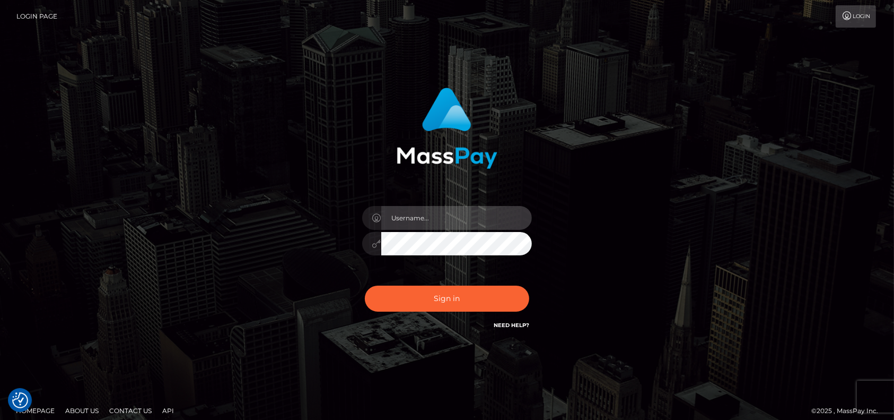
type input "petros.[PERSON_NAME]"
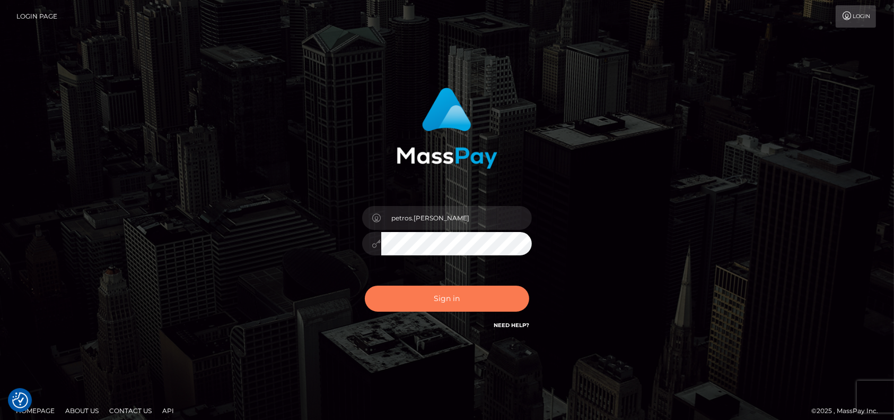
click at [423, 296] on button "Sign in" at bounding box center [447, 298] width 164 height 26
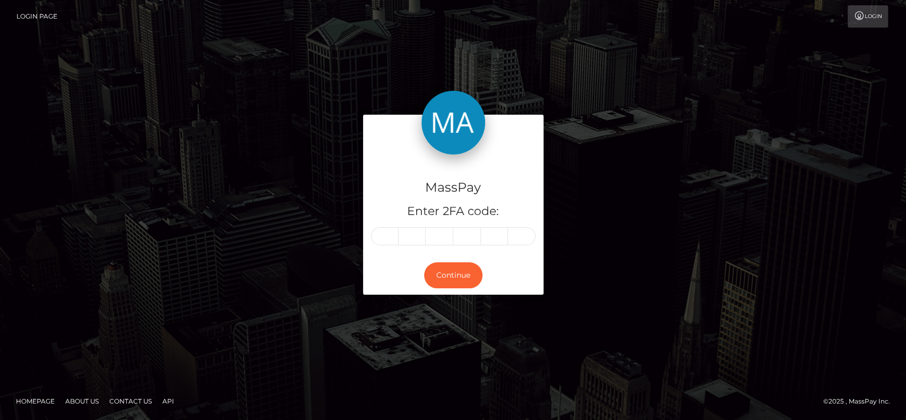
click at [378, 227] on div "MassPay Enter 2FA code:" at bounding box center [453, 205] width 180 height 102
paste input "6"
type input "6"
type input "8"
type input "2"
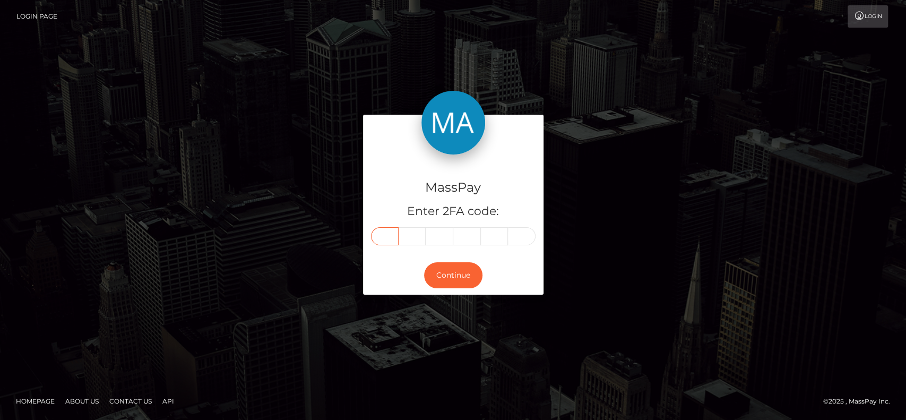
type input "3"
type input "5"
type input "6"
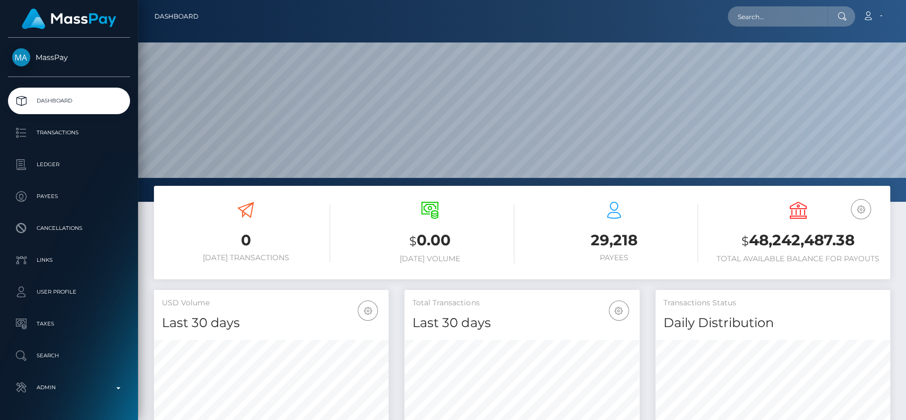
scroll to position [187, 234]
click at [765, 7] on input "text" at bounding box center [777, 16] width 100 height 20
paste input "angelab253@icloud.com"
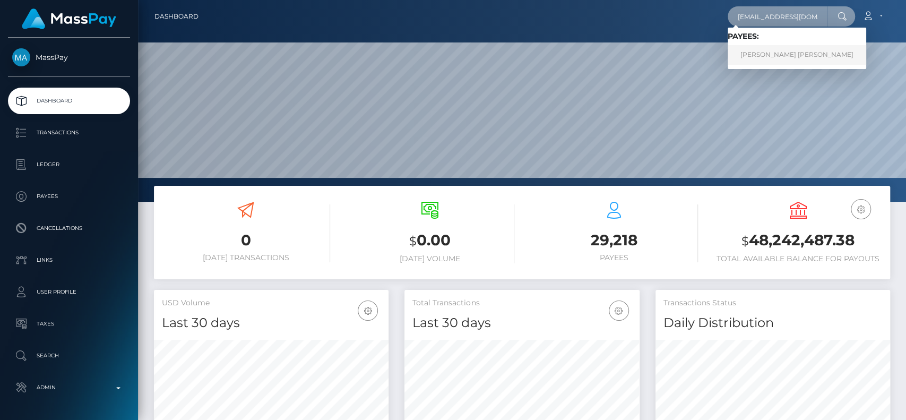
type input "angelab253@icloud.com"
click at [772, 55] on link "ANGELA ANN BURDETTE" at bounding box center [796, 55] width 138 height 20
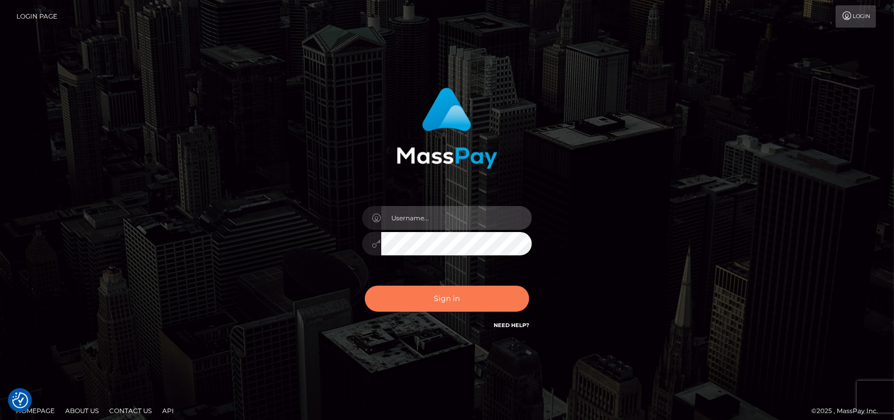
type input "petros.[PERSON_NAME]"
click at [453, 297] on button "Sign in" at bounding box center [447, 298] width 164 height 26
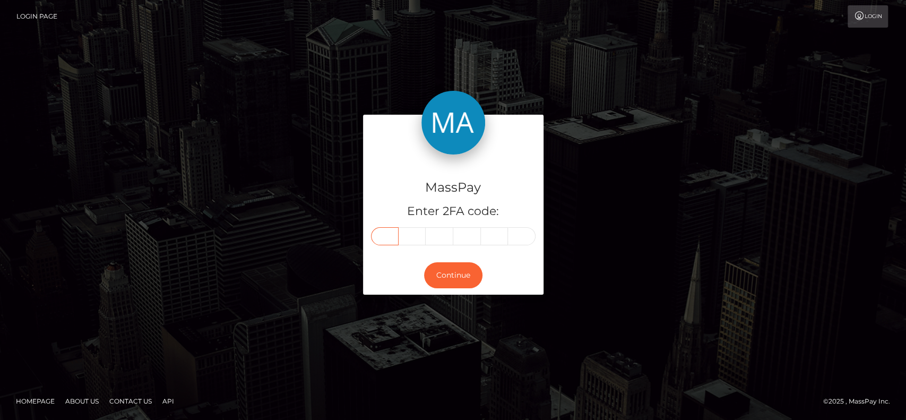
click at [389, 229] on input "text" at bounding box center [385, 236] width 28 height 18
paste input "0"
type input "0"
type input "4"
type input "7"
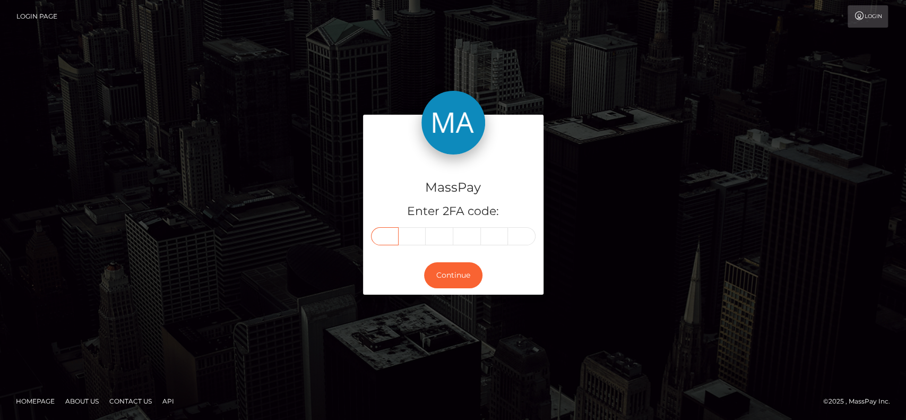
type input "4"
type input "5"
type input "0"
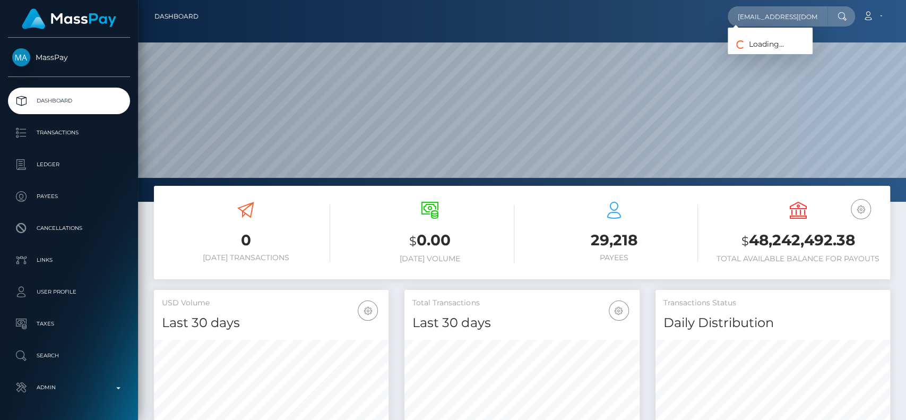
scroll to position [187, 234]
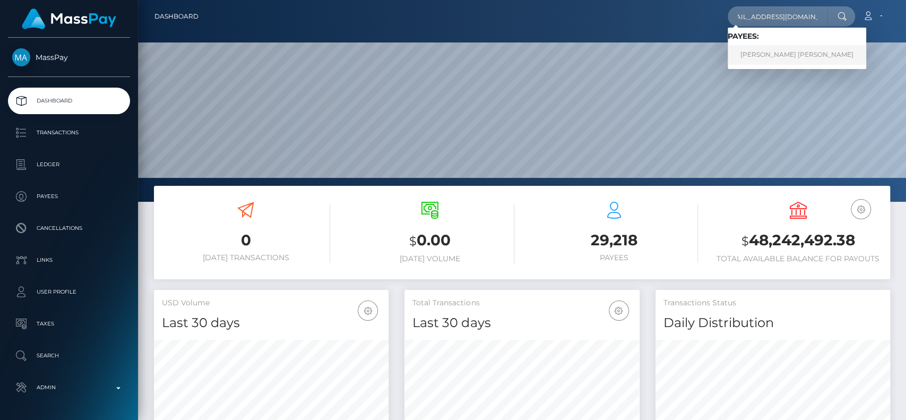
type input "karinaivesmedia@gmail.com"
click at [773, 48] on link "KARINA ANNE BARRERO" at bounding box center [796, 55] width 138 height 20
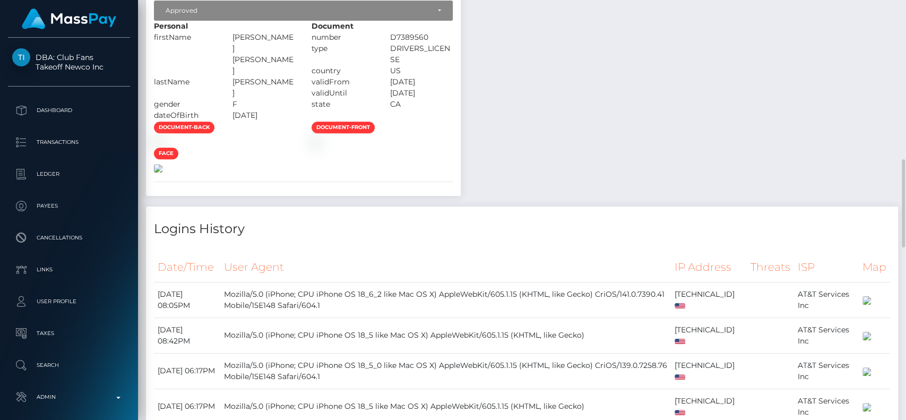
scroll to position [755, 0]
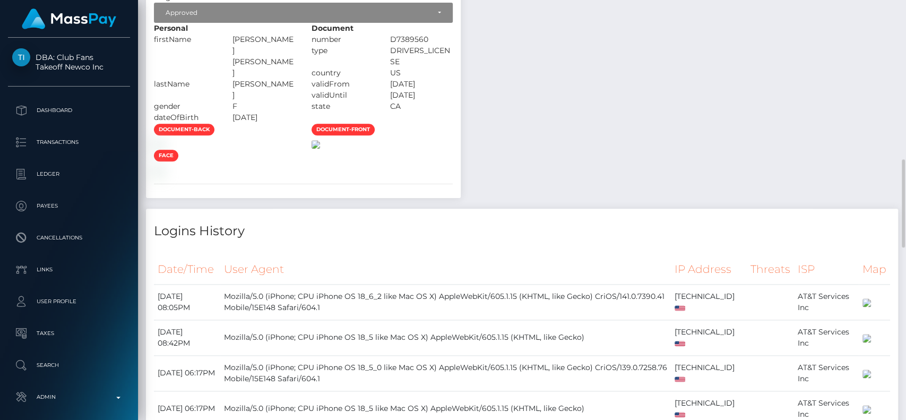
click at [320, 149] on img at bounding box center [315, 144] width 8 height 8
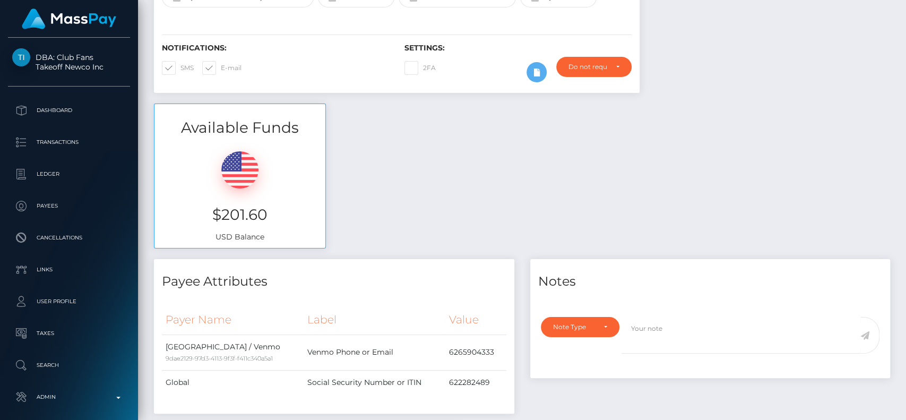
scroll to position [0, 0]
